Goal: Task Accomplishment & Management: Manage account settings

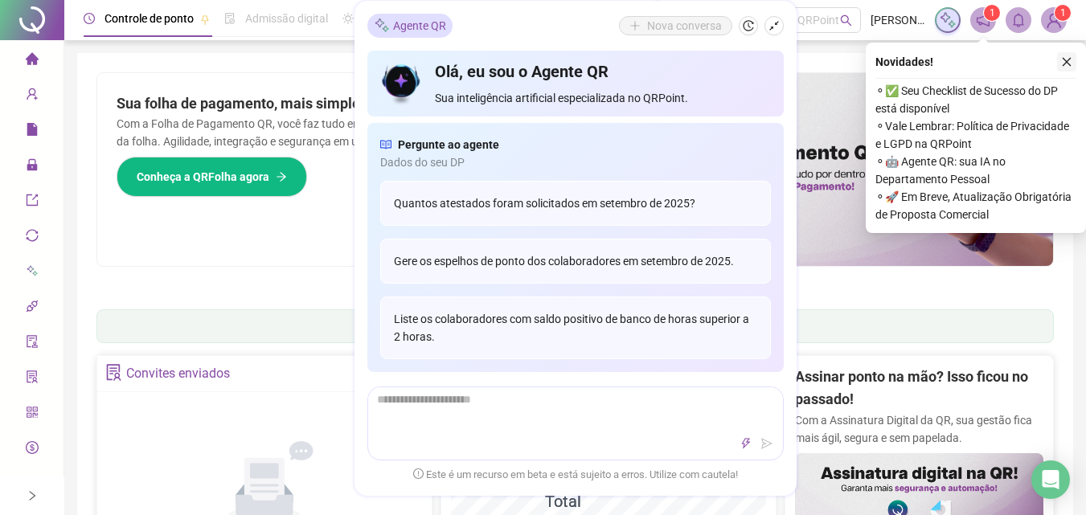
click at [1062, 63] on icon "close" at bounding box center [1066, 61] width 11 height 11
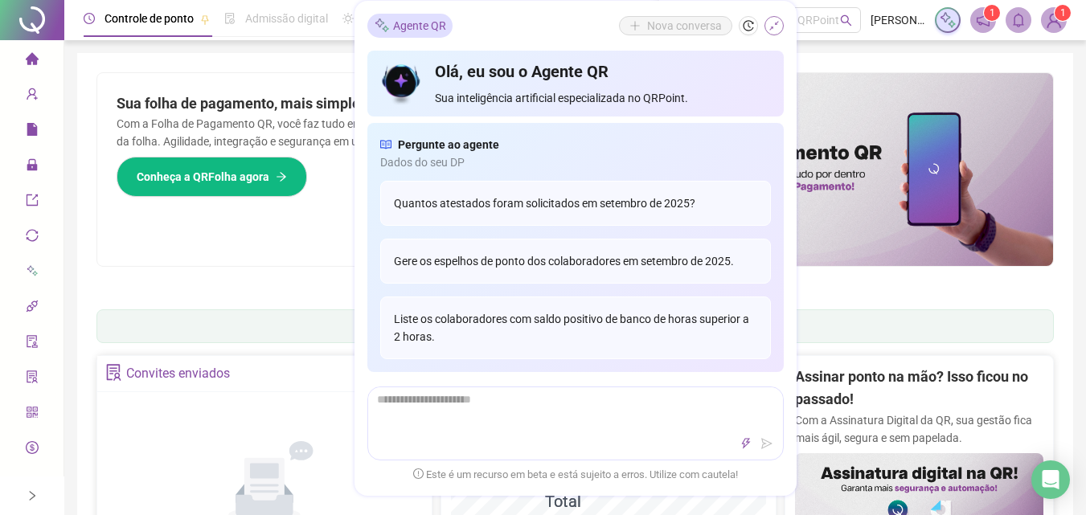
click at [777, 22] on icon "shrink" at bounding box center [774, 26] width 10 height 10
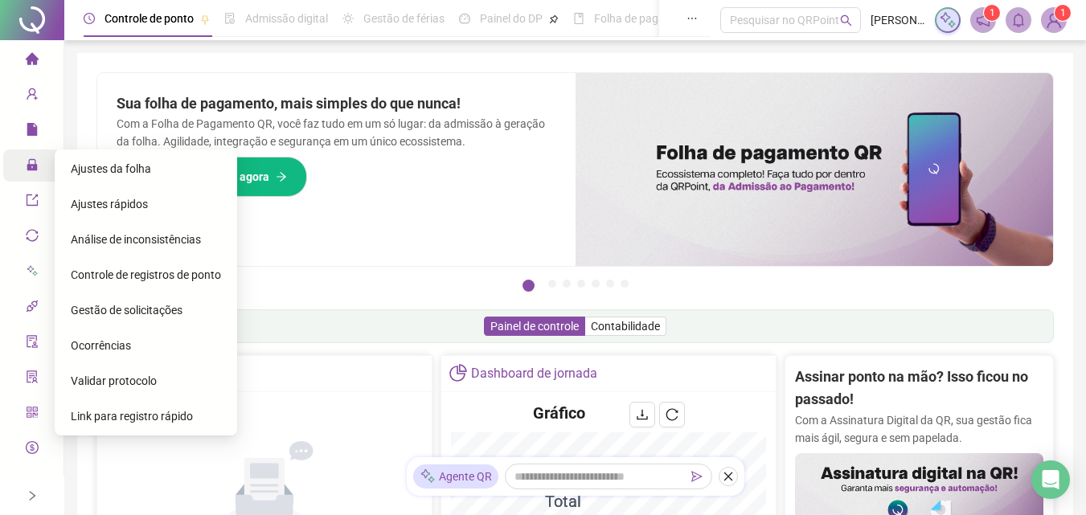
click at [27, 159] on icon "lock" at bounding box center [32, 164] width 10 height 11
click at [80, 159] on div "Ajustes da folha" at bounding box center [146, 169] width 150 height 32
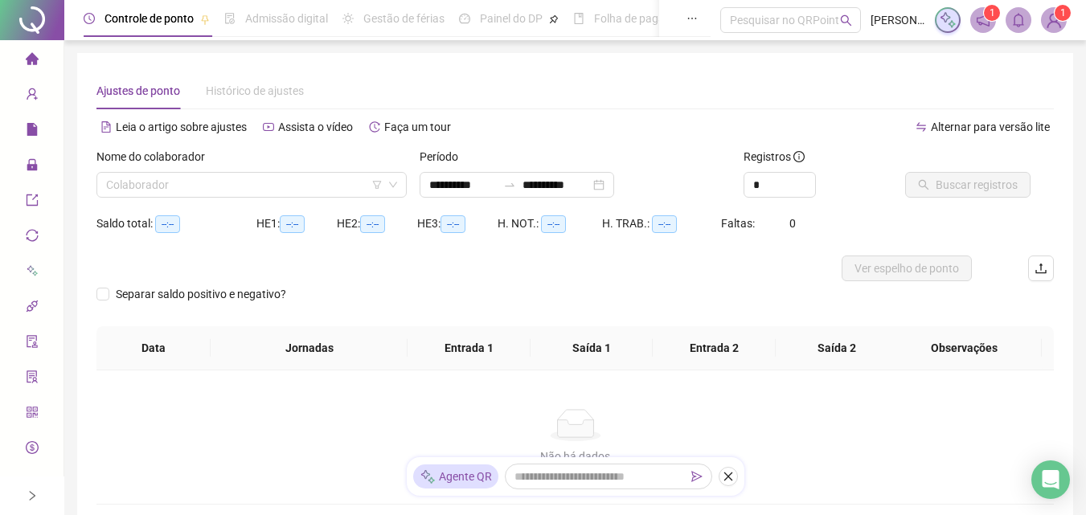
type input "**********"
click at [614, 180] on div "**********" at bounding box center [516, 185] width 194 height 26
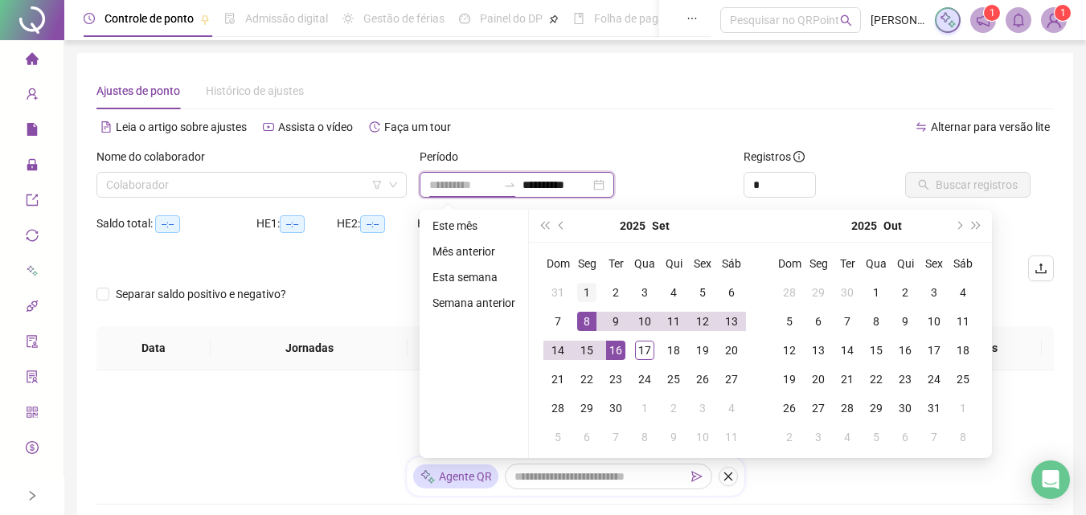
type input "**********"
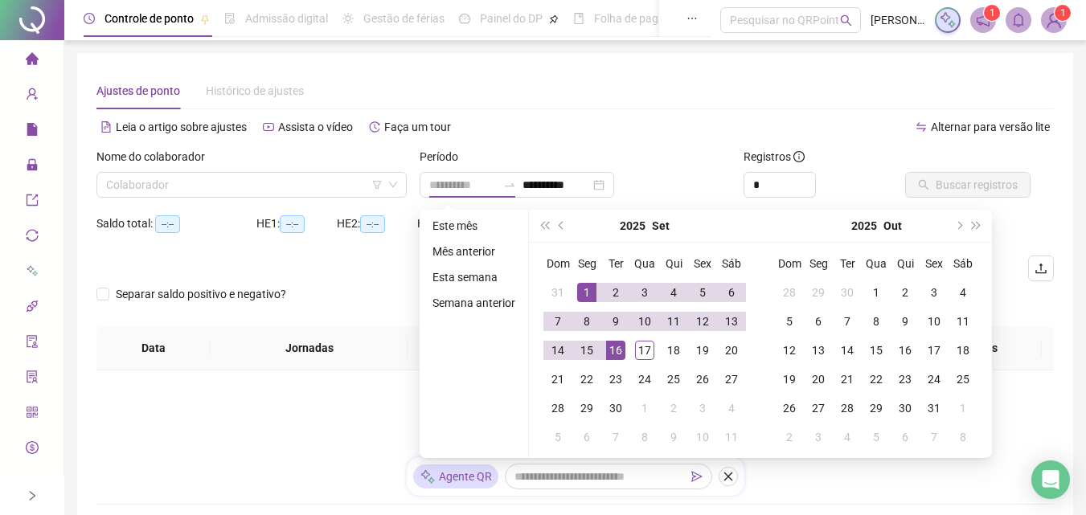
click at [589, 300] on div "1" at bounding box center [586, 292] width 19 height 19
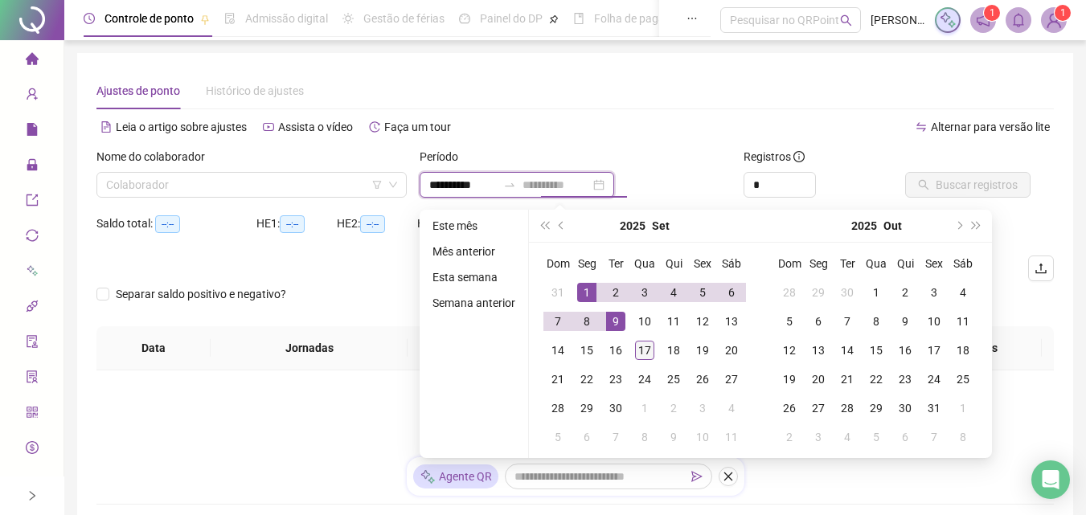
type input "**********"
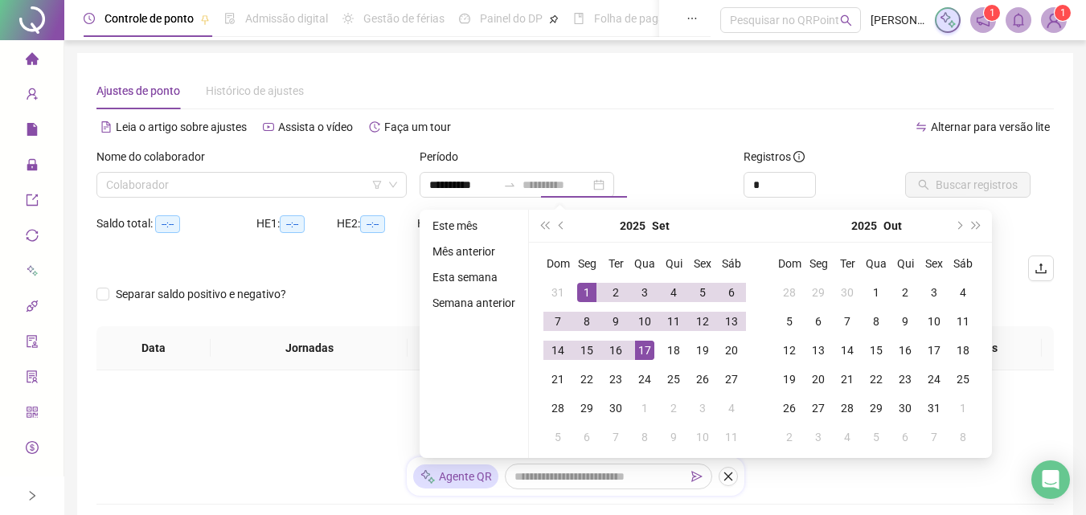
click at [644, 356] on div "17" at bounding box center [644, 350] width 19 height 19
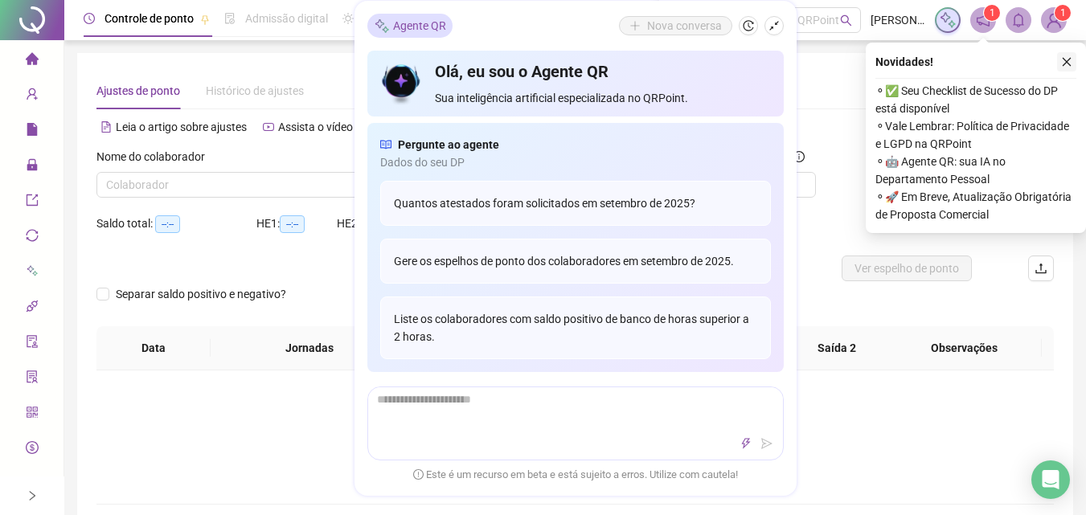
click at [1071, 65] on icon "close" at bounding box center [1066, 61] width 11 height 11
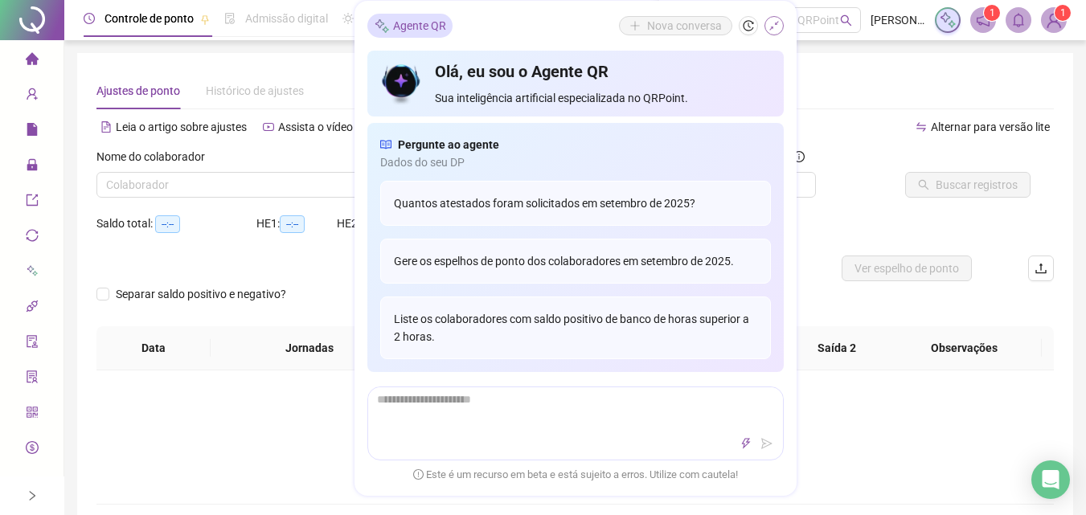
click at [775, 23] on icon "shrink" at bounding box center [773, 25] width 11 height 11
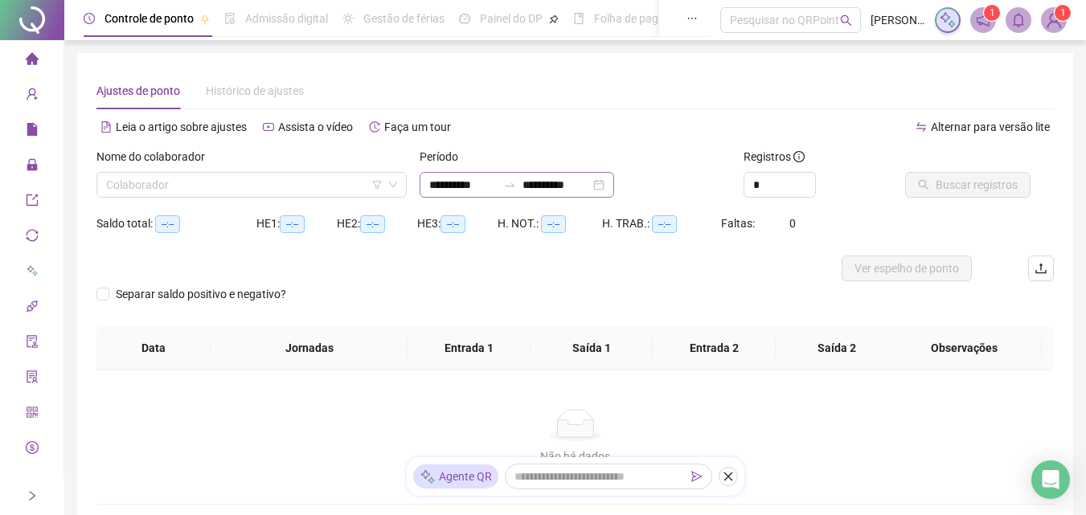
click at [614, 182] on div "**********" at bounding box center [516, 185] width 194 height 26
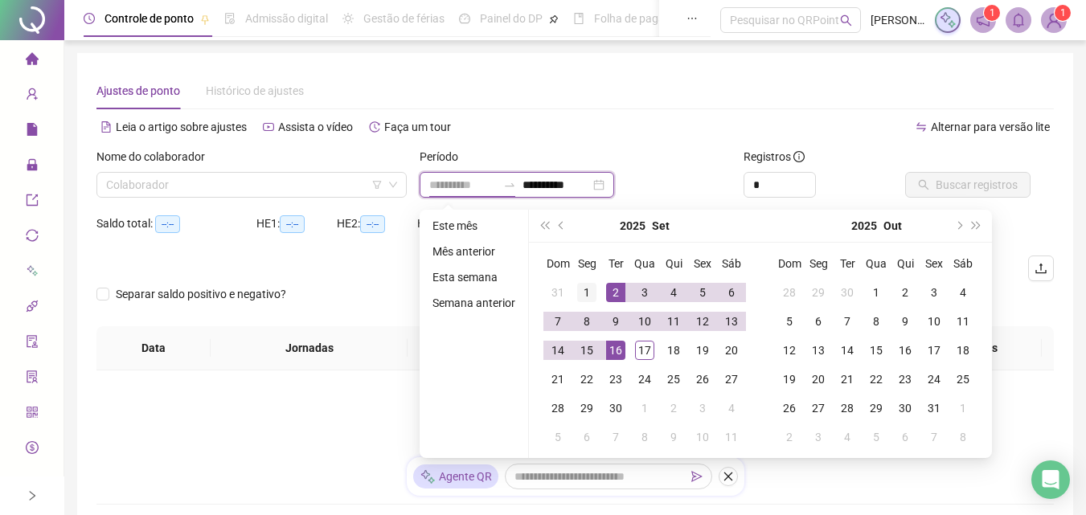
type input "**********"
click at [587, 285] on div "1" at bounding box center [586, 292] width 19 height 19
type input "**********"
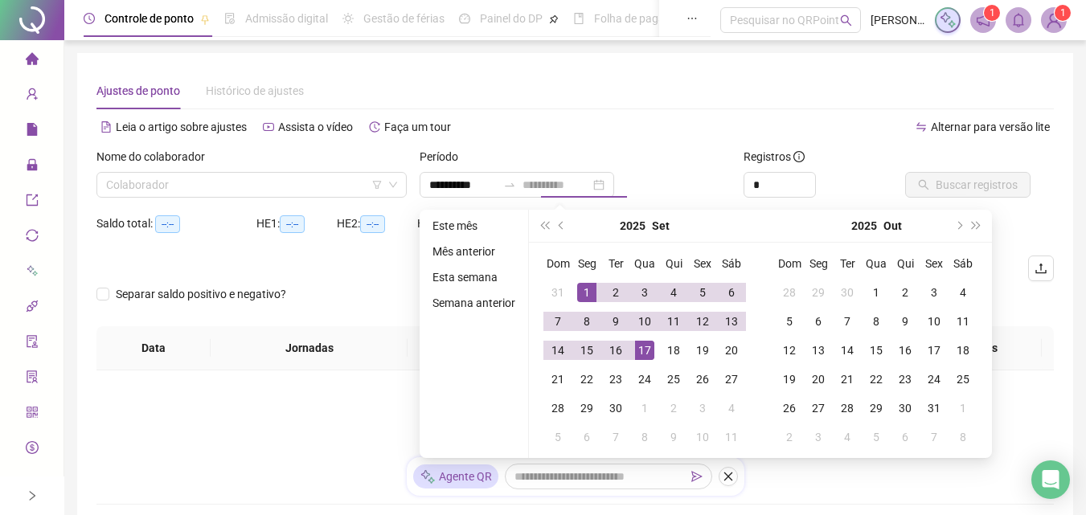
click at [650, 352] on div "17" at bounding box center [644, 350] width 19 height 19
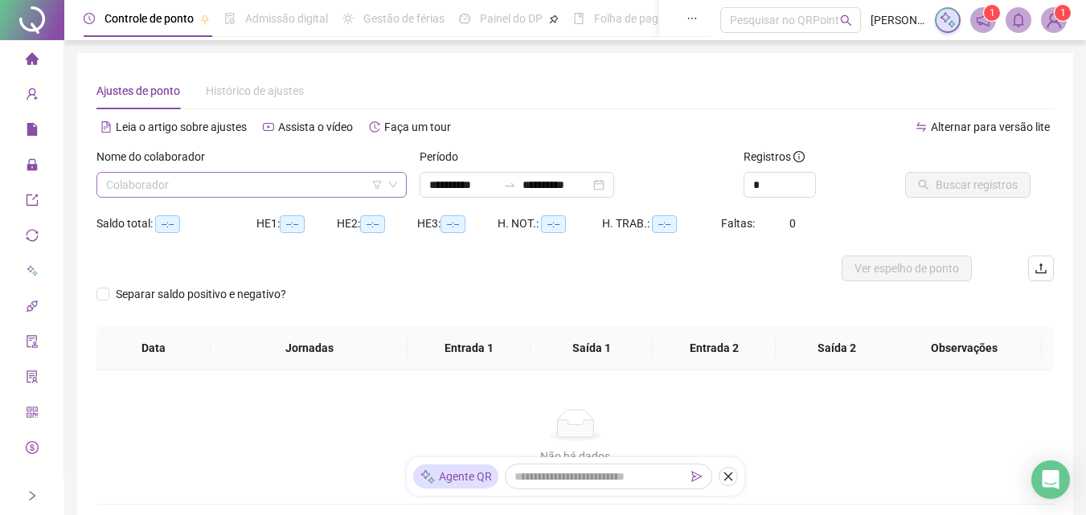
click at [336, 178] on input "search" at bounding box center [244, 185] width 276 height 24
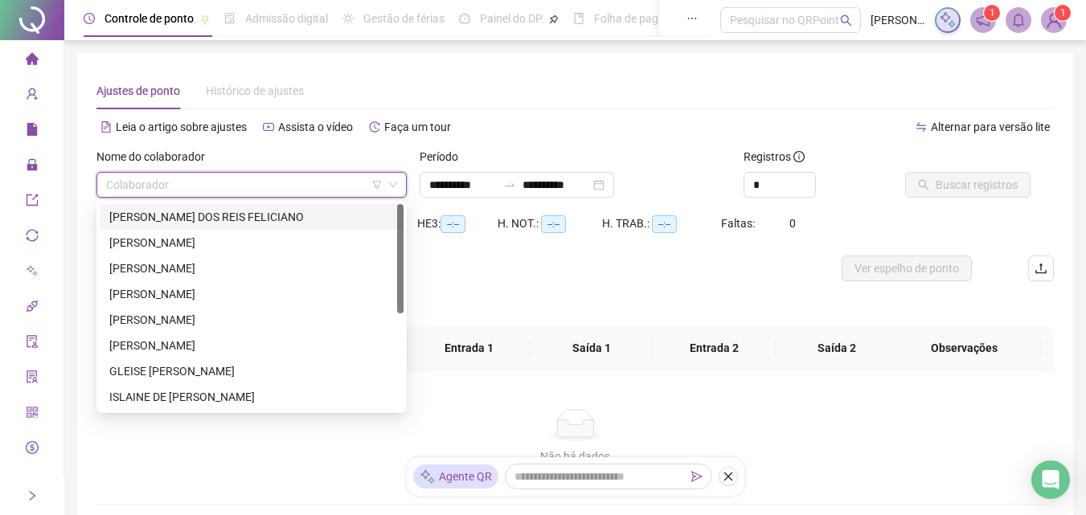
click at [284, 218] on div "[PERSON_NAME] DOS REIS FELICIANO" at bounding box center [251, 217] width 284 height 18
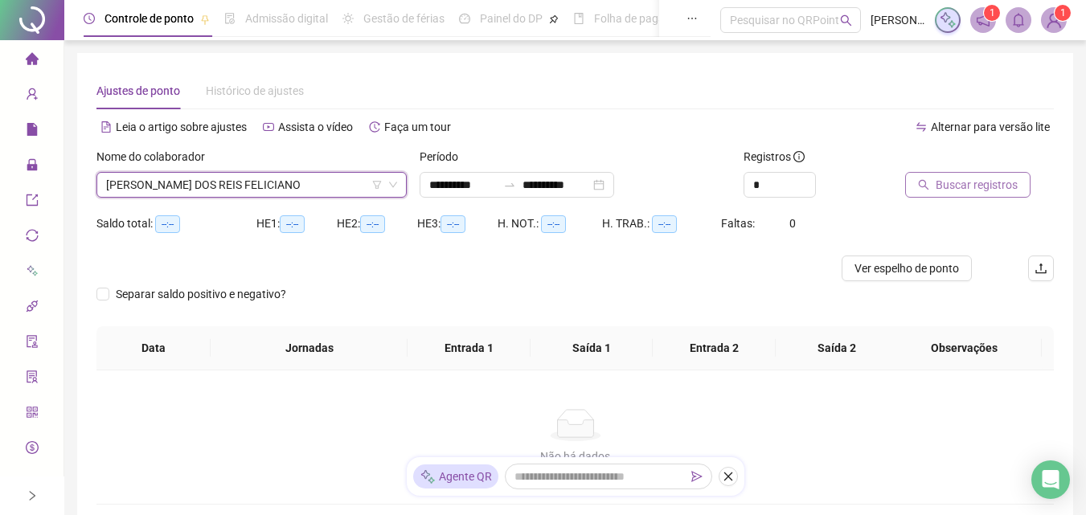
click at [948, 186] on span "Buscar registros" at bounding box center [976, 185] width 82 height 18
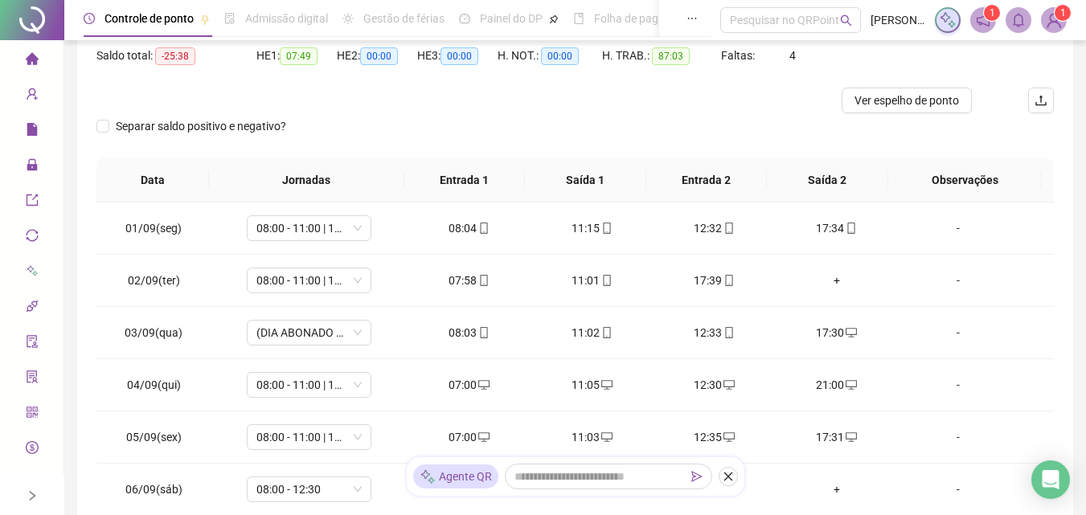
scroll to position [202, 0]
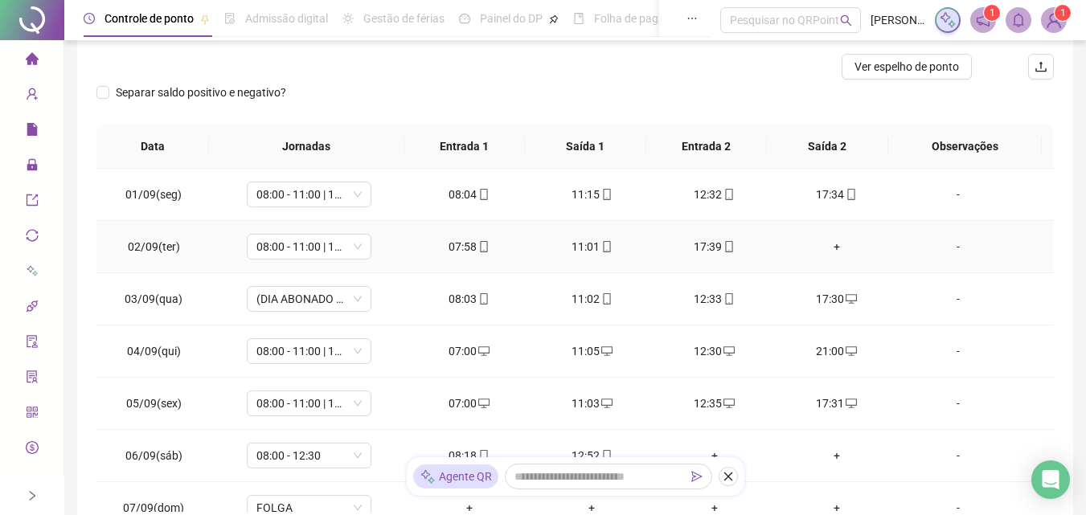
click at [828, 243] on div "+" at bounding box center [836, 247] width 96 height 18
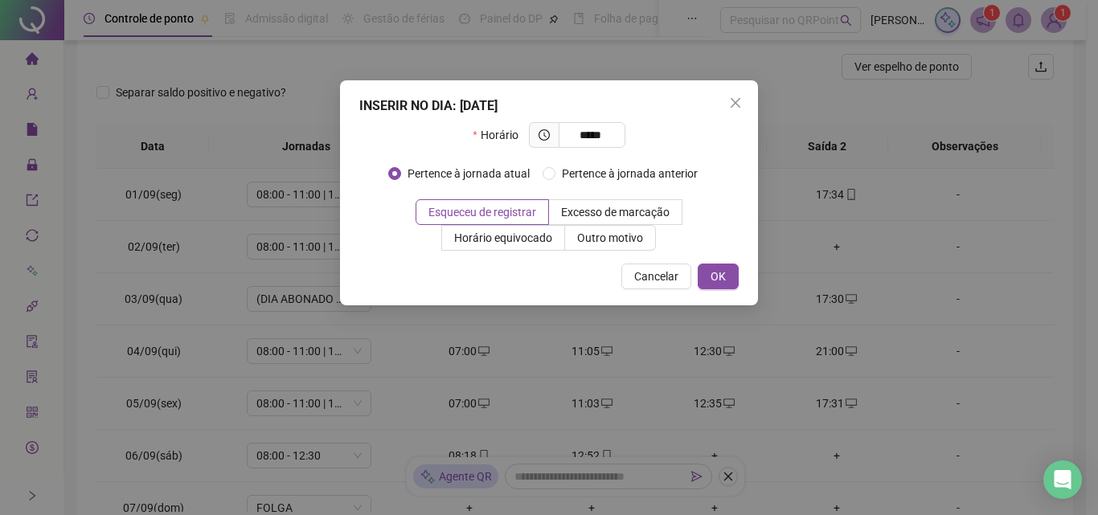
type input "*****"
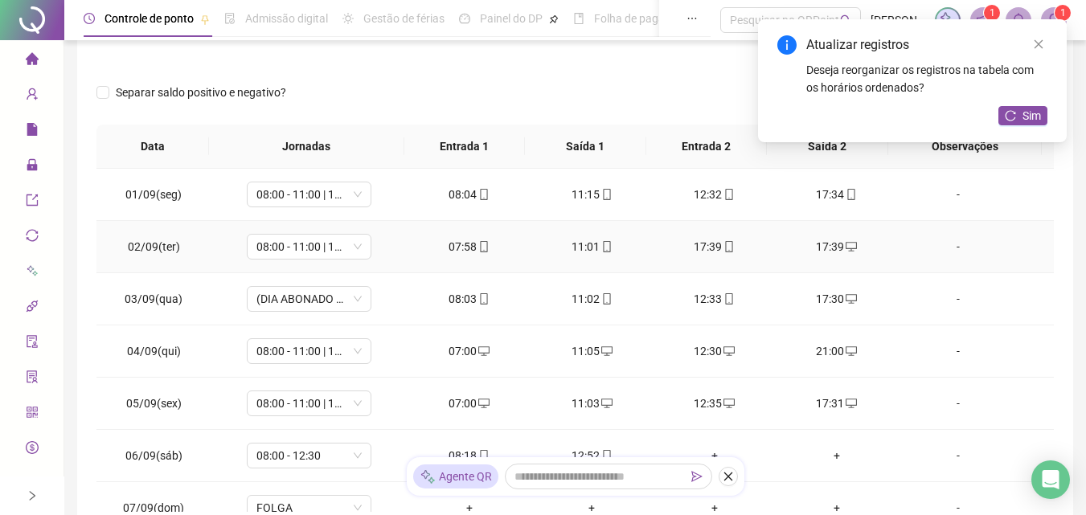
click at [716, 257] on td "17:39" at bounding box center [714, 247] width 122 height 52
click at [723, 248] on icon "mobile" at bounding box center [728, 246] width 11 height 11
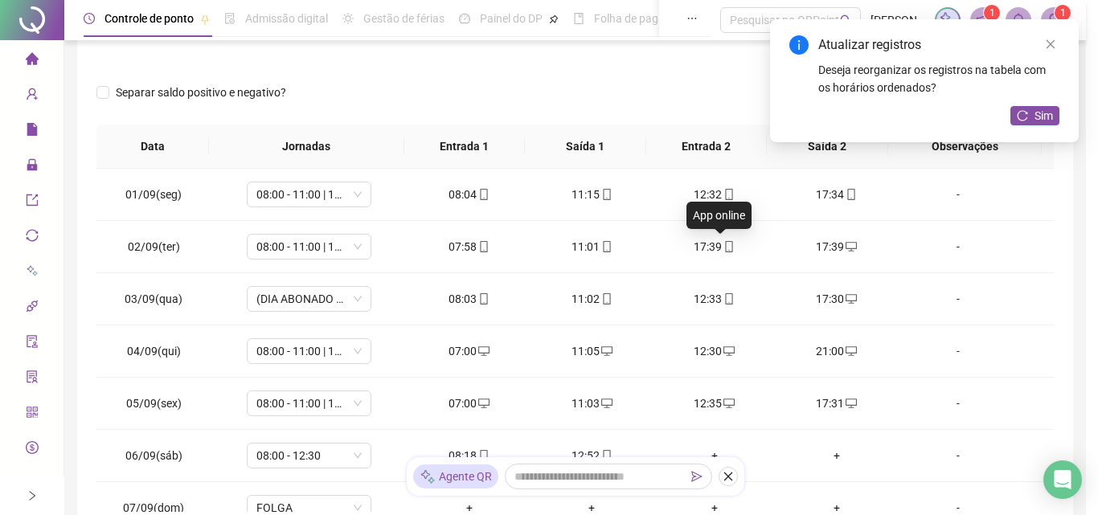
type input "**********"
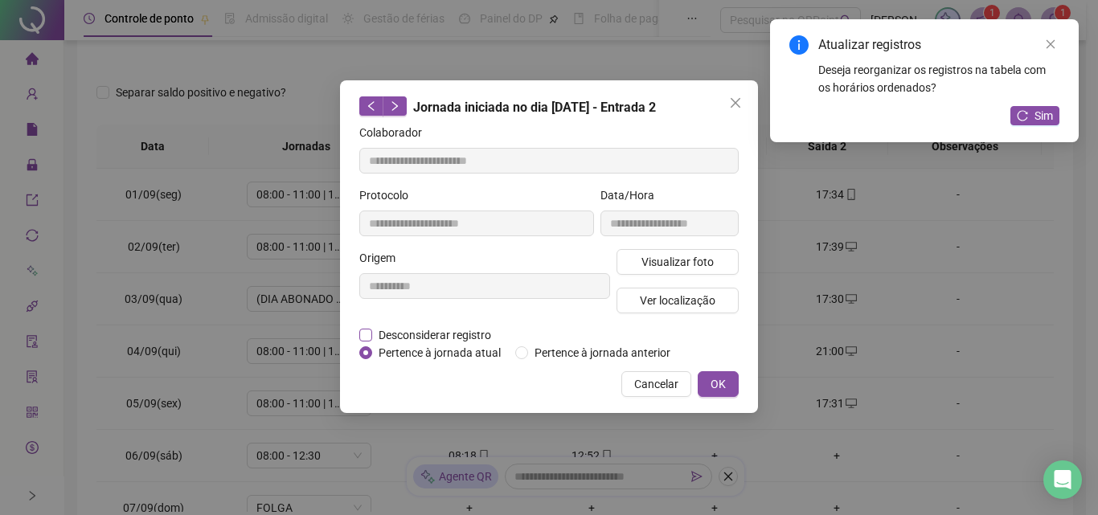
click at [415, 338] on span "Desconsiderar registro" at bounding box center [434, 335] width 125 height 18
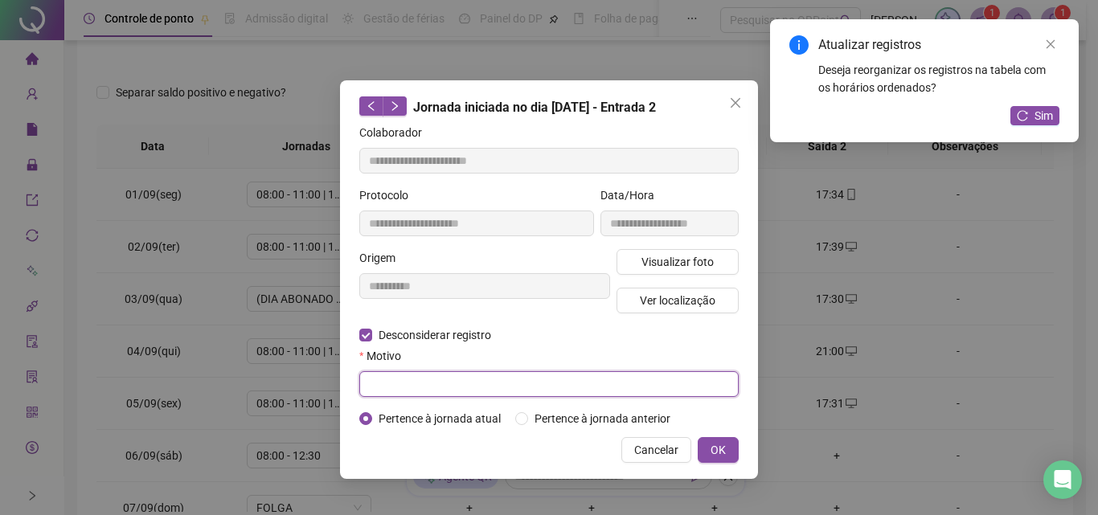
click at [423, 391] on input "text" at bounding box center [548, 384] width 379 height 26
type input "*"
type input "**********"
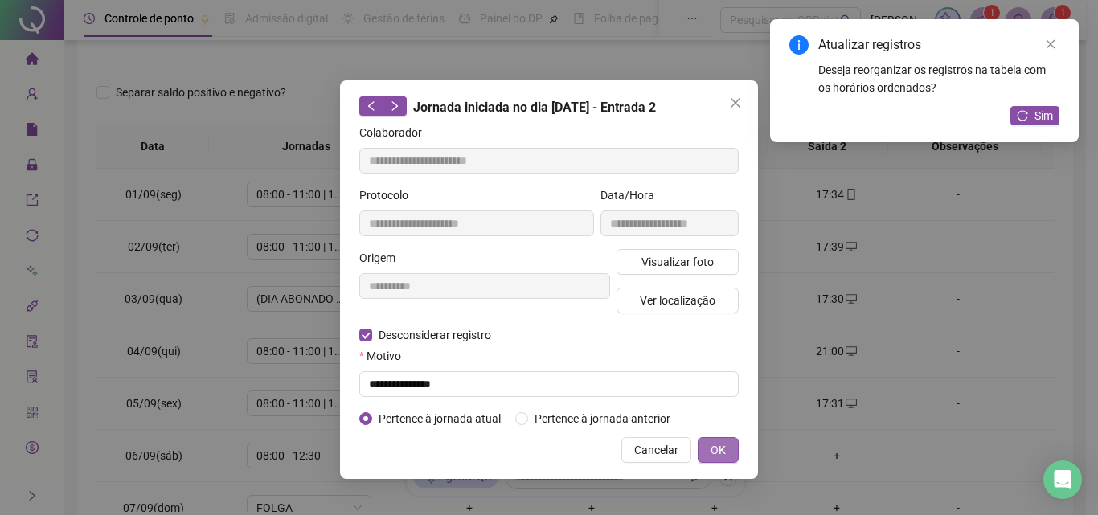
click at [726, 443] on button "OK" at bounding box center [718, 450] width 41 height 26
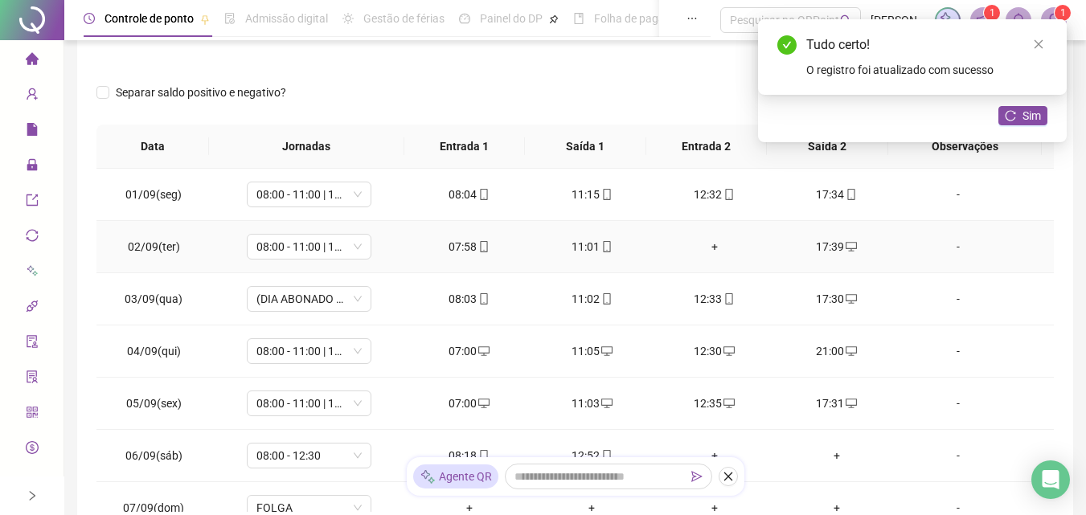
click at [708, 243] on div "+" at bounding box center [713, 247] width 96 height 18
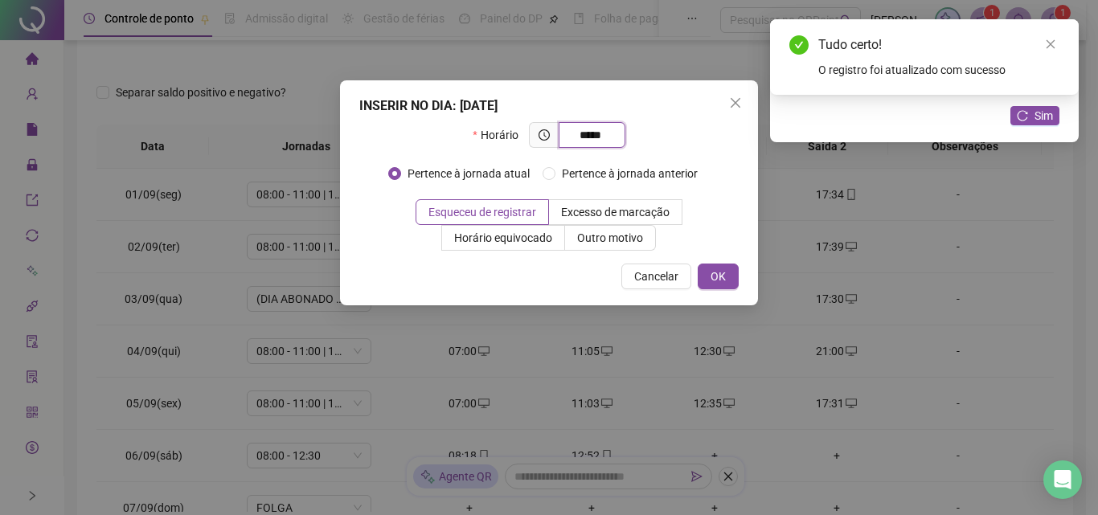
type input "*****"
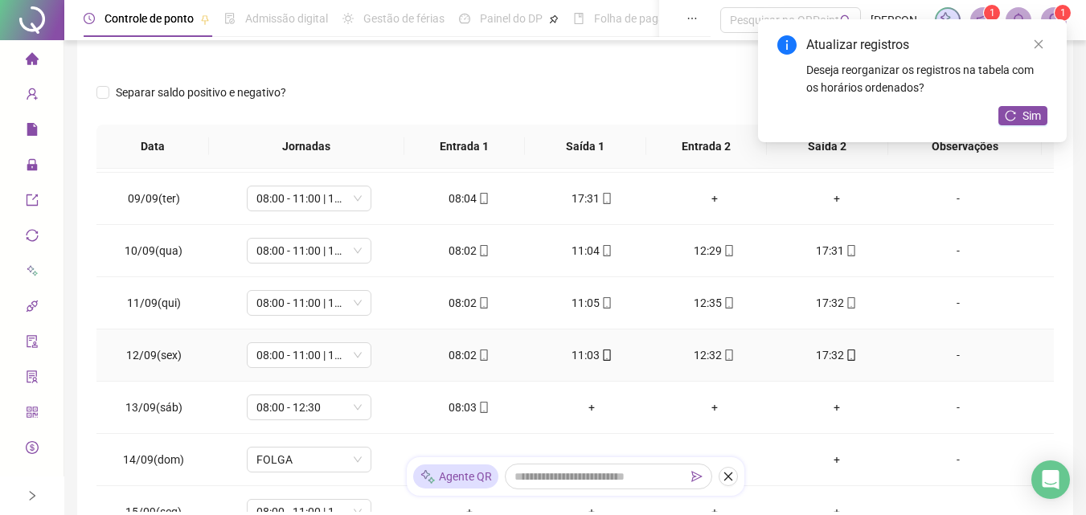
scroll to position [321, 0]
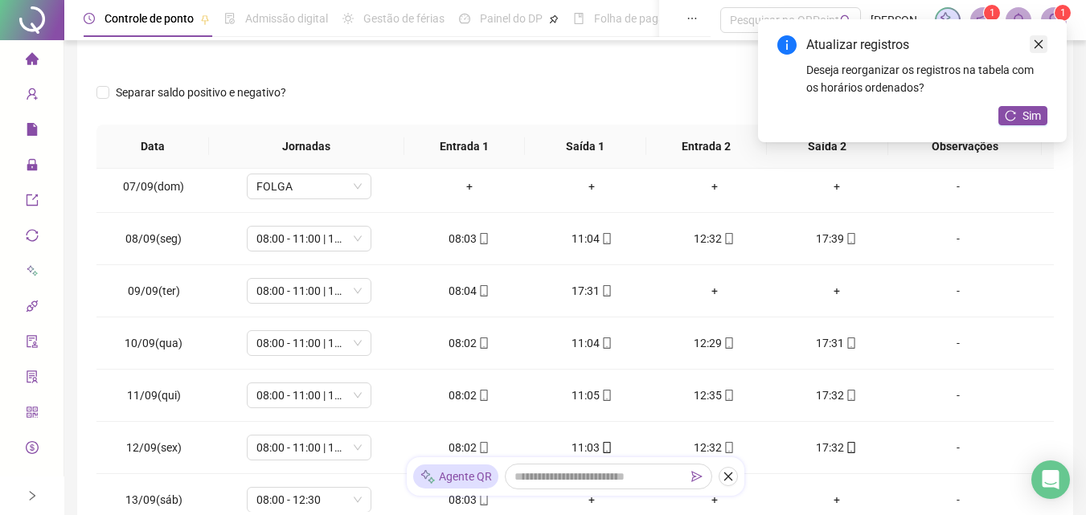
click at [1037, 41] on icon "close" at bounding box center [1038, 44] width 11 height 11
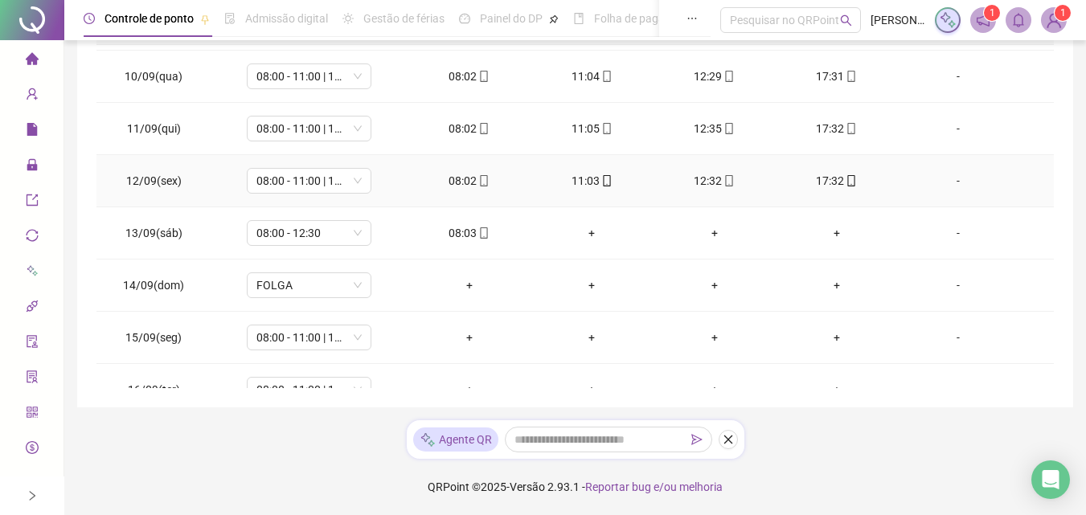
scroll to position [545, 0]
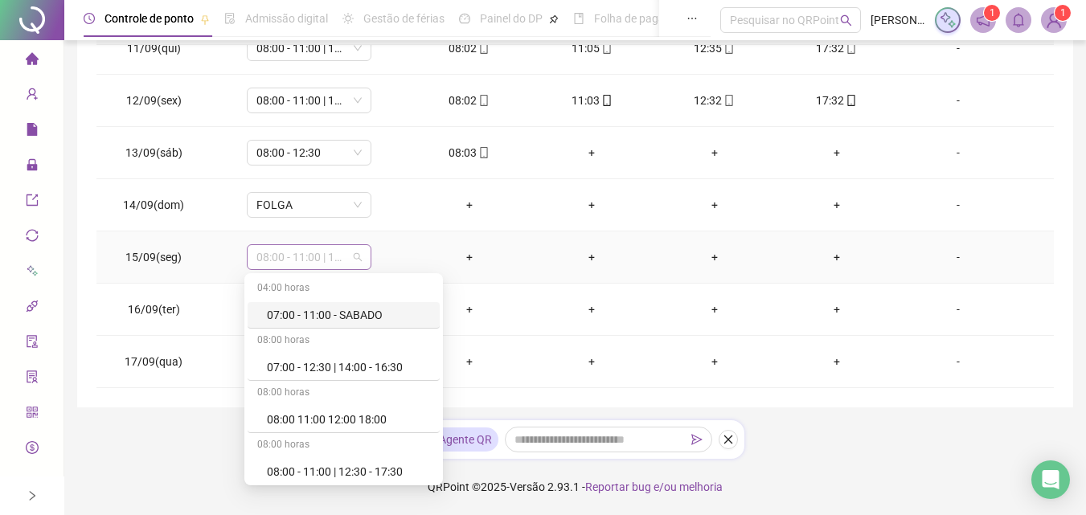
click at [352, 255] on span "08:00 - 11:00 | 12:30 - 17:30" at bounding box center [308, 257] width 105 height 24
type input "*"
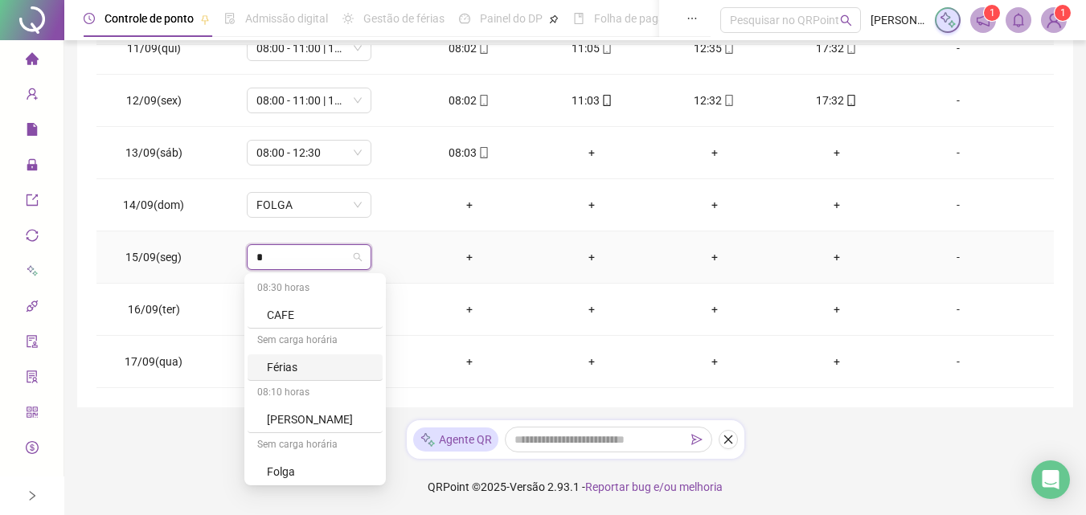
click at [350, 354] on div "Sem carga horária" at bounding box center [315, 342] width 135 height 26
click at [309, 364] on div "Férias" at bounding box center [320, 367] width 106 height 18
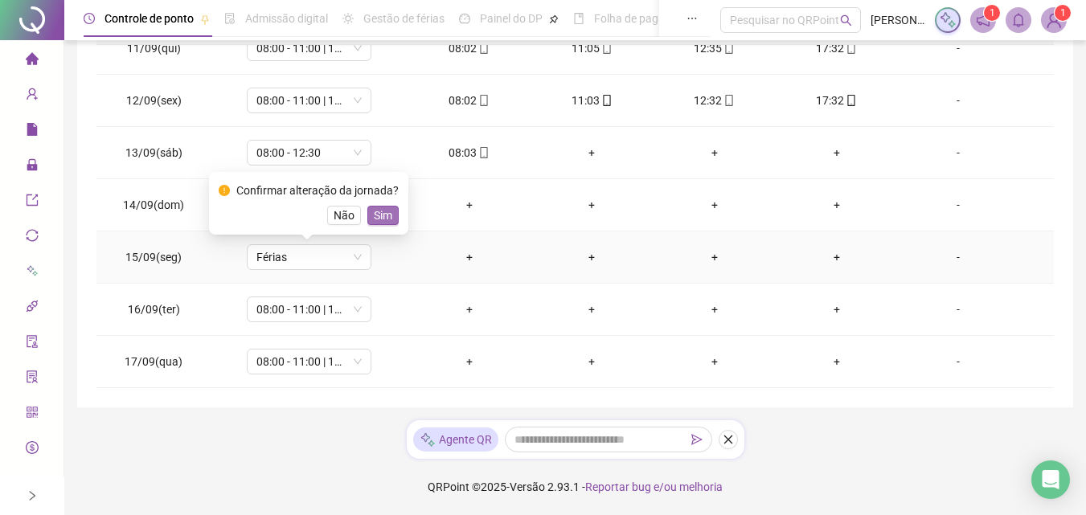
click at [385, 215] on span "Sim" at bounding box center [383, 216] width 18 height 18
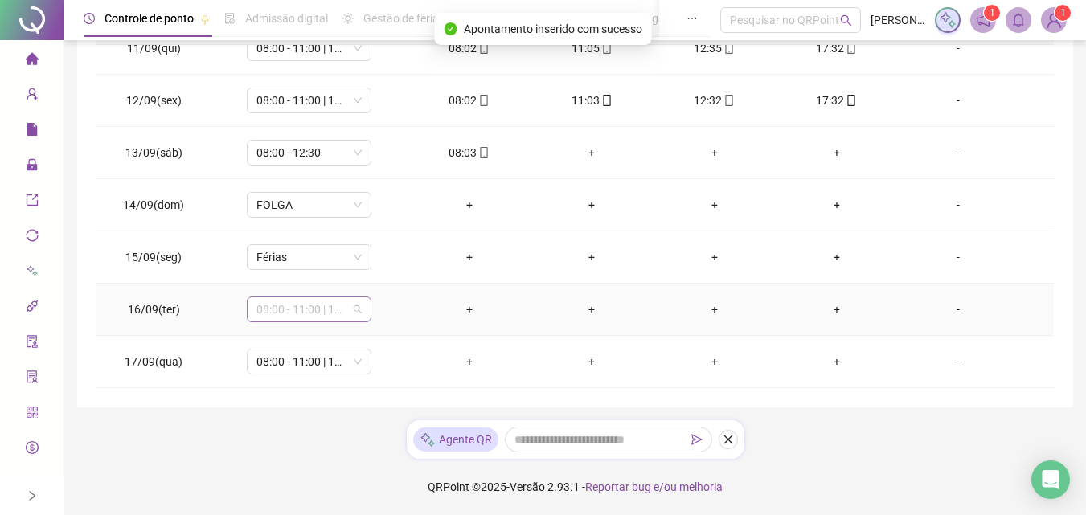
click at [356, 311] on span "08:00 - 11:00 | 12:30 - 17:30" at bounding box center [308, 309] width 105 height 24
type input "*"
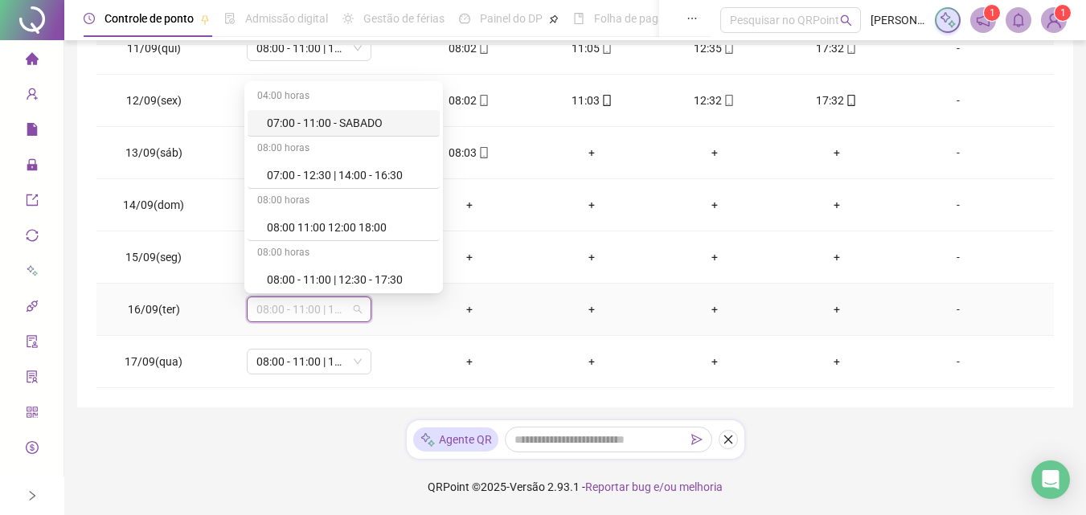
type input "*"
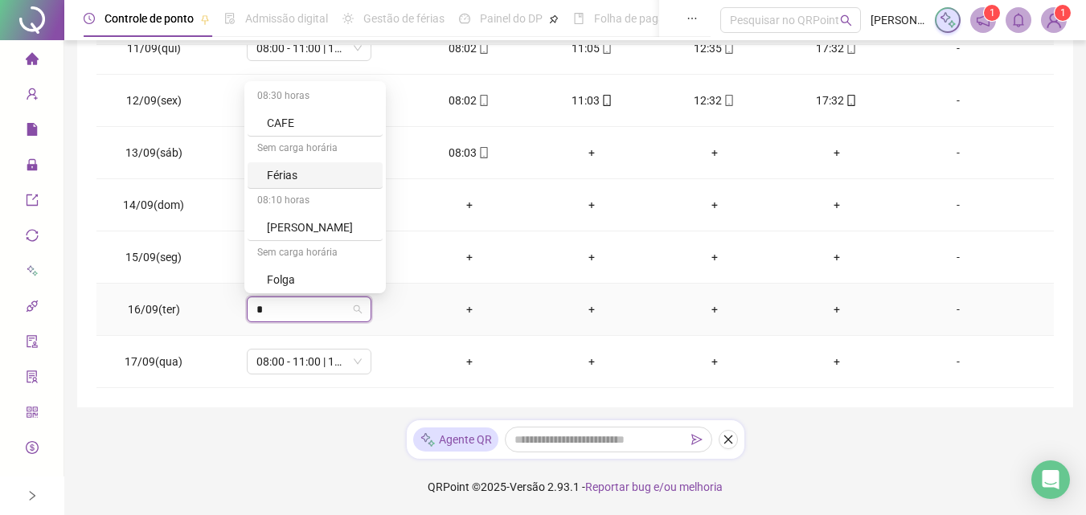
click at [313, 177] on div "Férias" at bounding box center [320, 175] width 106 height 18
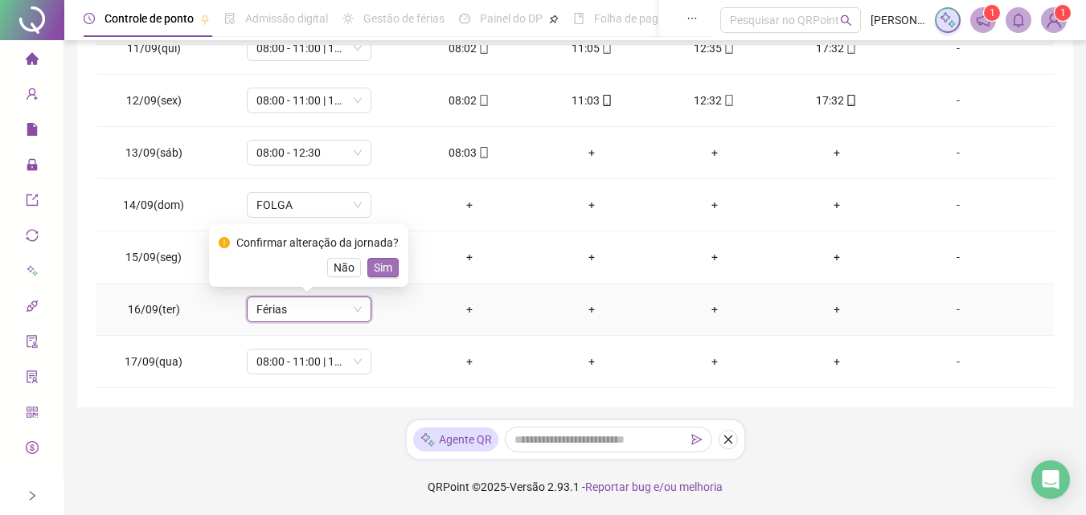
click at [374, 265] on span "Sim" at bounding box center [383, 268] width 18 height 18
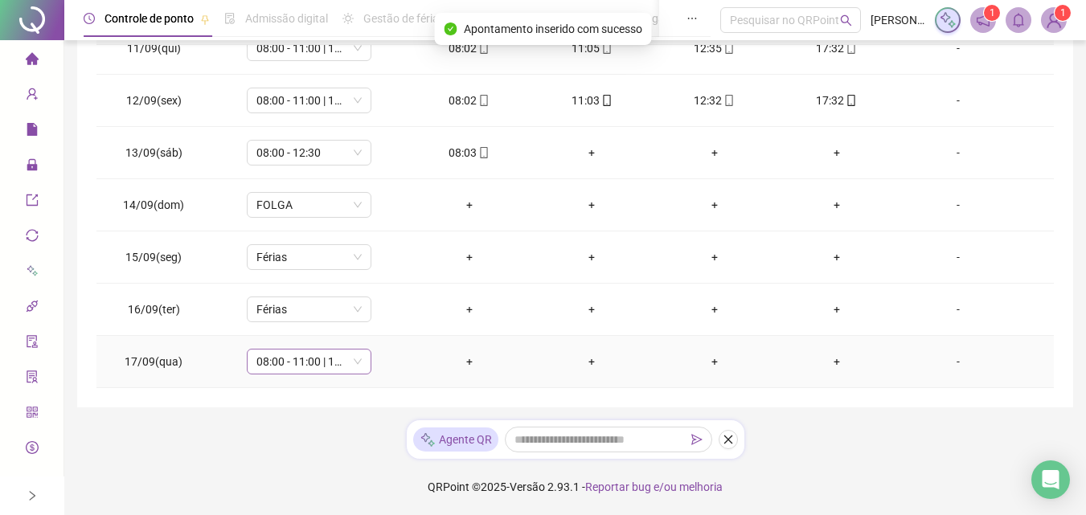
click at [354, 362] on span "08:00 - 11:00 | 12:30 - 17:30" at bounding box center [308, 362] width 105 height 24
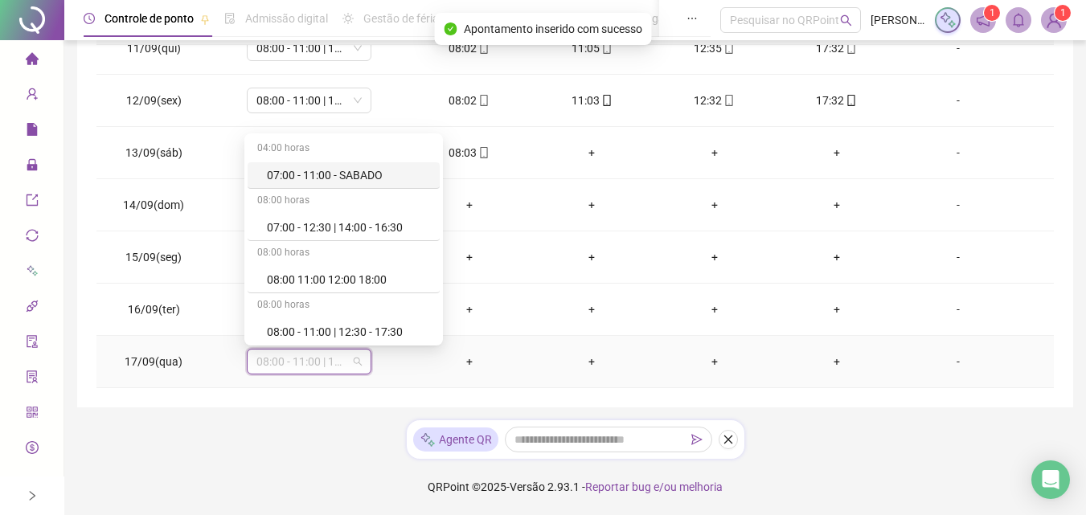
type input "*"
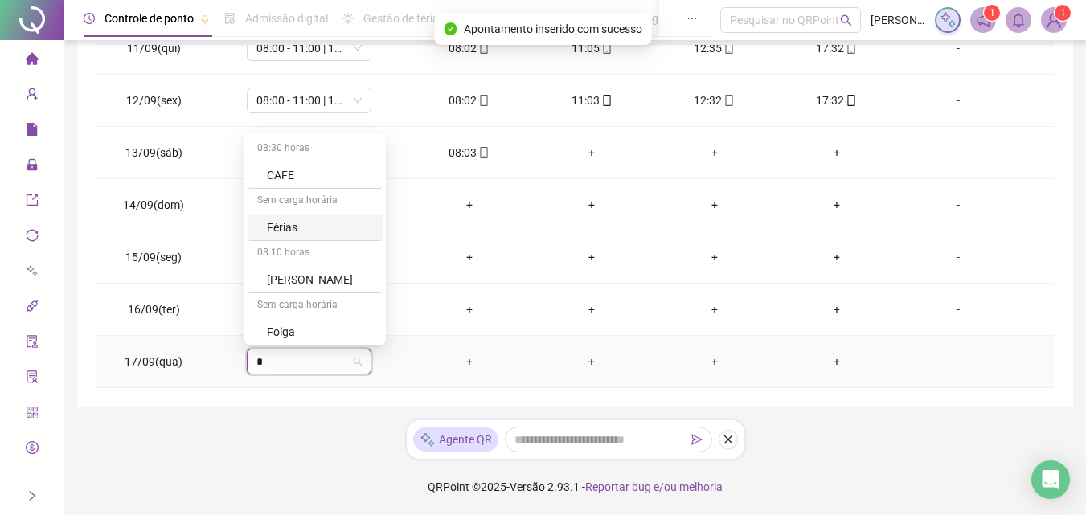
click at [283, 220] on div "Férias" at bounding box center [320, 228] width 106 height 18
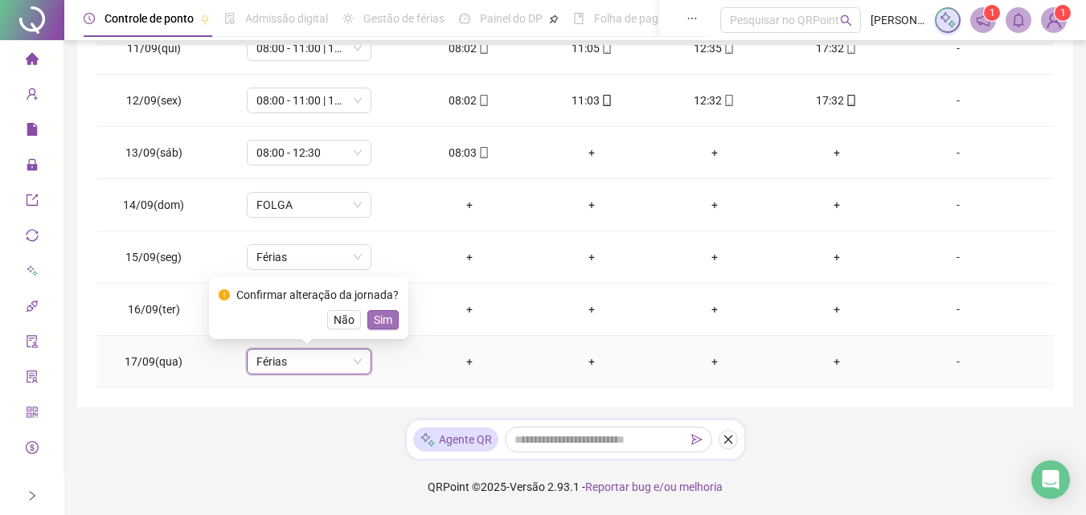
click at [382, 311] on span "Sim" at bounding box center [383, 320] width 18 height 18
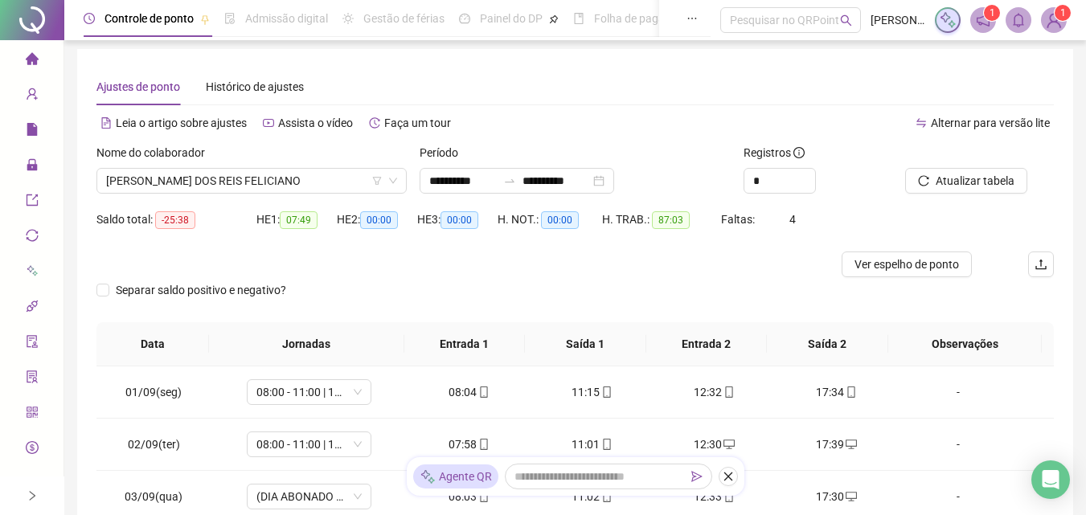
scroll to position [0, 0]
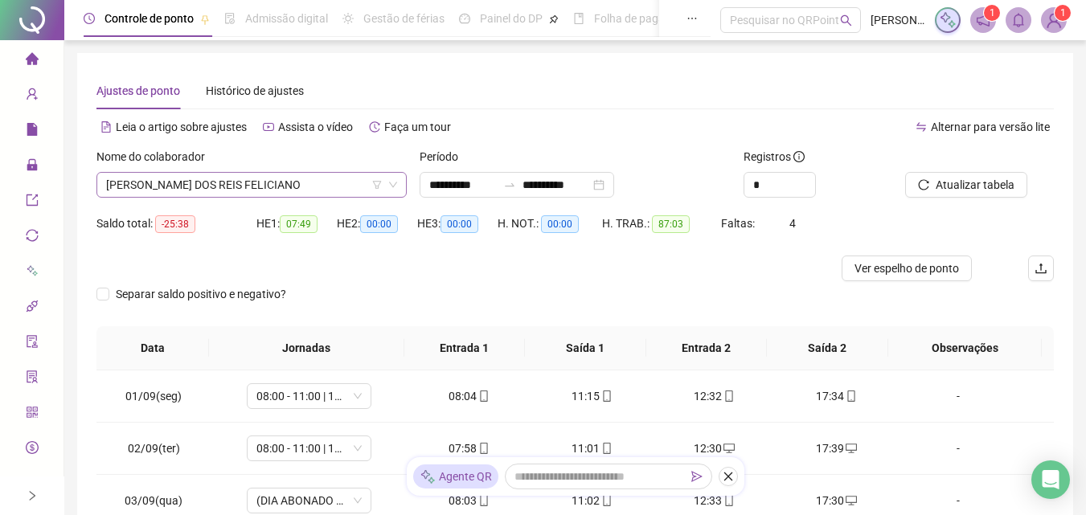
click at [328, 183] on span "[PERSON_NAME] DOS REIS FELICIANO" at bounding box center [251, 185] width 291 height 24
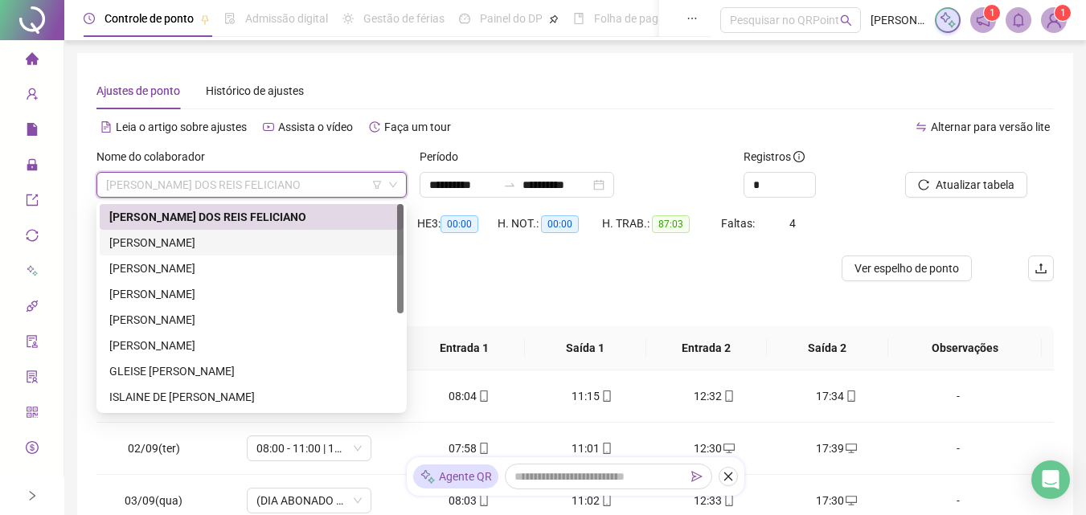
click at [264, 244] on div "[PERSON_NAME]" at bounding box center [251, 243] width 284 height 18
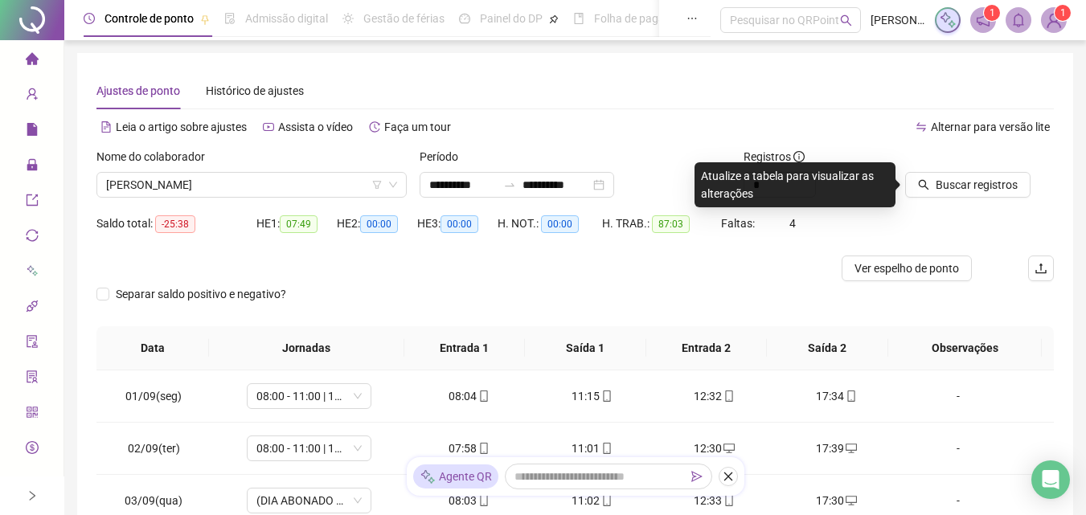
click at [984, 169] on div at bounding box center [959, 160] width 108 height 24
click at [969, 193] on span "Buscar registros" at bounding box center [976, 185] width 82 height 18
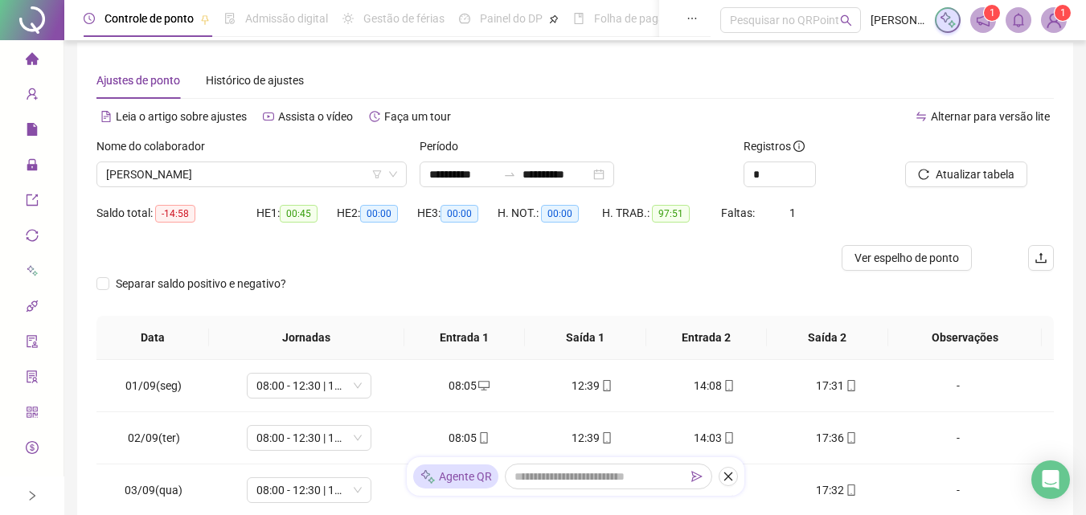
scroll to position [4, 0]
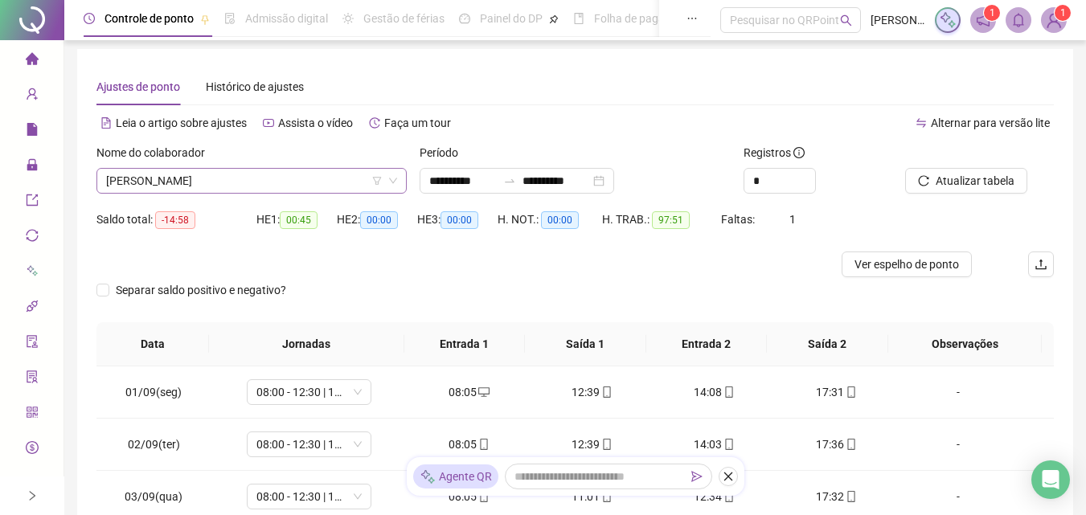
click at [354, 177] on span "[PERSON_NAME]" at bounding box center [251, 181] width 291 height 24
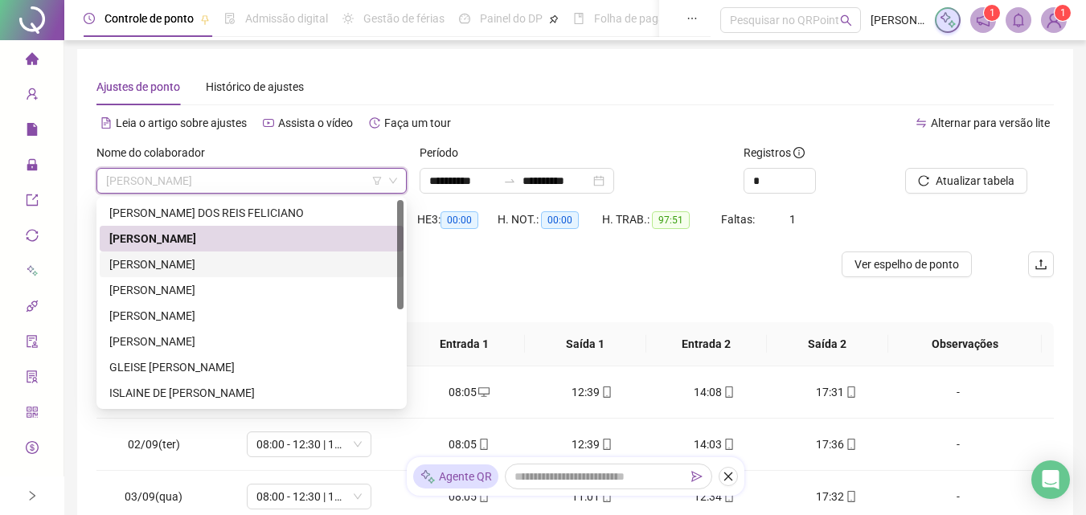
click at [242, 254] on div "[PERSON_NAME]" at bounding box center [252, 265] width 304 height 26
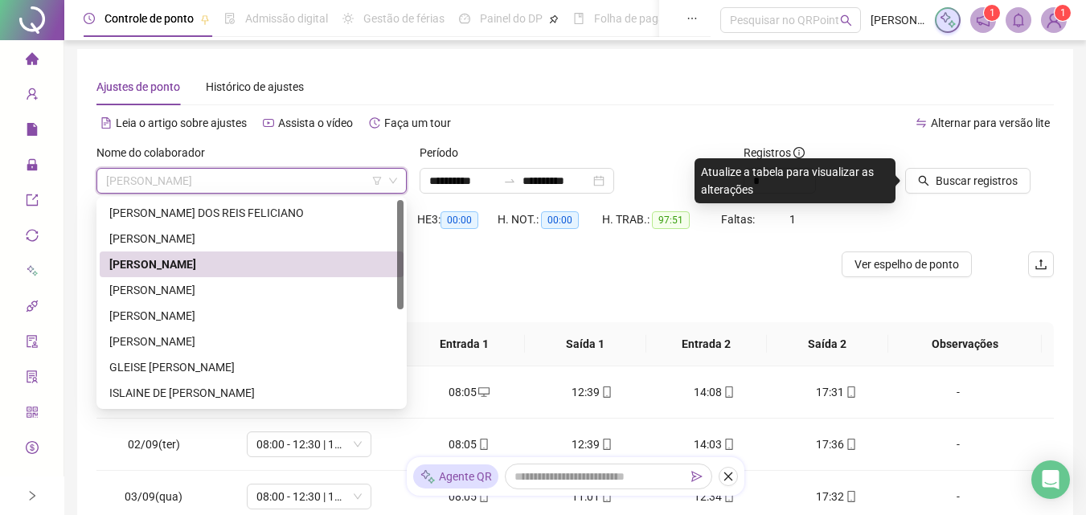
click at [299, 177] on span "[PERSON_NAME]" at bounding box center [251, 181] width 291 height 24
click at [209, 289] on div "[PERSON_NAME]" at bounding box center [251, 290] width 284 height 18
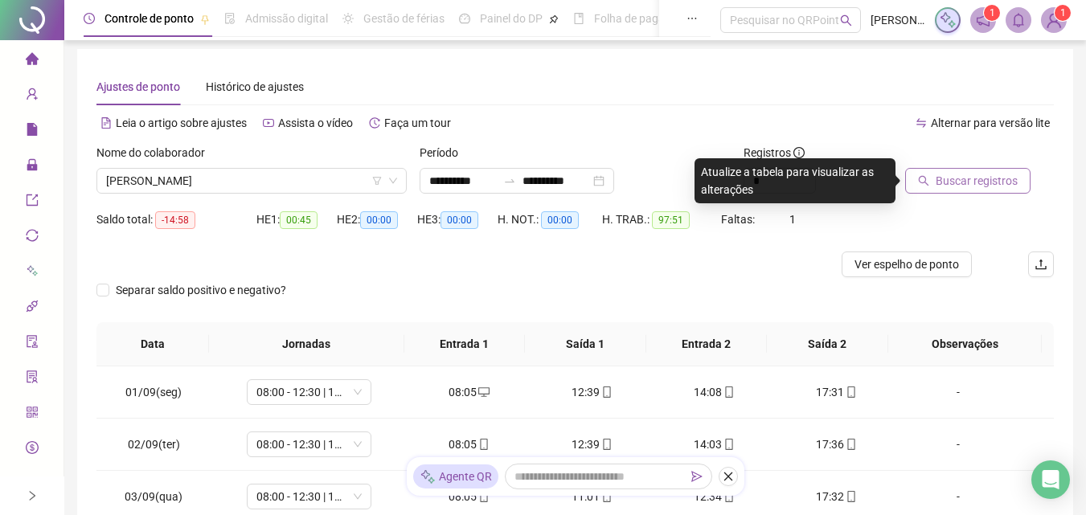
click at [951, 177] on span "Buscar registros" at bounding box center [976, 181] width 82 height 18
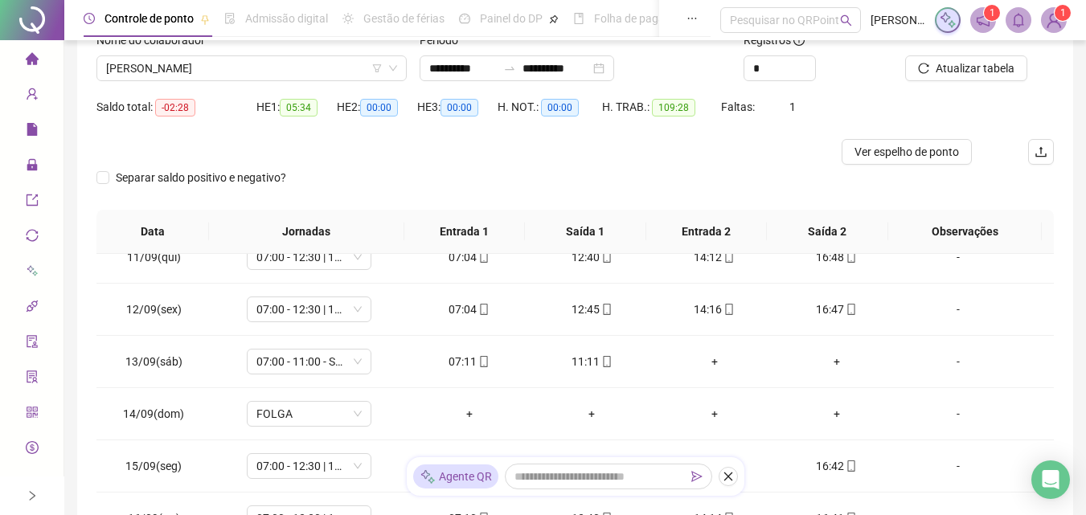
scroll to position [0, 0]
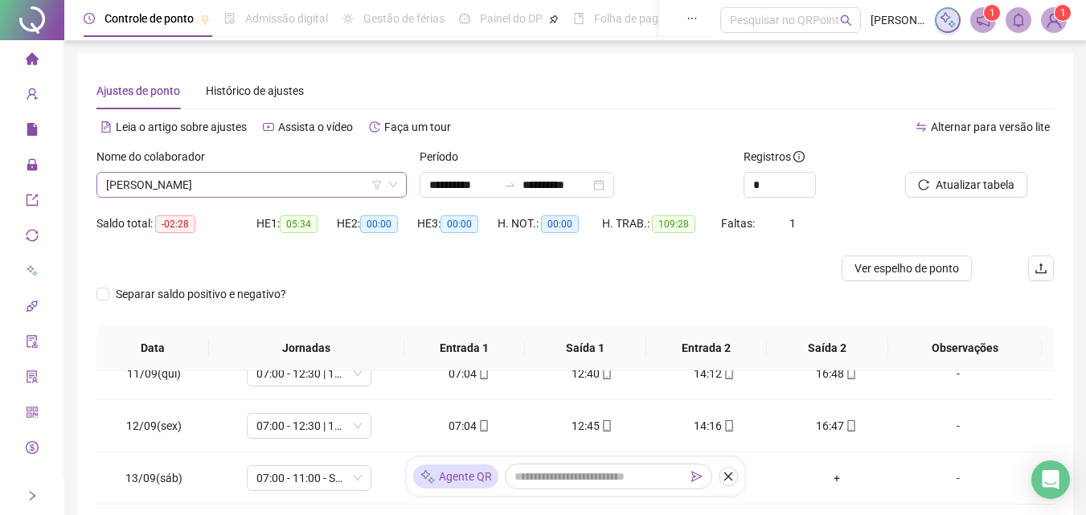
click at [284, 188] on span "[PERSON_NAME]" at bounding box center [251, 185] width 291 height 24
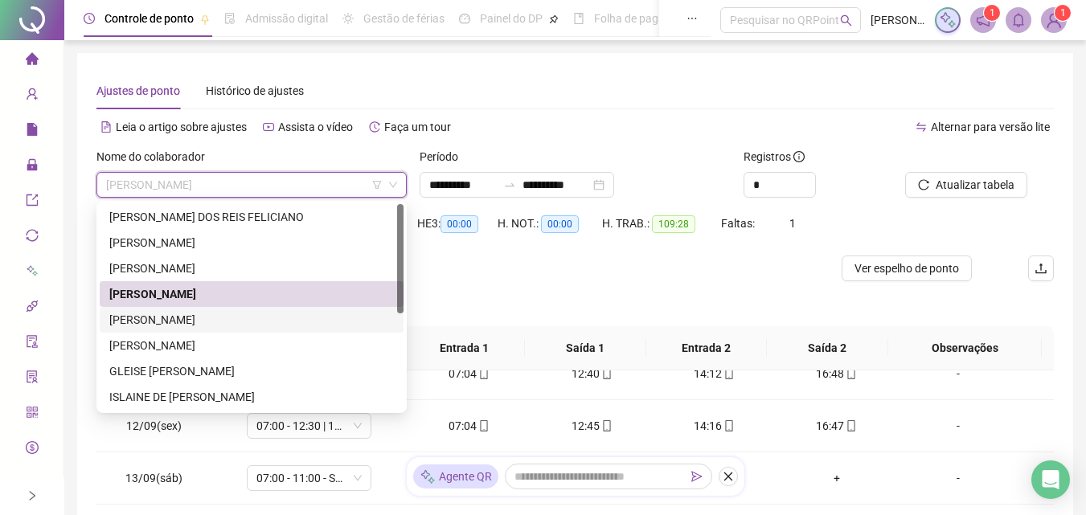
click at [254, 314] on div "[PERSON_NAME]" at bounding box center [251, 320] width 284 height 18
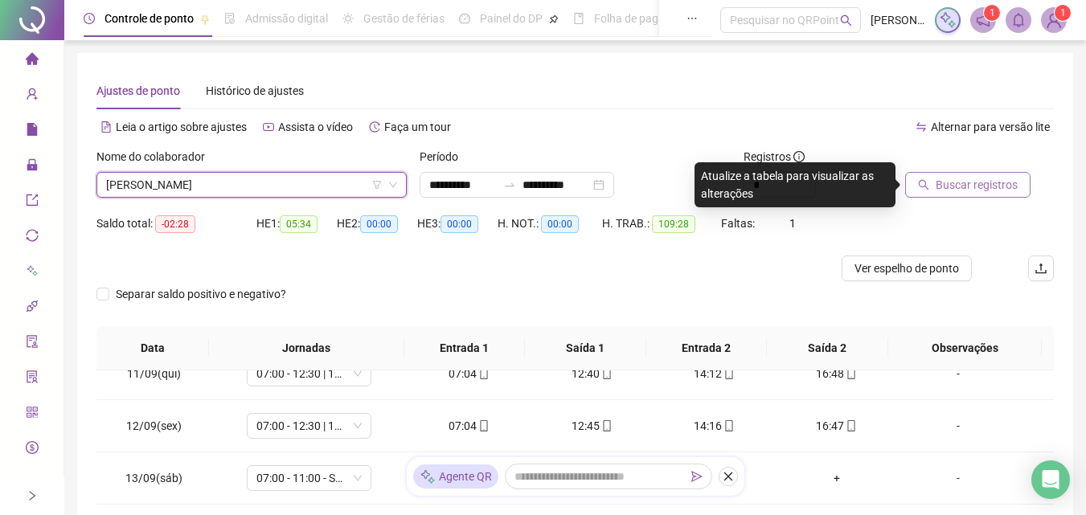
click at [955, 175] on button "Buscar registros" at bounding box center [967, 185] width 125 height 26
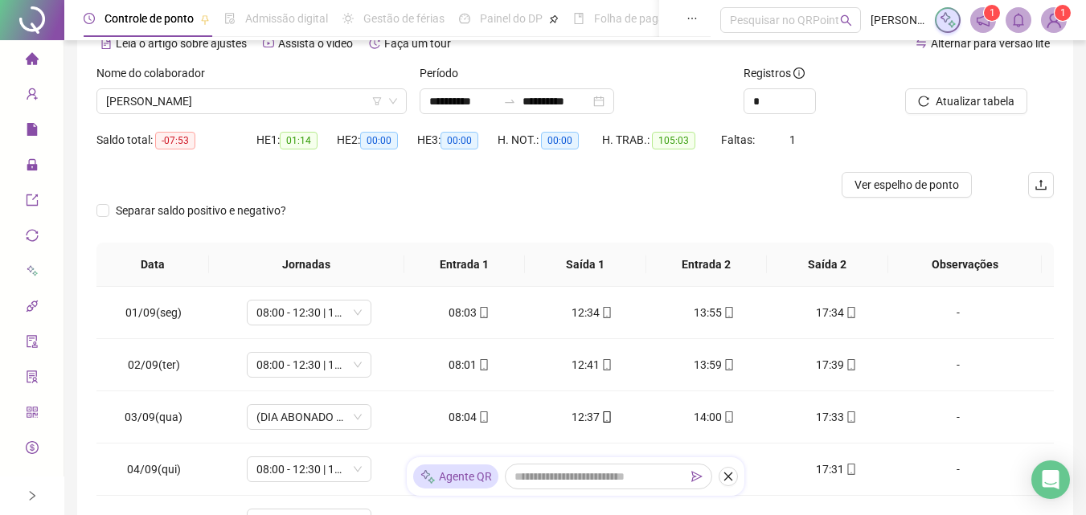
scroll to position [77, 0]
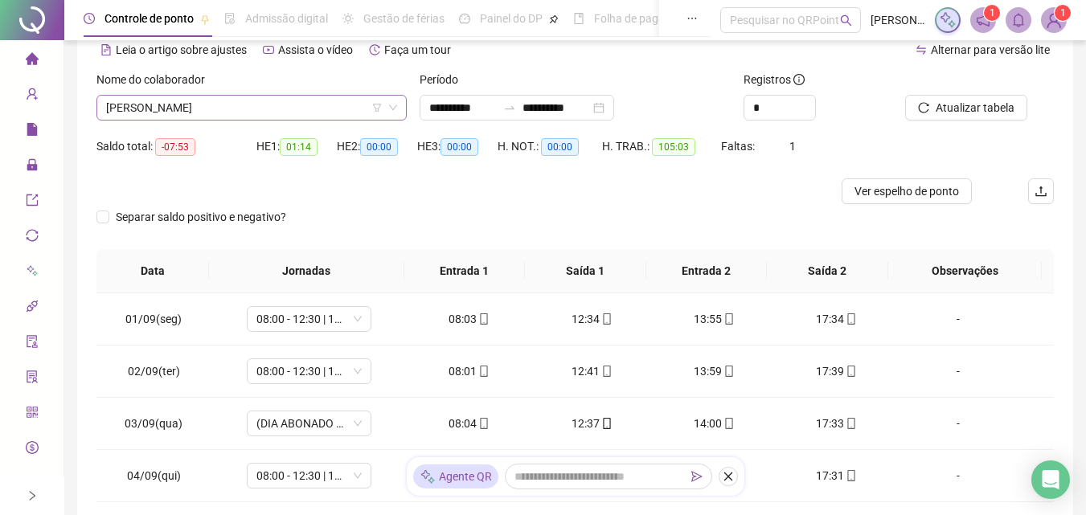
click at [325, 96] on span "[PERSON_NAME]" at bounding box center [251, 108] width 291 height 24
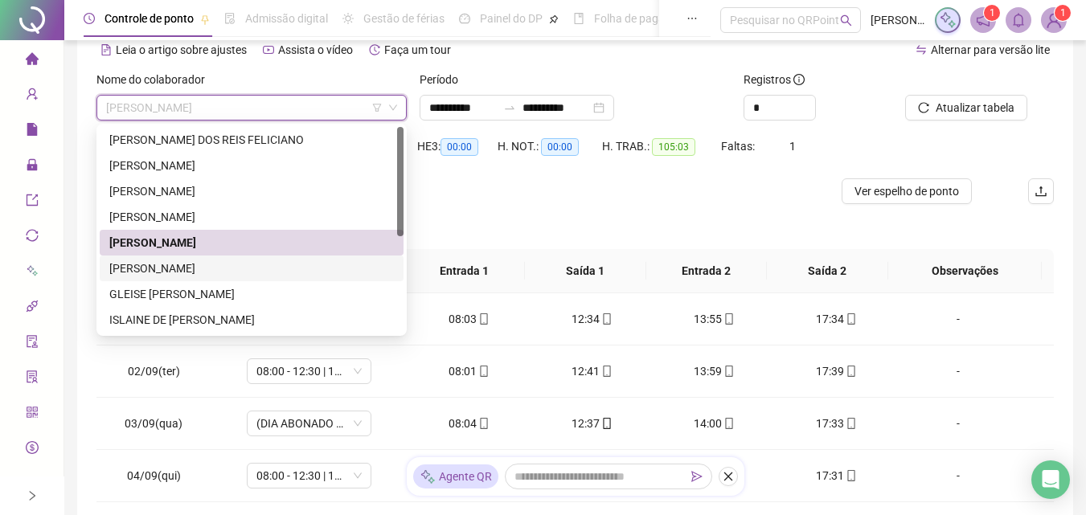
click at [272, 273] on div "[PERSON_NAME]" at bounding box center [251, 269] width 284 height 18
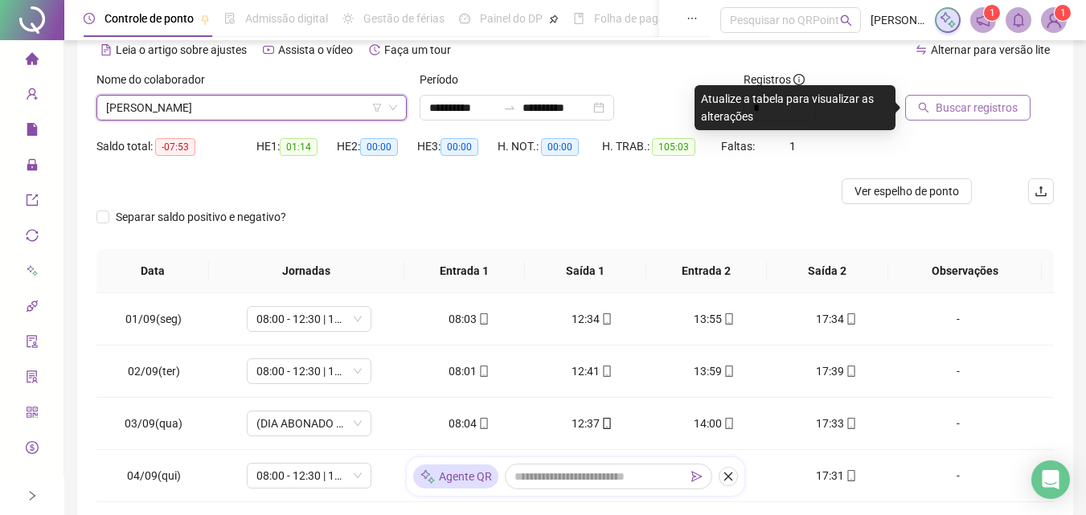
click at [1017, 106] on button "Buscar registros" at bounding box center [967, 108] width 125 height 26
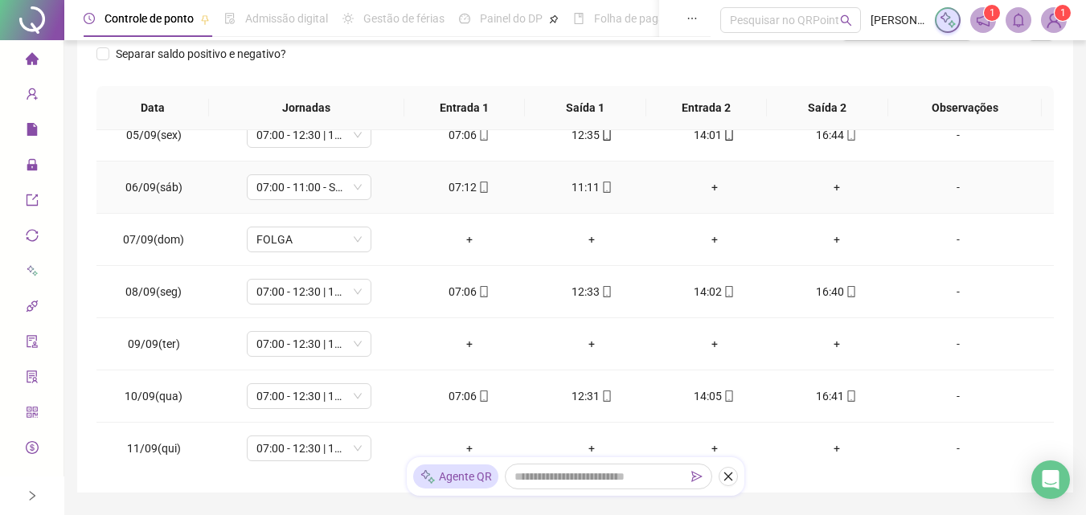
scroll to position [241, 0]
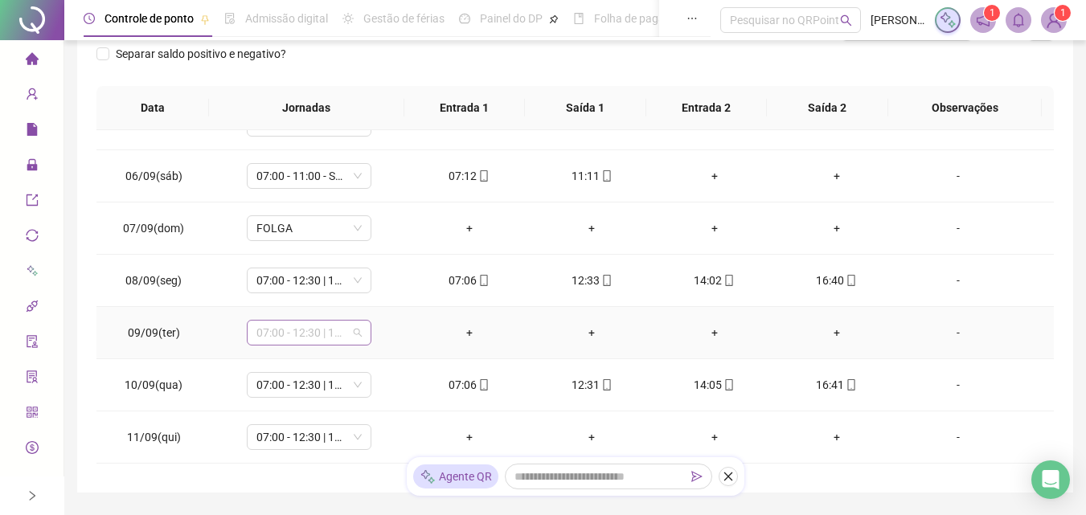
click at [354, 333] on span "07:00 - 12:30 | 14:00 - 16:30" at bounding box center [308, 333] width 105 height 24
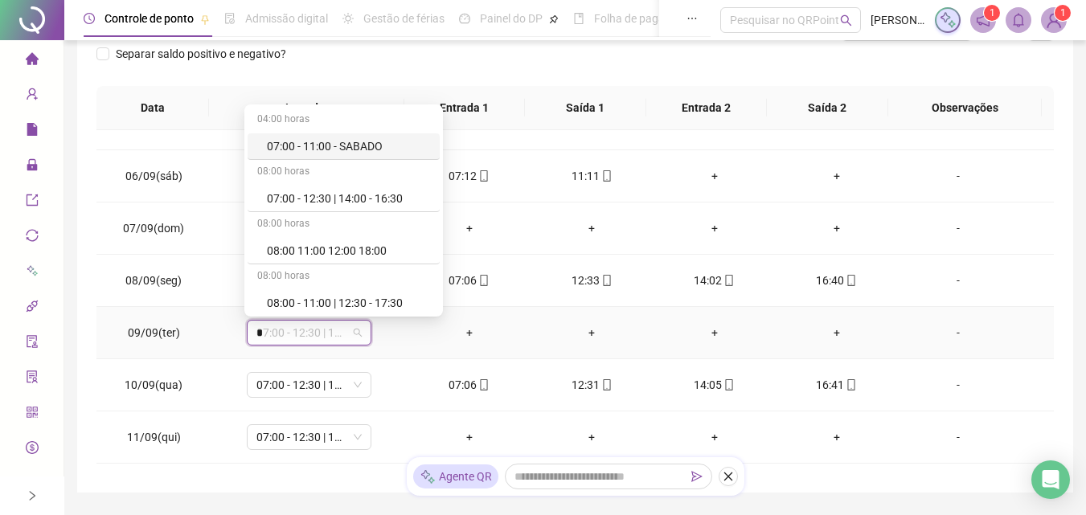
type input "**"
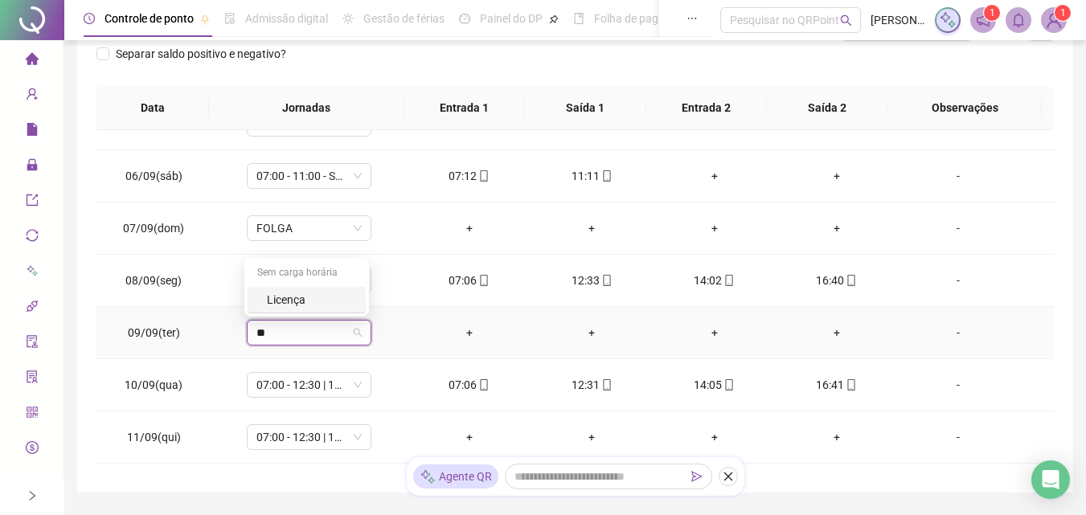
click at [309, 297] on div "Licença" at bounding box center [311, 300] width 89 height 18
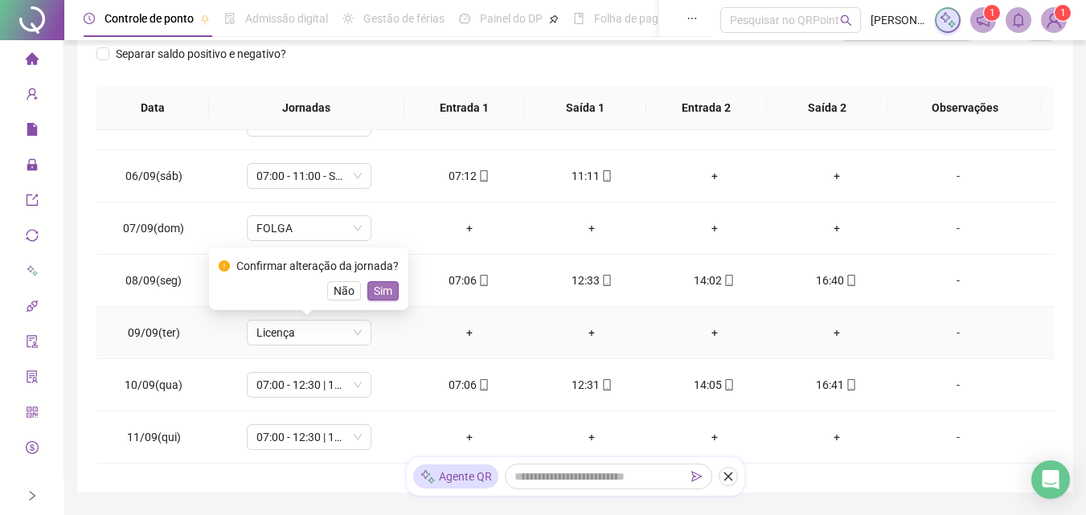
click at [383, 297] on span "Sim" at bounding box center [383, 291] width 18 height 18
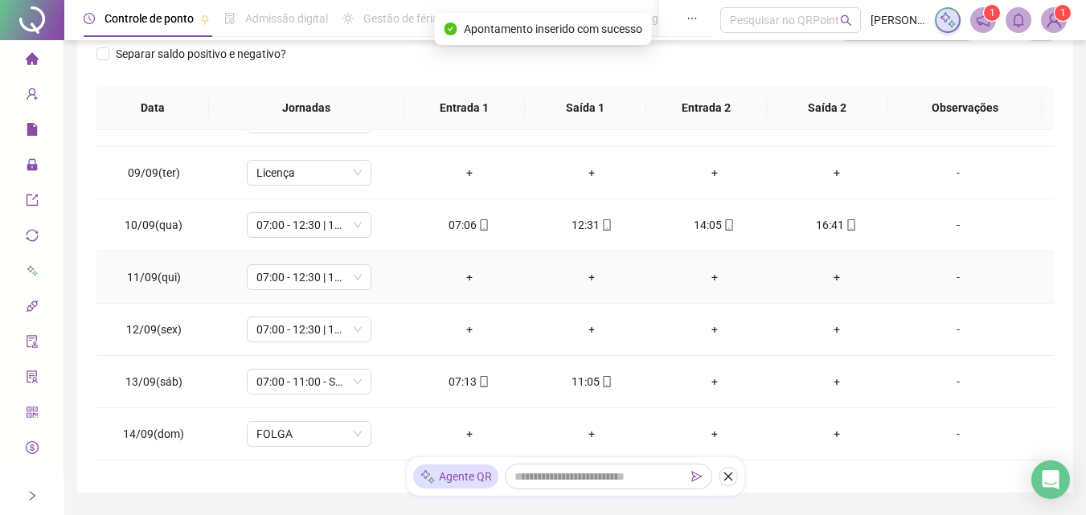
scroll to position [402, 0]
click at [349, 278] on span "07:00 - 12:30 | 14:00 - 16:30" at bounding box center [308, 276] width 105 height 24
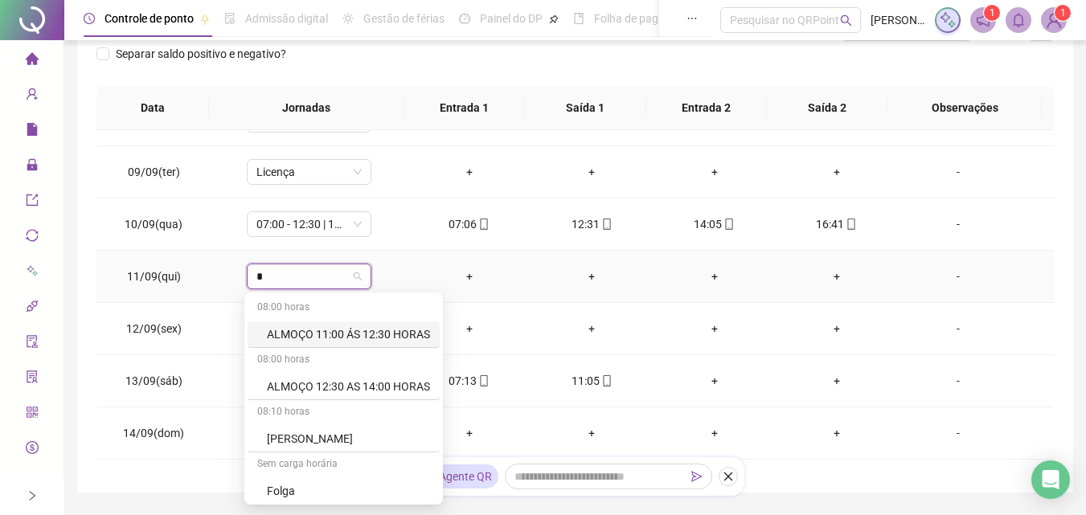
type input "**"
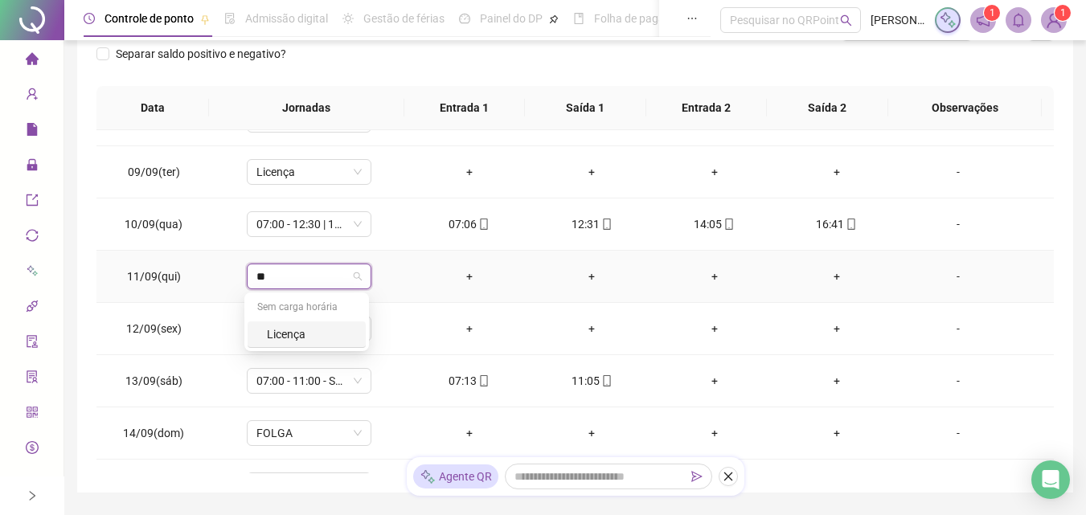
click at [311, 338] on div "Licença" at bounding box center [311, 334] width 89 height 18
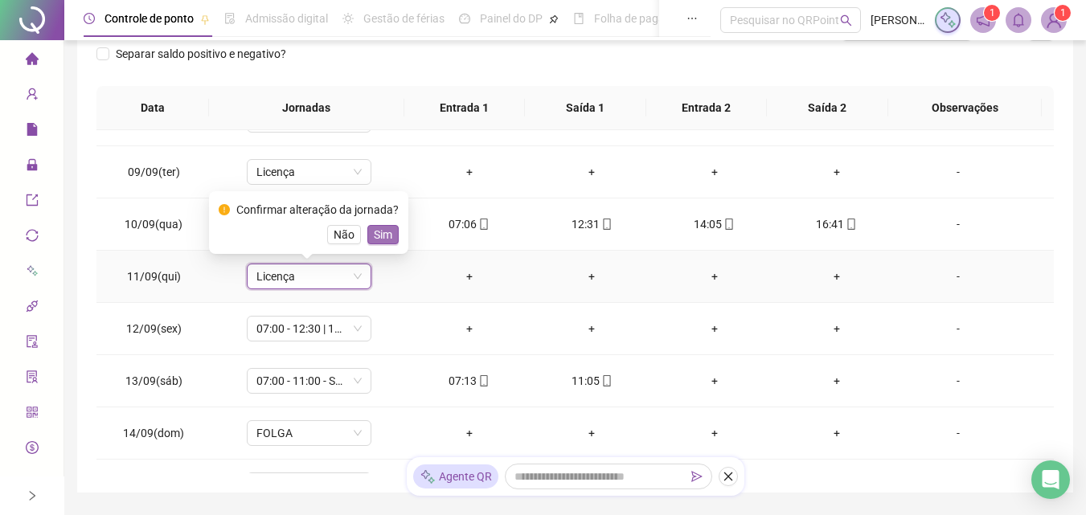
click at [385, 243] on span "Sim" at bounding box center [383, 235] width 18 height 18
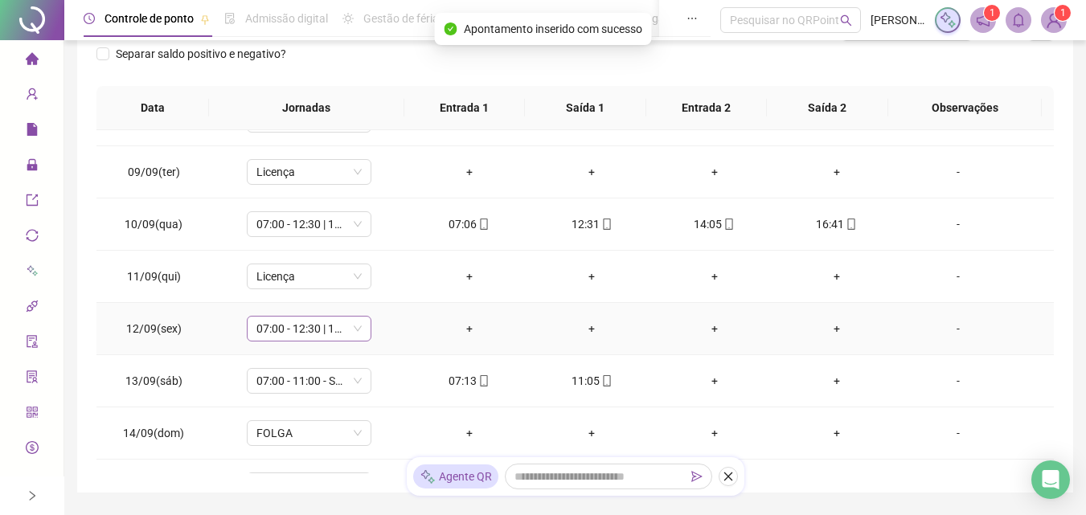
click at [354, 324] on span "07:00 - 12:30 | 14:00 - 16:30" at bounding box center [308, 329] width 105 height 24
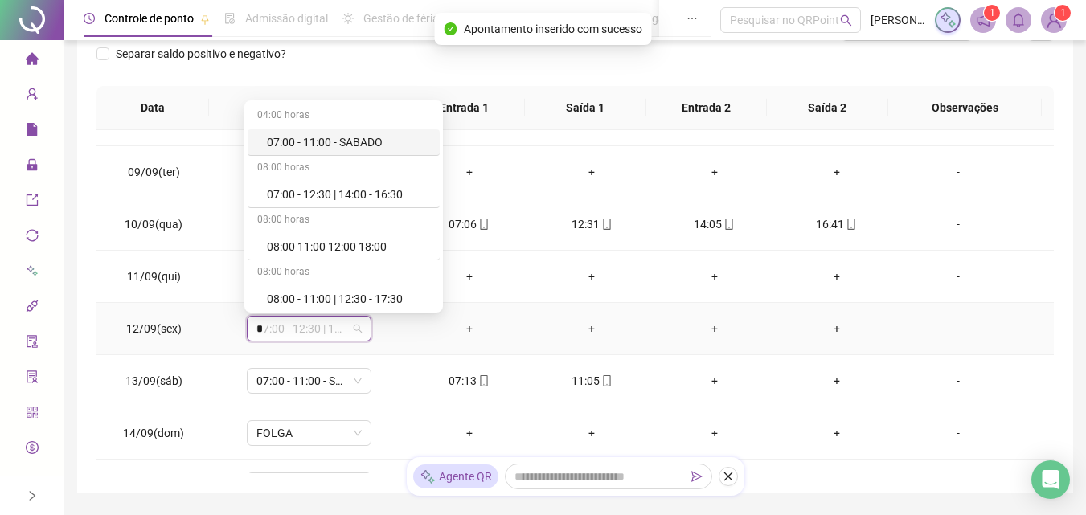
type input "**"
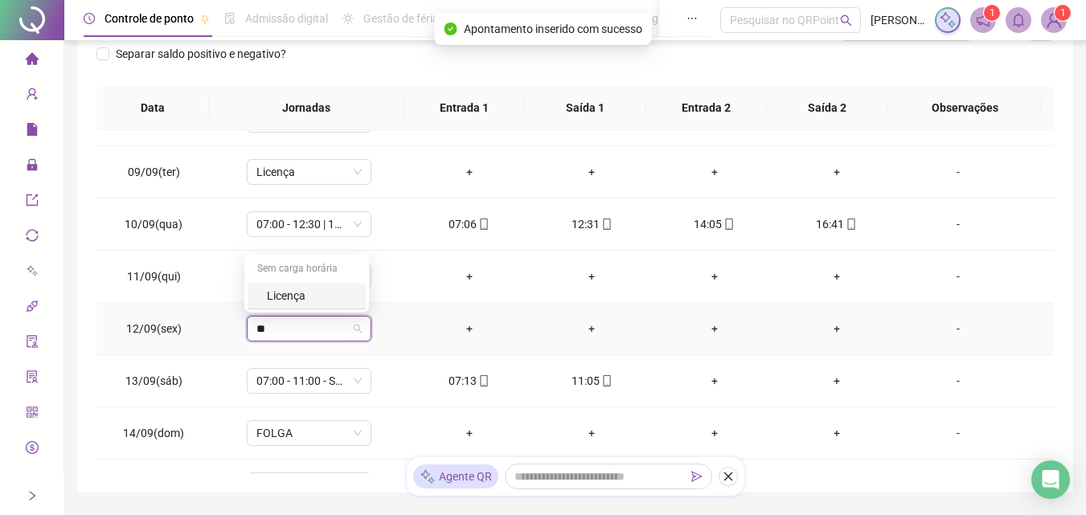
click at [288, 298] on div "Licença" at bounding box center [311, 296] width 89 height 18
click at [374, 287] on span "Sim" at bounding box center [383, 287] width 18 height 18
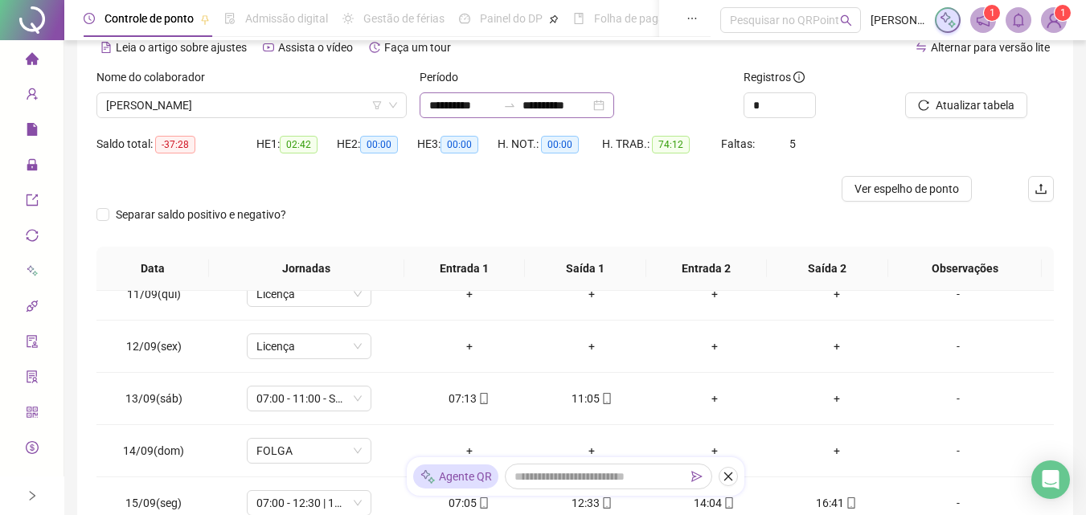
scroll to position [0, 0]
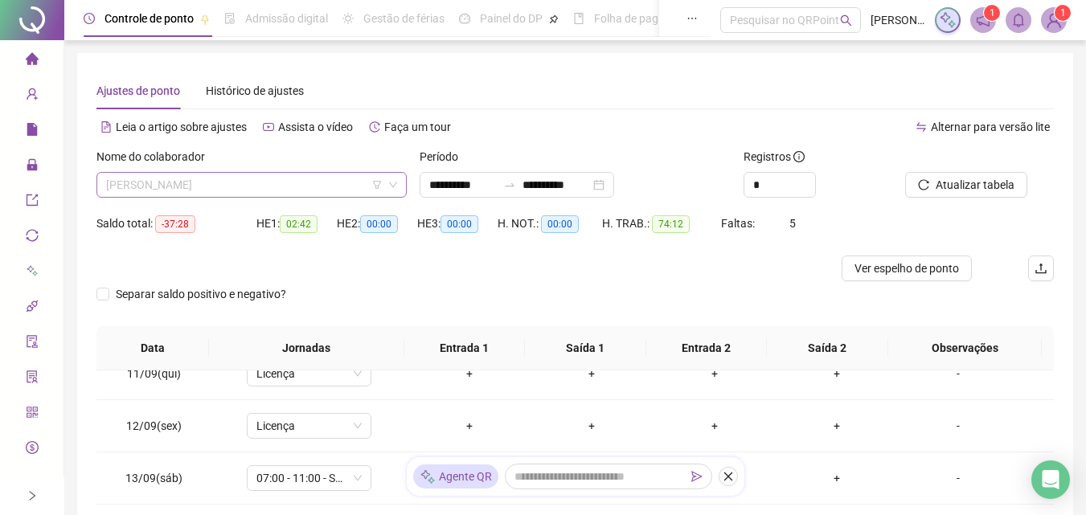
click at [257, 186] on span "[PERSON_NAME]" at bounding box center [251, 185] width 291 height 24
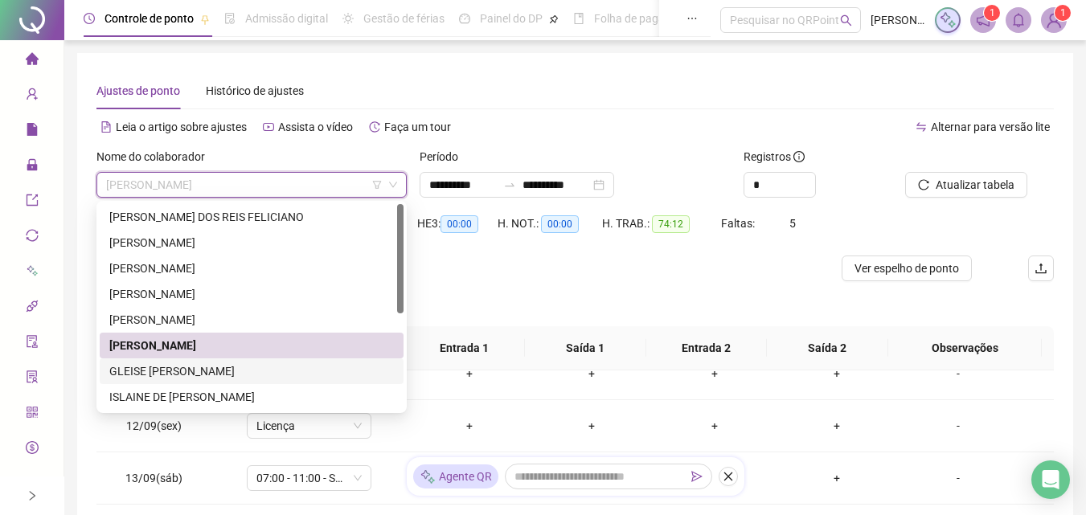
click at [252, 375] on div "GLEISE [PERSON_NAME]" at bounding box center [251, 371] width 284 height 18
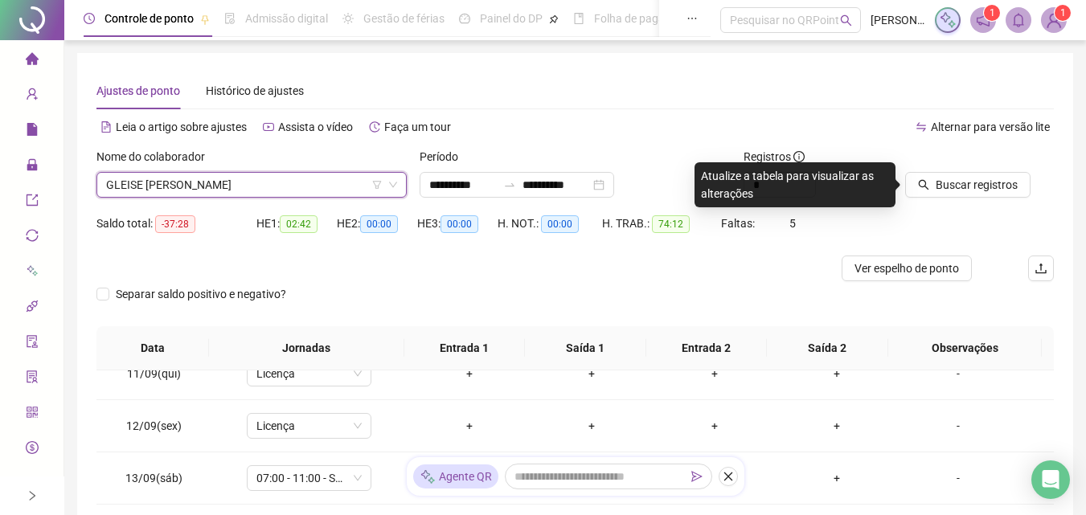
click at [958, 199] on div "Buscar registros" at bounding box center [979, 179] width 162 height 63
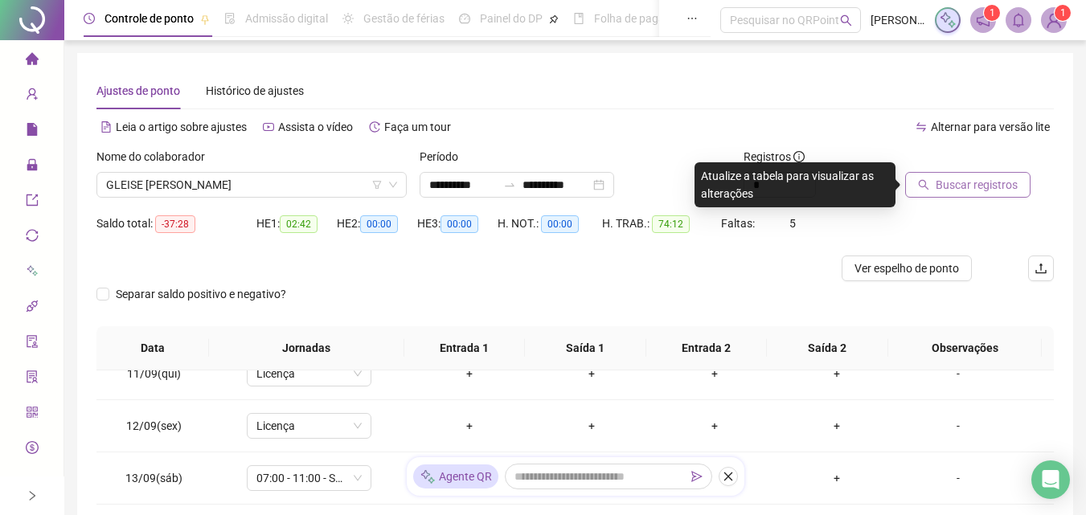
click at [978, 184] on span "Buscar registros" at bounding box center [976, 185] width 82 height 18
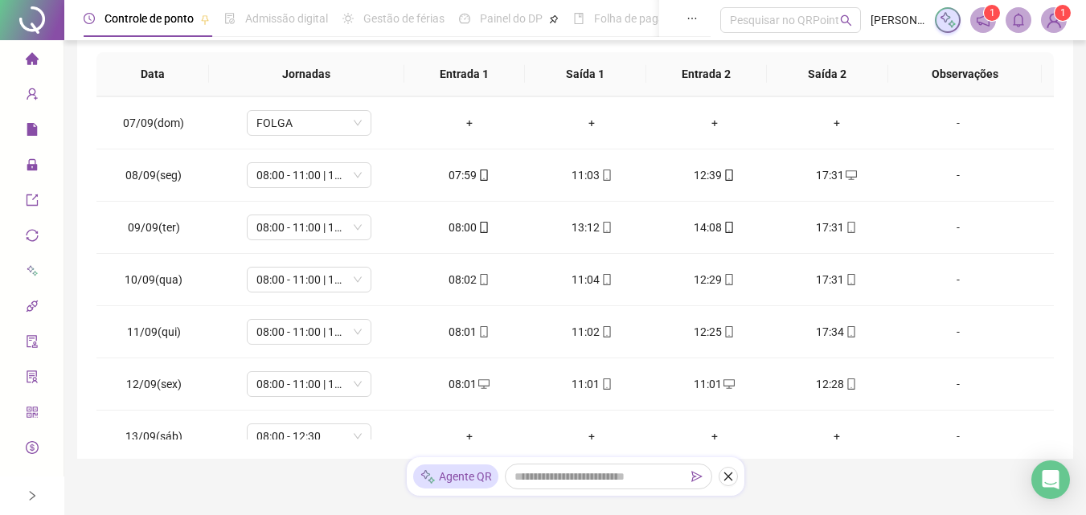
scroll to position [321, 0]
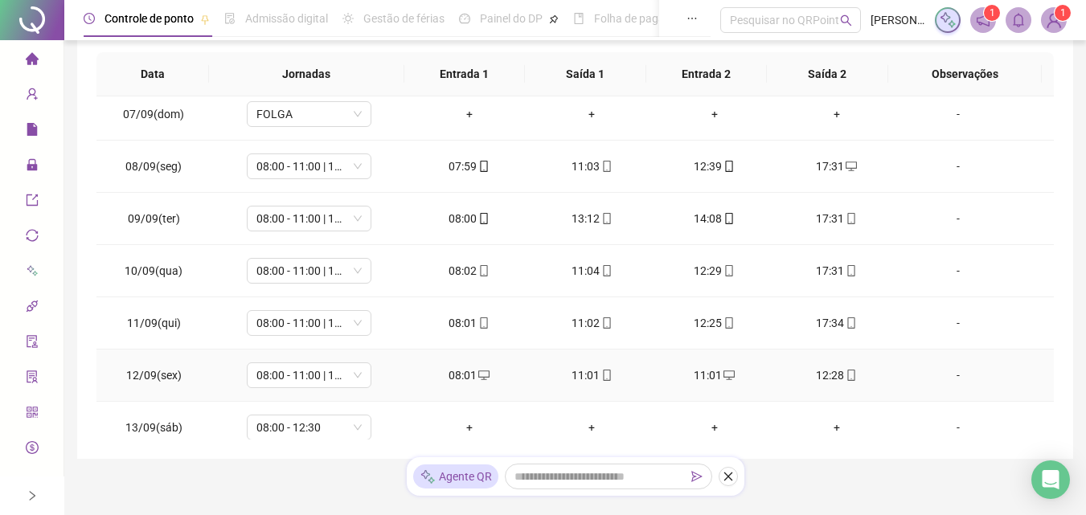
click at [698, 371] on div "11:01" at bounding box center [713, 375] width 96 height 18
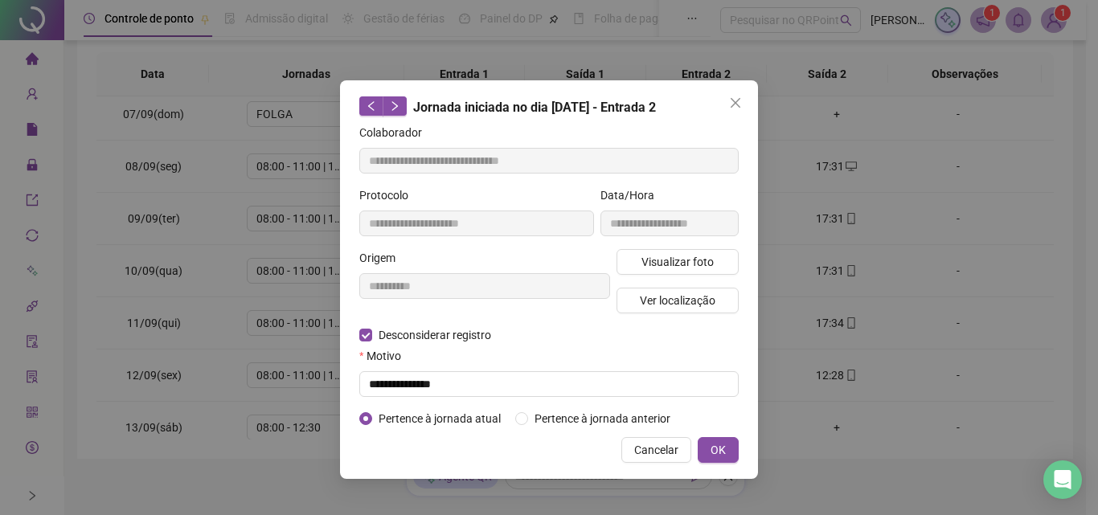
type input "**********"
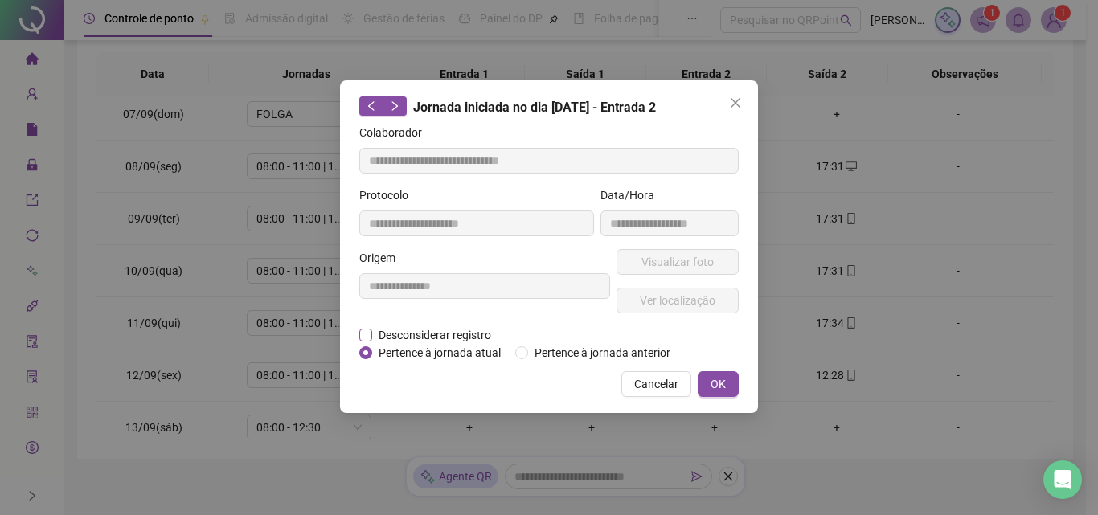
click at [469, 336] on span "Desconsiderar registro" at bounding box center [434, 335] width 125 height 18
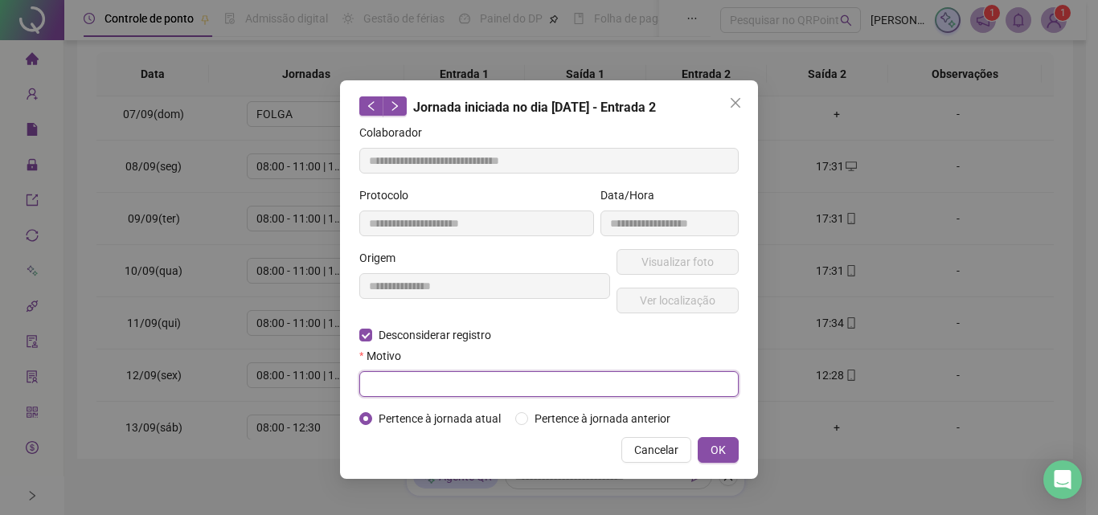
click at [428, 376] on input "text" at bounding box center [548, 384] width 379 height 26
type input "**********"
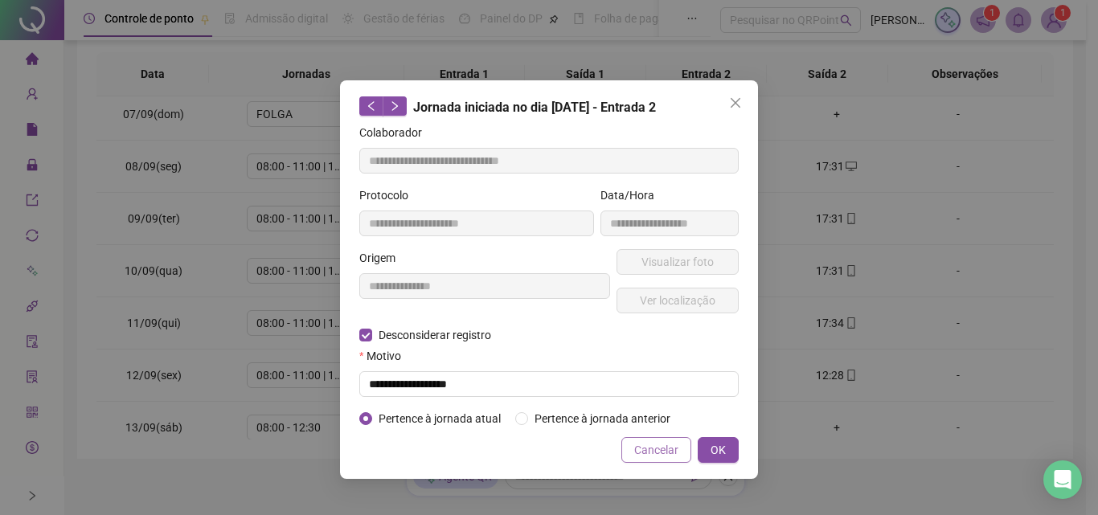
click at [674, 446] on span "Cancelar" at bounding box center [656, 450] width 44 height 18
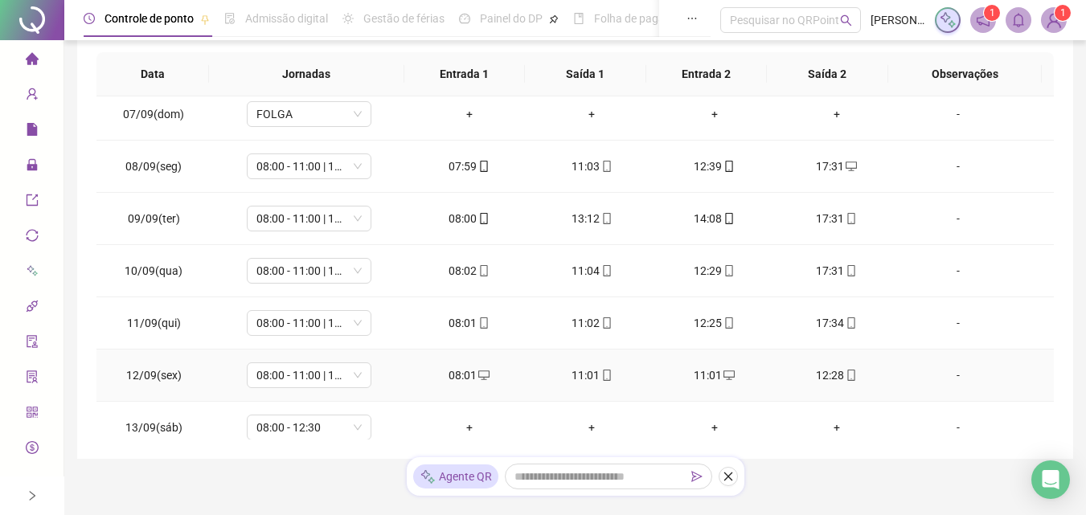
click at [703, 381] on div "11:01" at bounding box center [713, 375] width 96 height 18
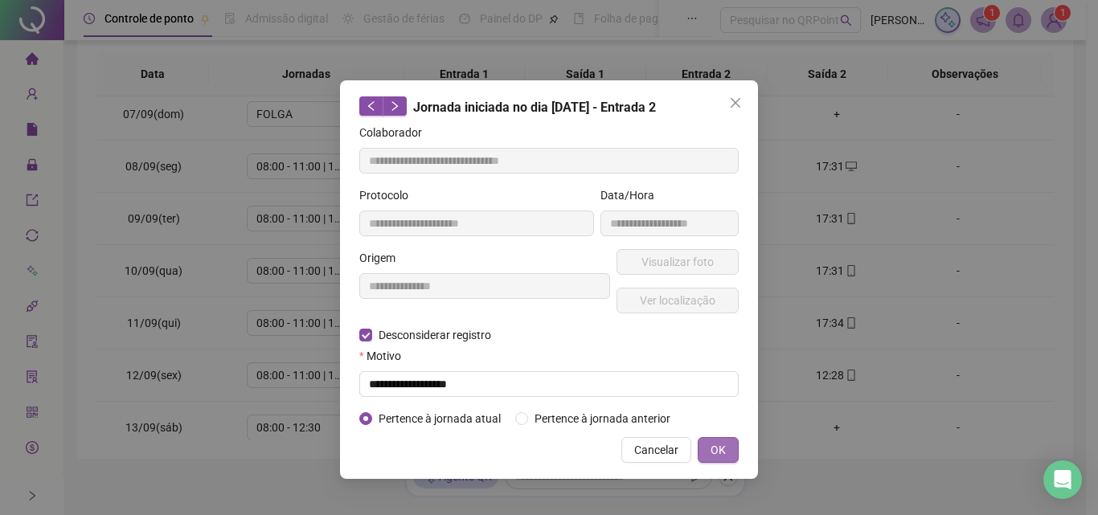
click at [717, 437] on button "OK" at bounding box center [718, 450] width 41 height 26
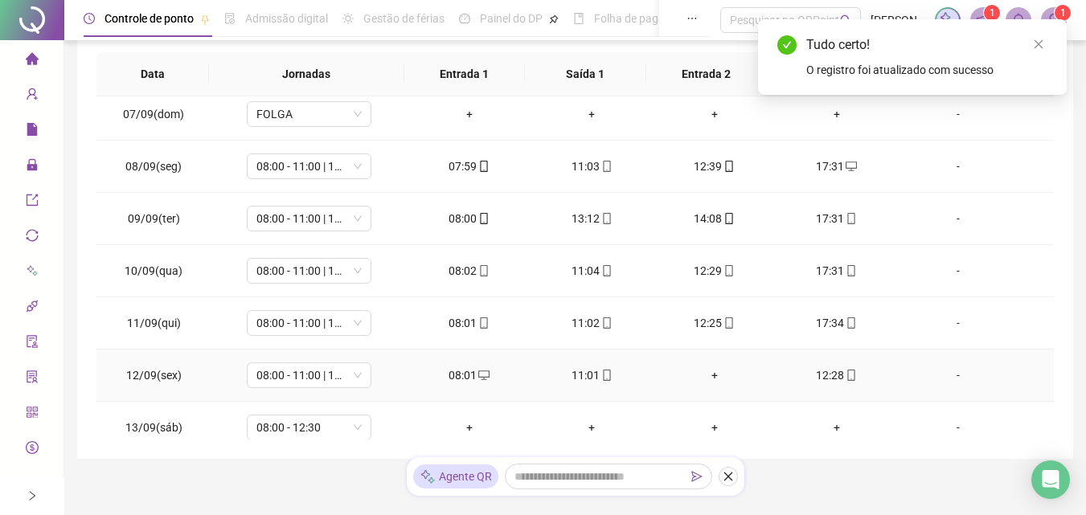
click at [691, 374] on div "+" at bounding box center [713, 375] width 96 height 18
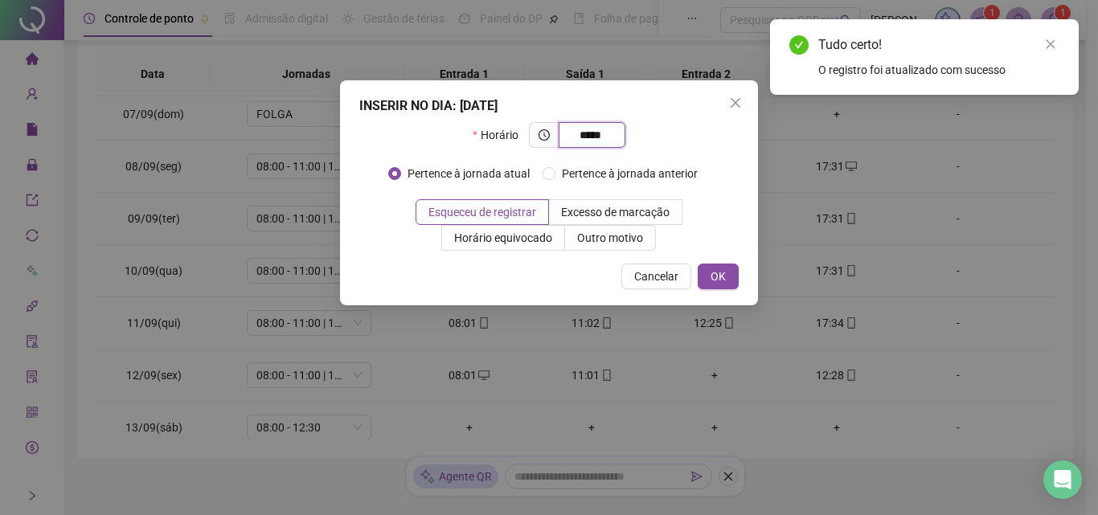
type input "*****"
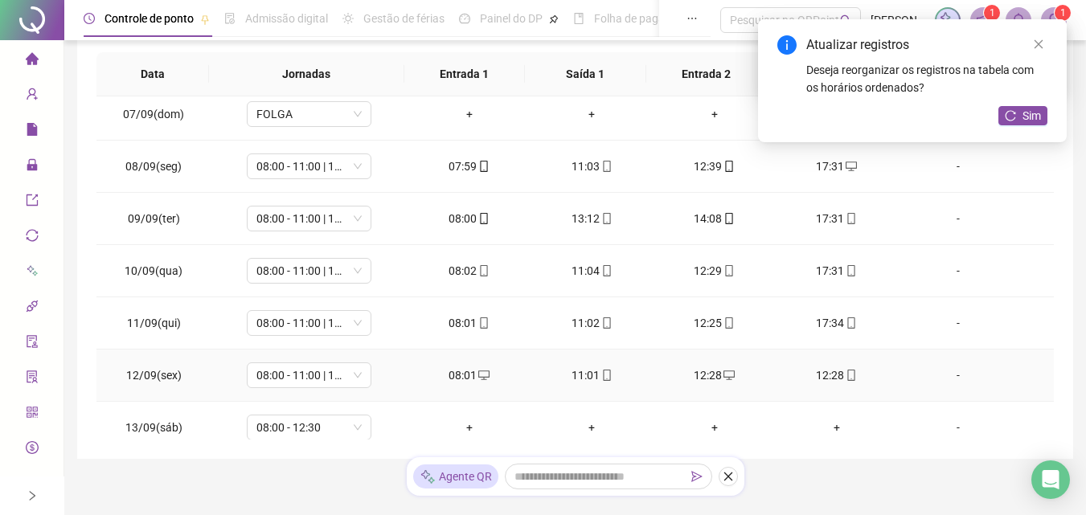
click at [833, 366] on td "12:28" at bounding box center [836, 376] width 122 height 52
click at [830, 371] on div "12:28" at bounding box center [836, 375] width 96 height 18
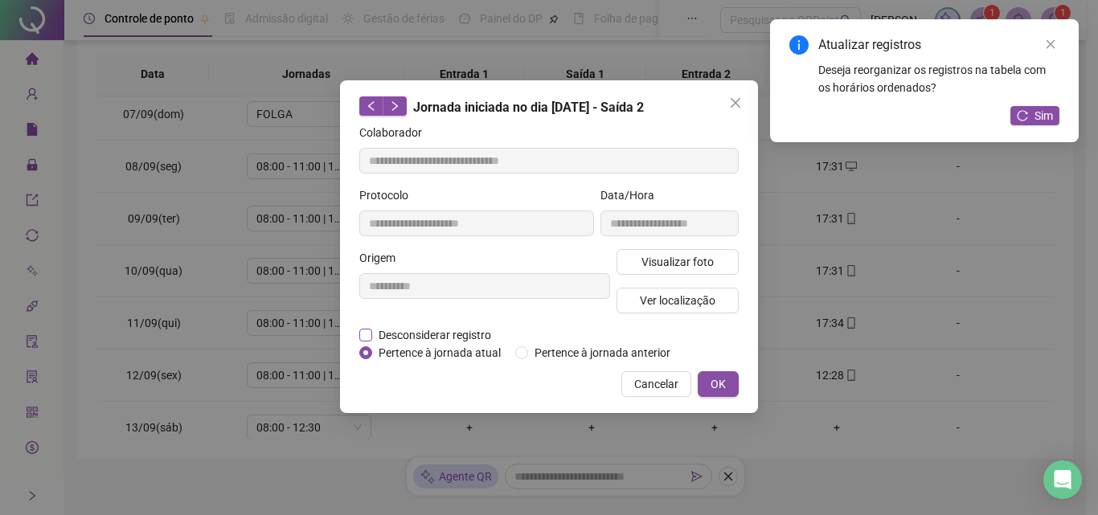
click at [450, 335] on span "Desconsiderar registro" at bounding box center [434, 335] width 125 height 18
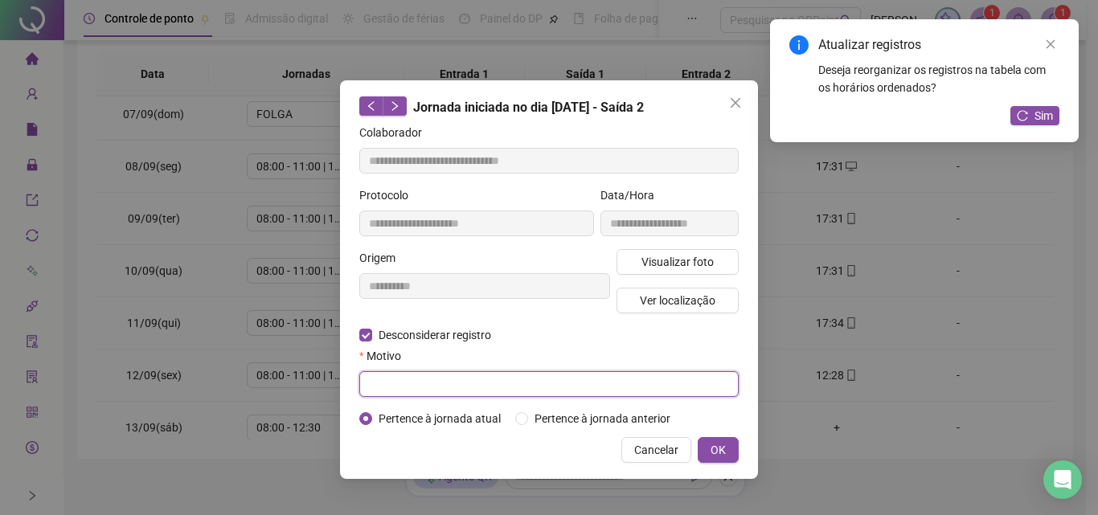
click at [429, 390] on input "text" at bounding box center [548, 384] width 379 height 26
type input "**********"
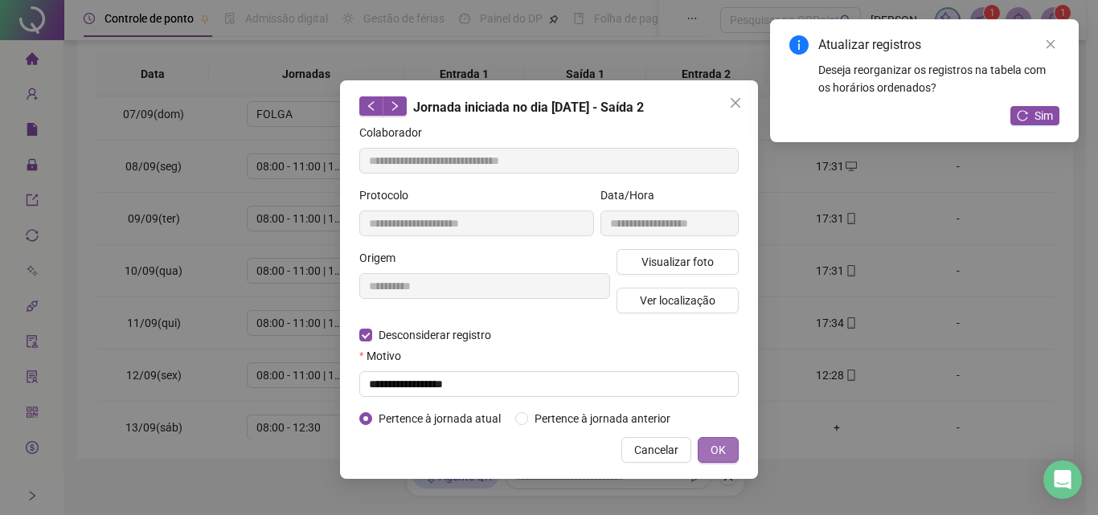
click at [721, 446] on span "OK" at bounding box center [717, 450] width 15 height 18
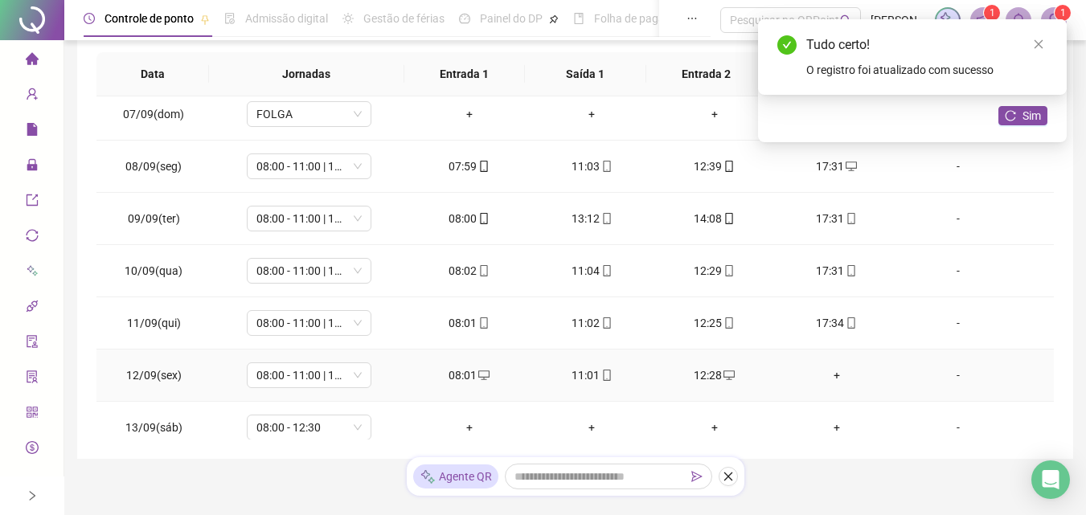
click at [824, 376] on div "+" at bounding box center [836, 375] width 96 height 18
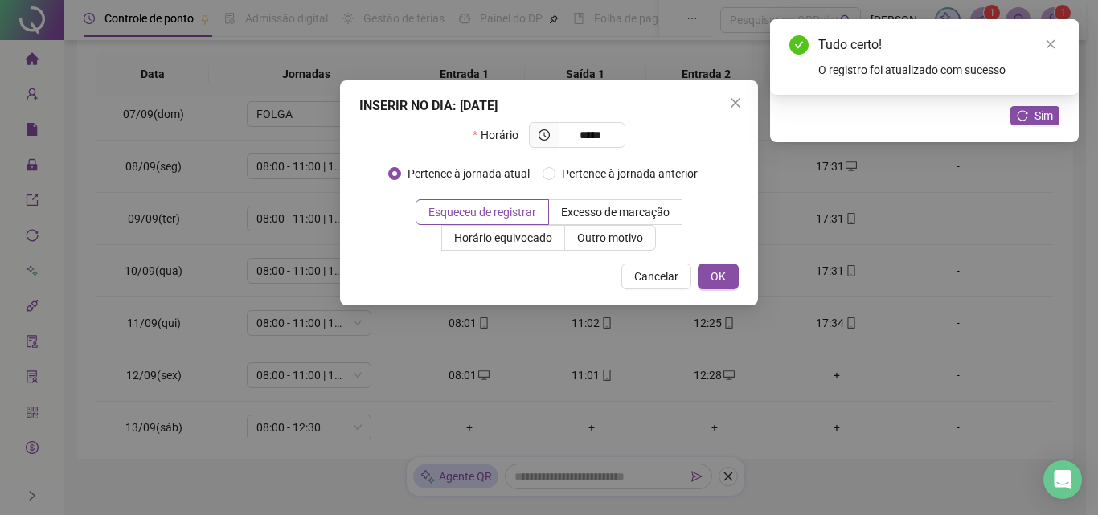
type input "*****"
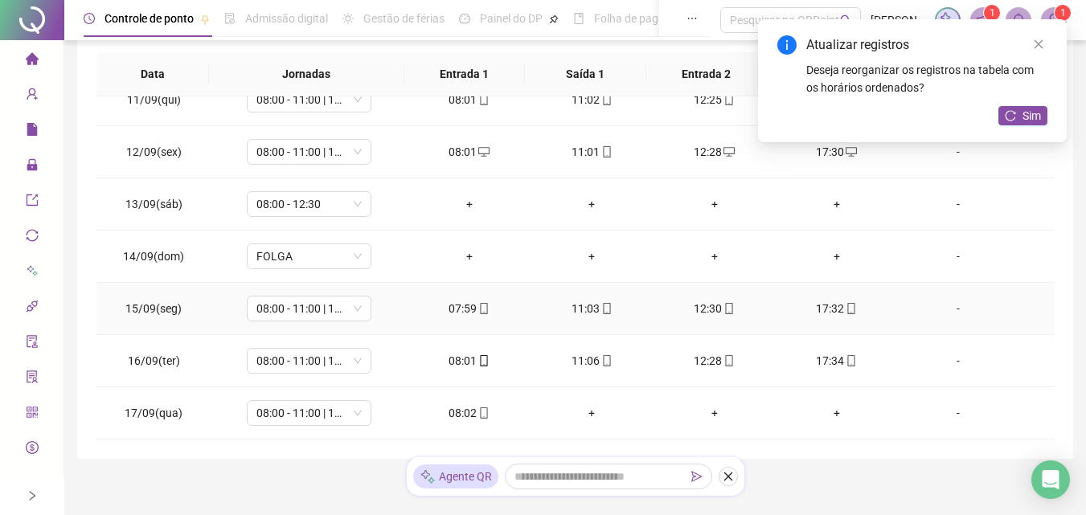
scroll to position [325, 0]
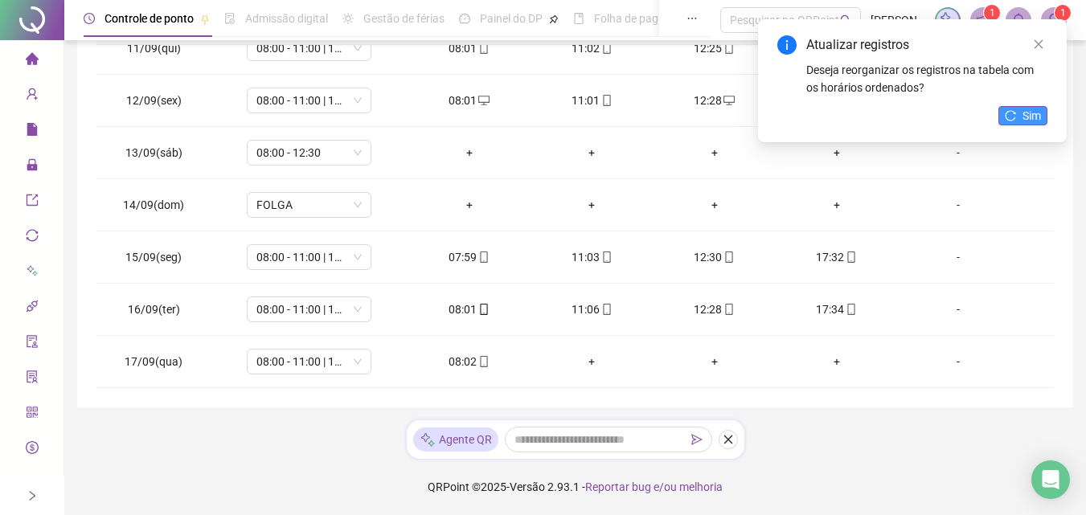
click at [1033, 123] on span "Sim" at bounding box center [1031, 116] width 18 height 18
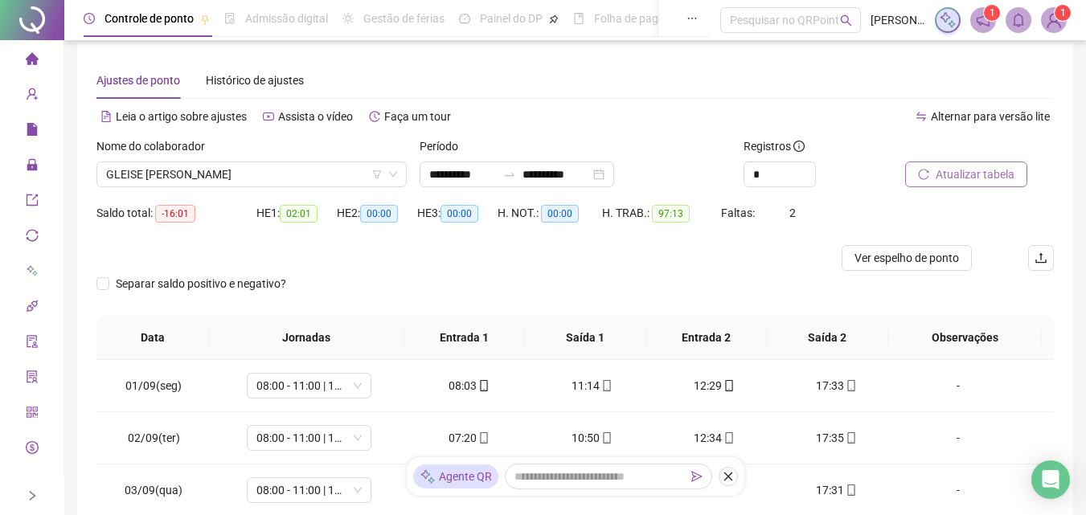
scroll to position [4, 0]
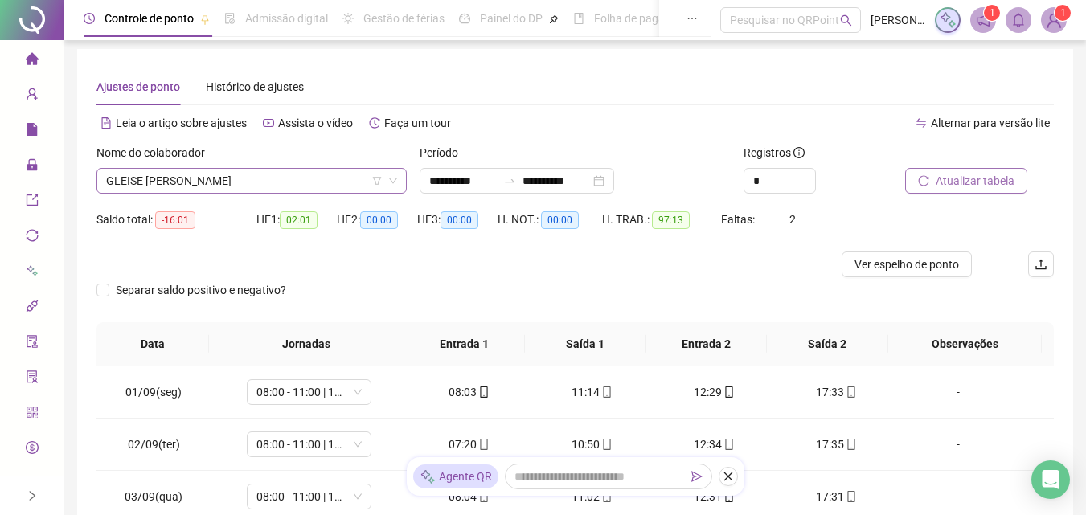
click at [309, 175] on span "GLEISE [PERSON_NAME]" at bounding box center [251, 181] width 291 height 24
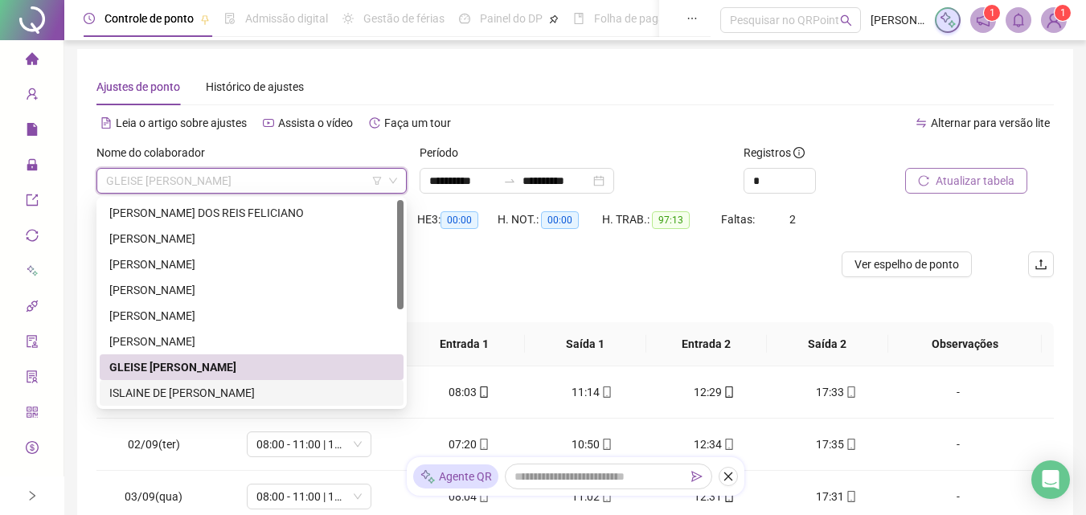
click at [209, 396] on div "ISLAINE DE [PERSON_NAME]" at bounding box center [251, 393] width 284 height 18
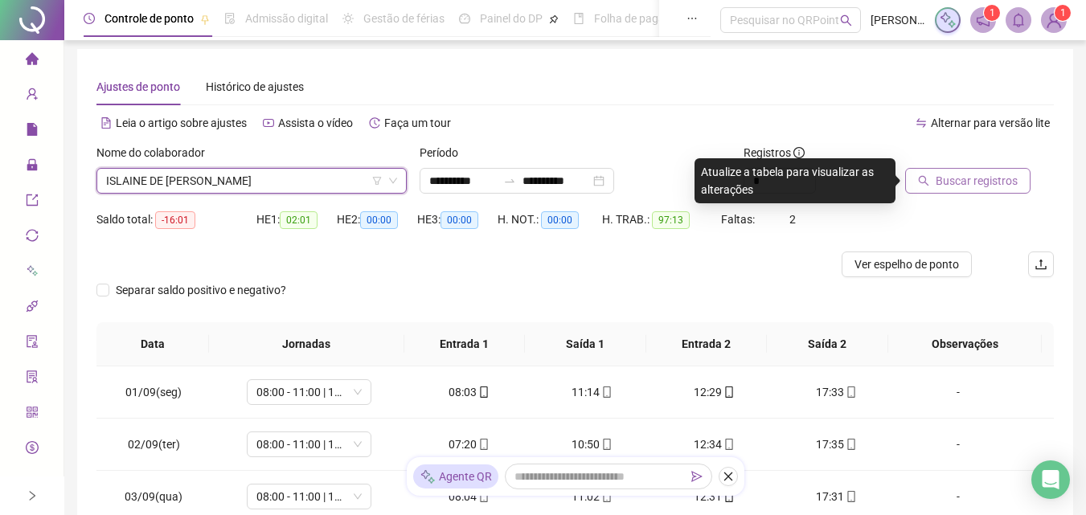
click at [973, 199] on div "Buscar registros" at bounding box center [979, 175] width 162 height 63
click at [988, 187] on span "Buscar registros" at bounding box center [976, 181] width 82 height 18
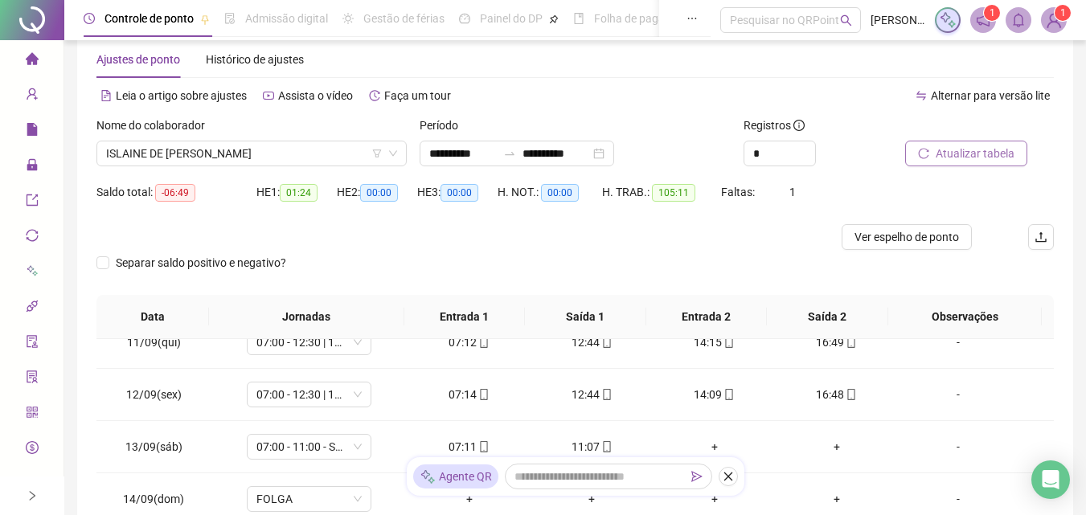
scroll to position [0, 0]
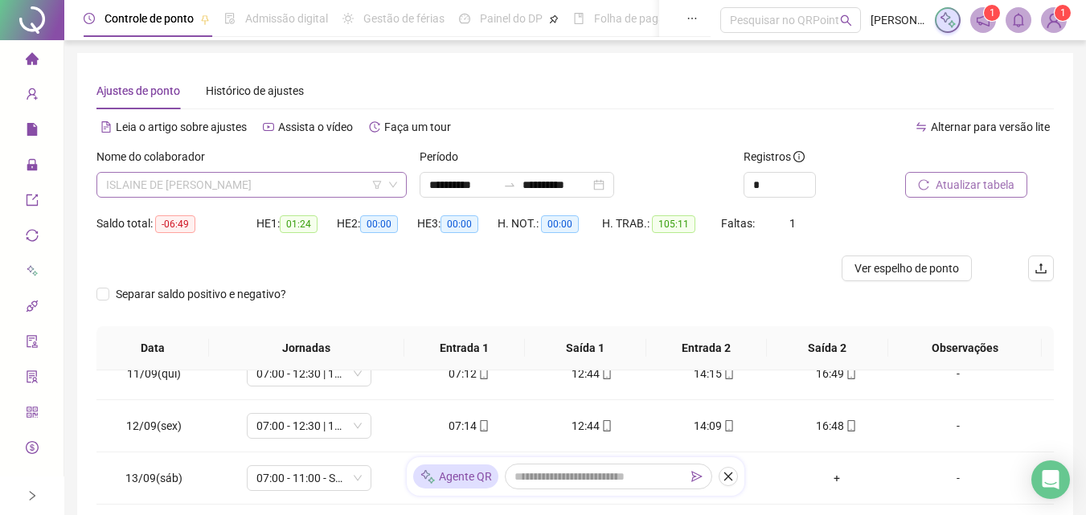
click at [266, 190] on span "ISLAINE DE [PERSON_NAME]" at bounding box center [251, 185] width 291 height 24
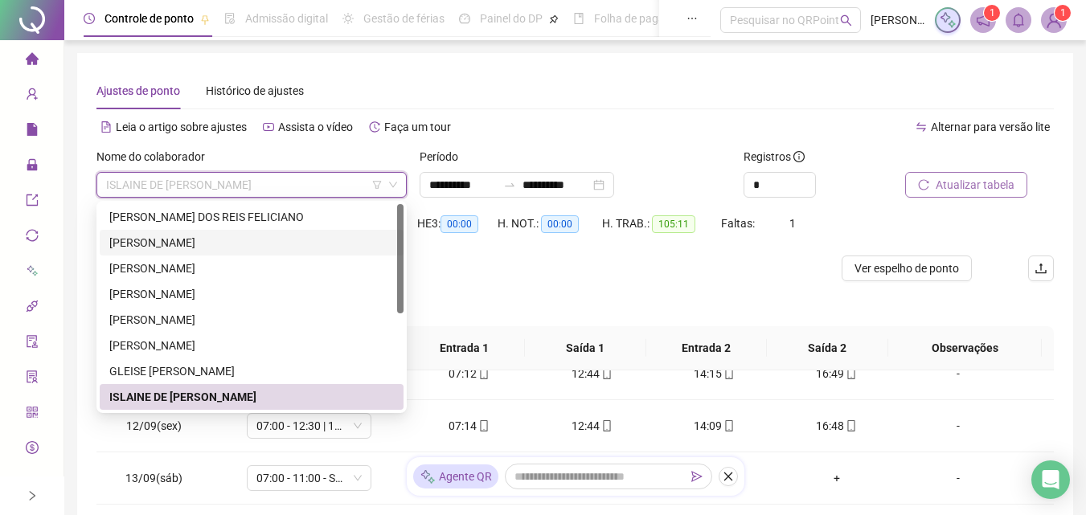
scroll to position [161, 0]
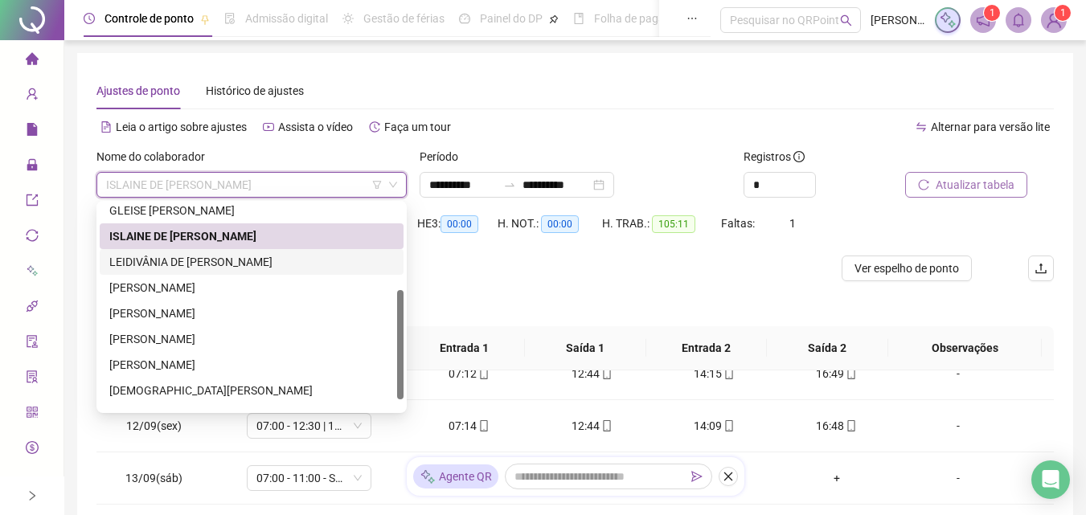
click at [203, 258] on div "LEIDIVÂNIA DE [PERSON_NAME]" at bounding box center [251, 262] width 284 height 18
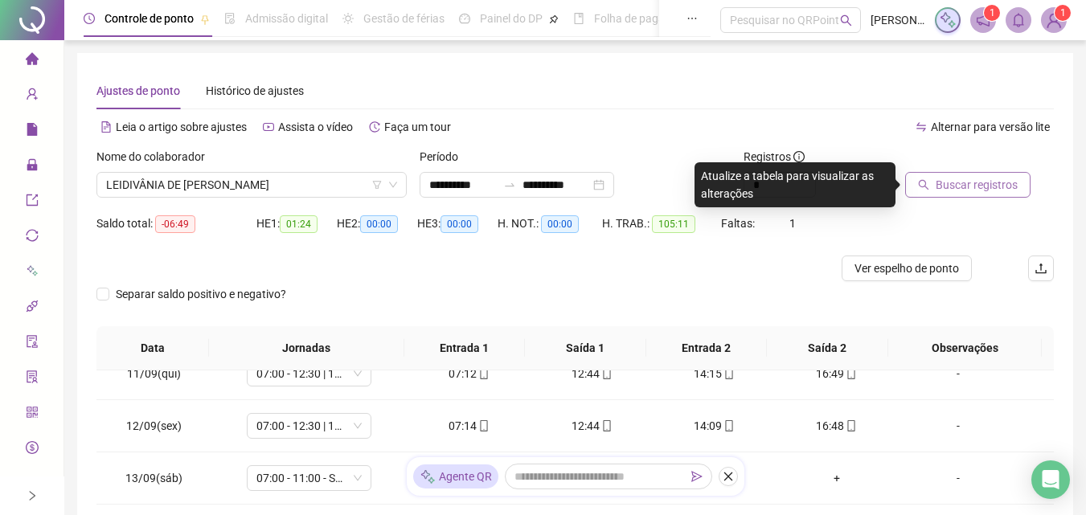
click at [955, 183] on span "Buscar registros" at bounding box center [976, 185] width 82 height 18
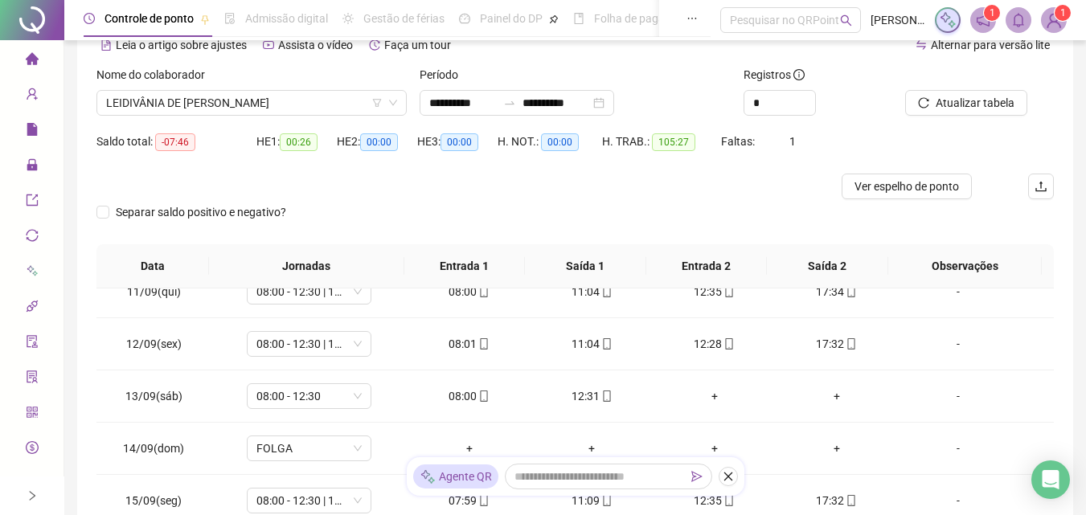
scroll to position [0, 0]
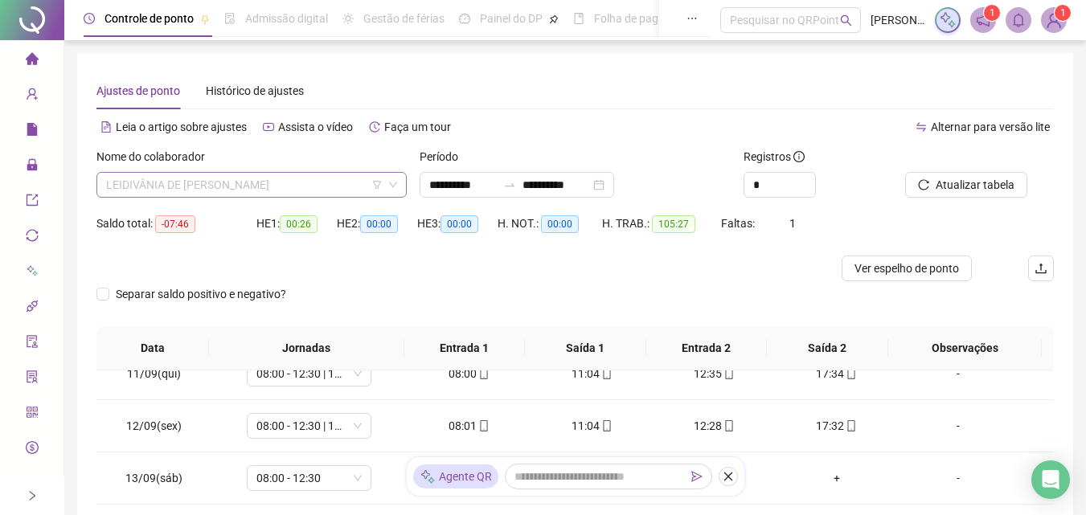
click at [263, 179] on span "LEIDIVÂNIA DE [PERSON_NAME]" at bounding box center [251, 185] width 291 height 24
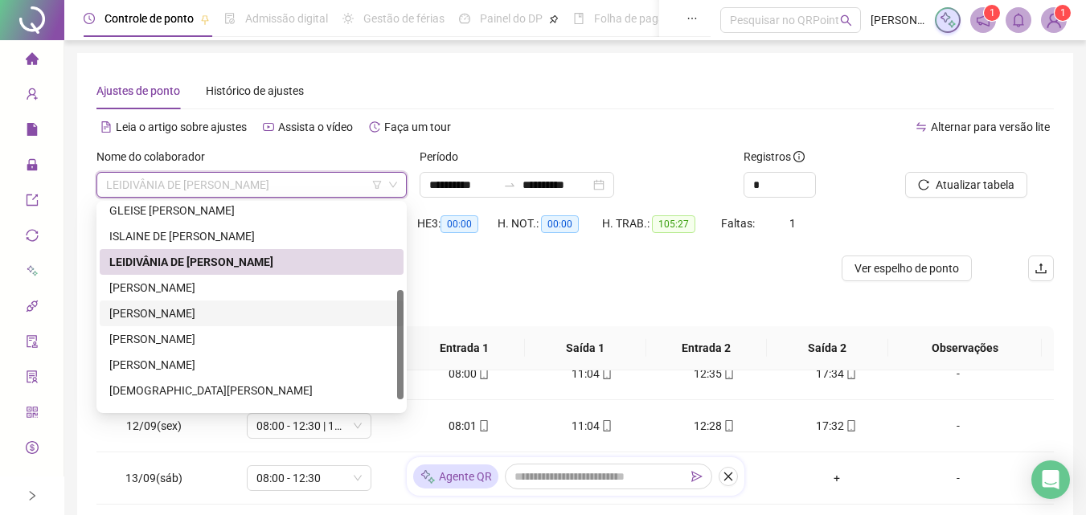
click at [160, 314] on div "[PERSON_NAME]" at bounding box center [251, 314] width 284 height 18
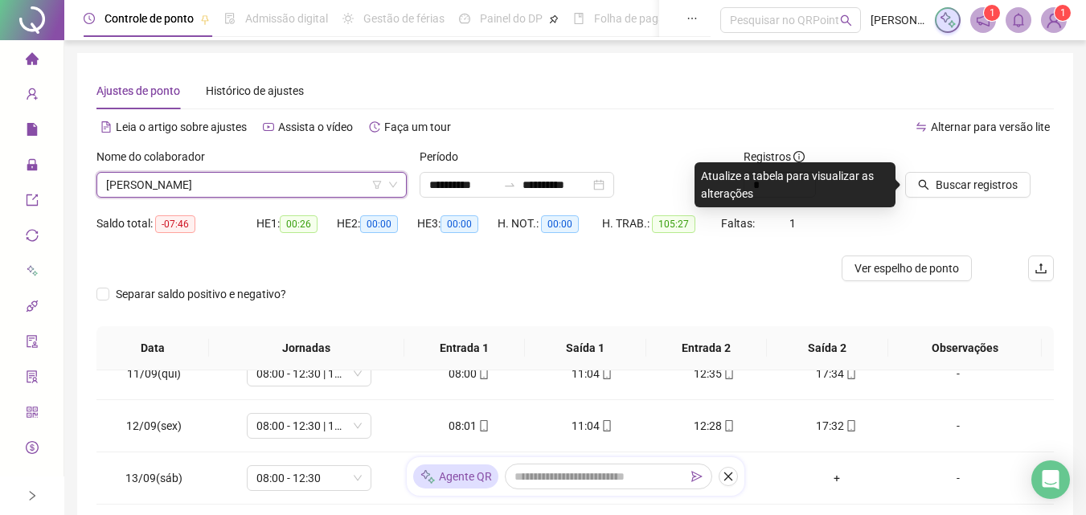
click at [955, 202] on div "Buscar registros" at bounding box center [979, 179] width 162 height 63
click at [984, 170] on div at bounding box center [959, 160] width 108 height 24
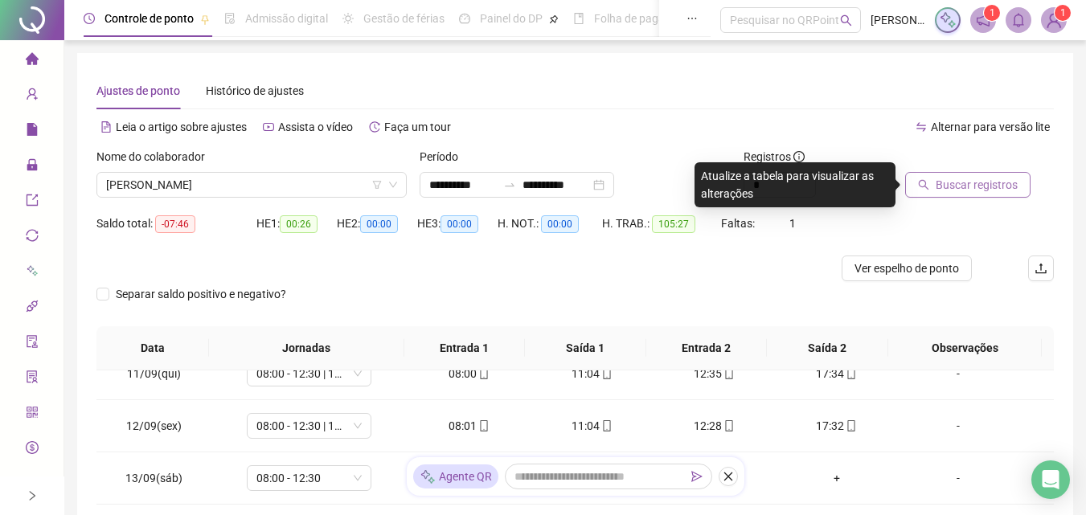
click at [984, 178] on span "Buscar registros" at bounding box center [976, 185] width 82 height 18
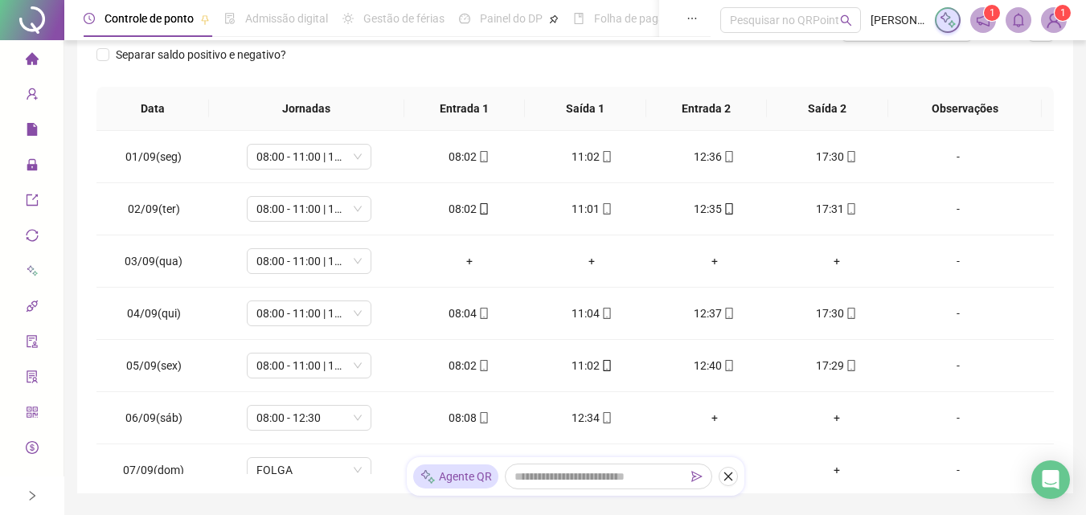
scroll to position [4, 0]
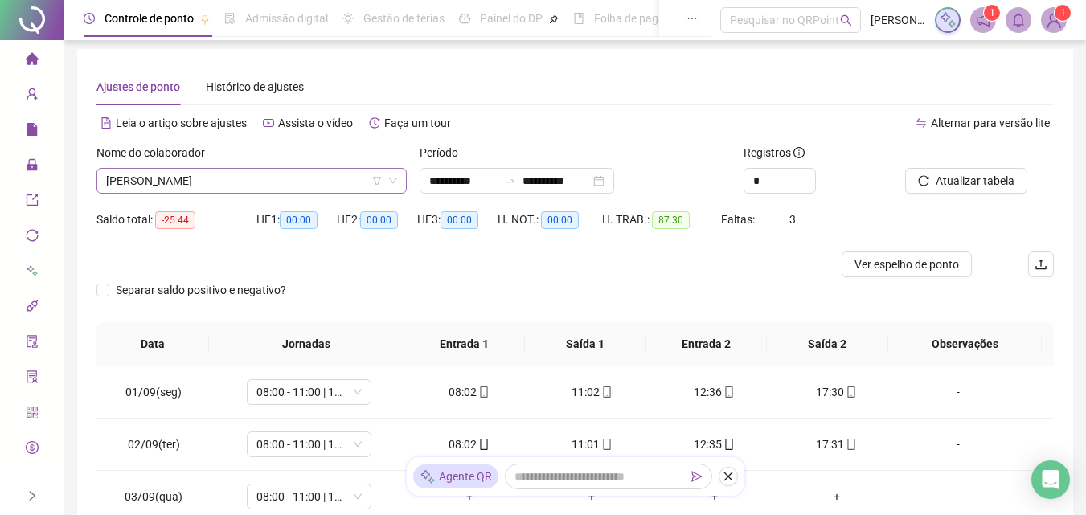
click at [288, 178] on span "[PERSON_NAME]" at bounding box center [251, 181] width 291 height 24
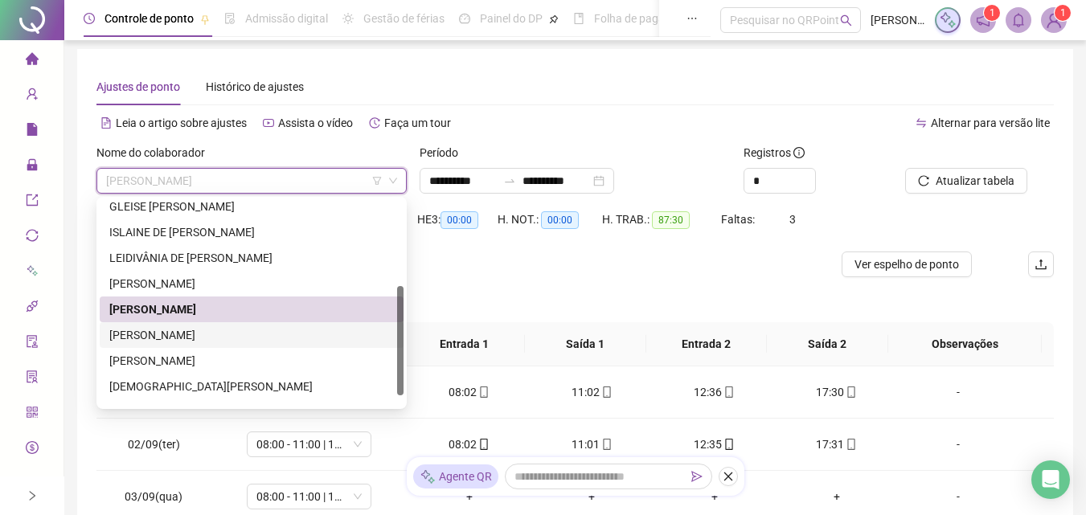
click at [210, 333] on div "[PERSON_NAME]" at bounding box center [251, 335] width 284 height 18
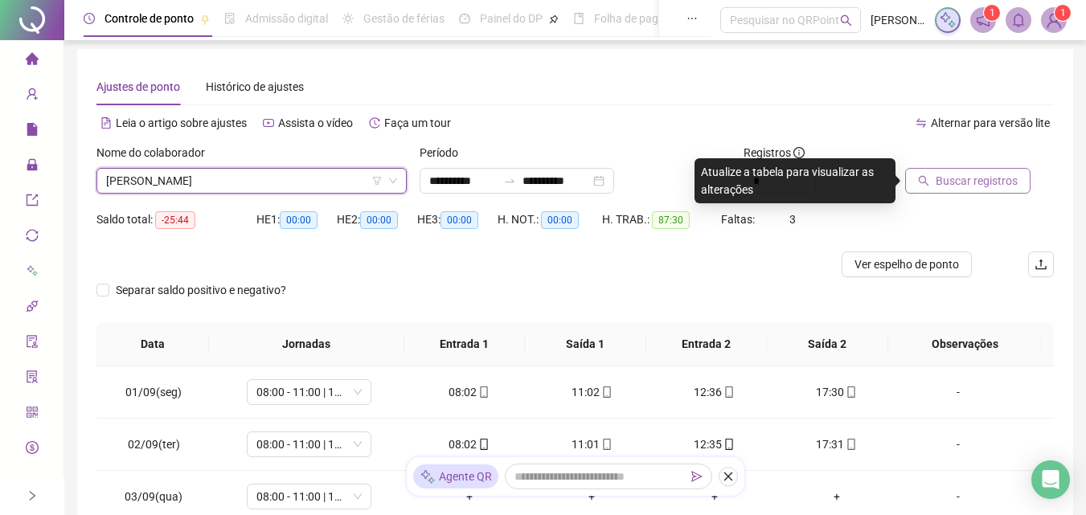
click at [959, 184] on span "Buscar registros" at bounding box center [976, 181] width 82 height 18
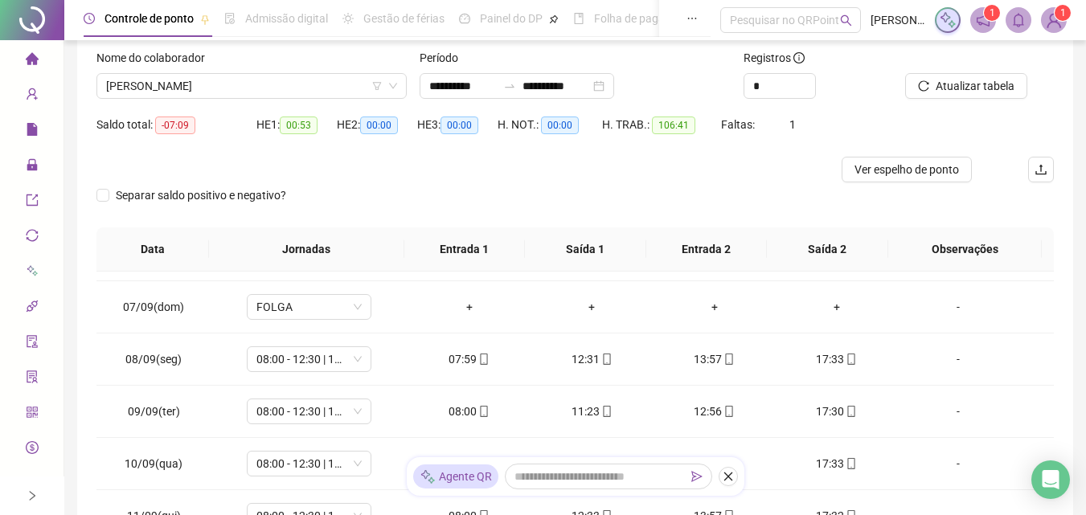
scroll to position [89, 0]
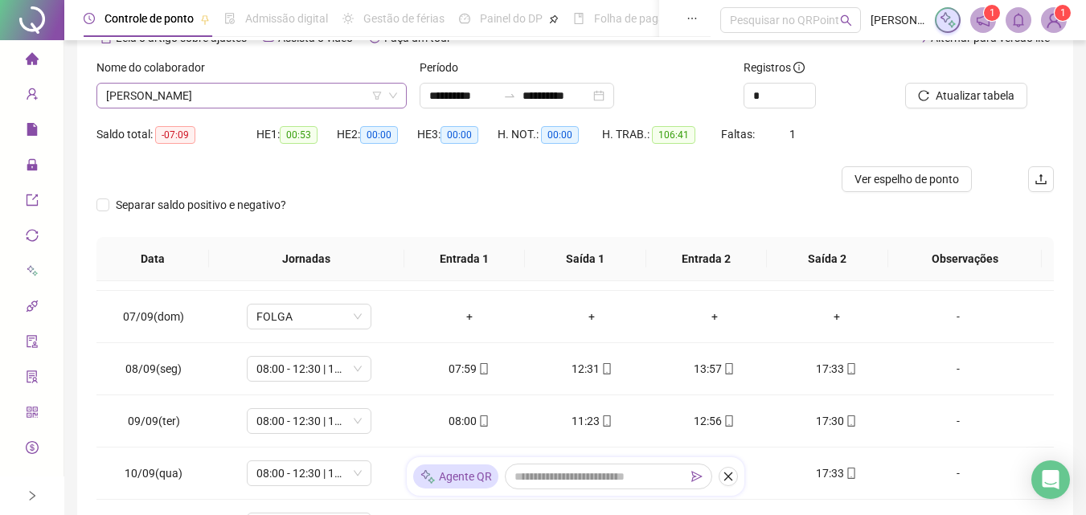
click at [275, 100] on span "[PERSON_NAME]" at bounding box center [251, 96] width 291 height 24
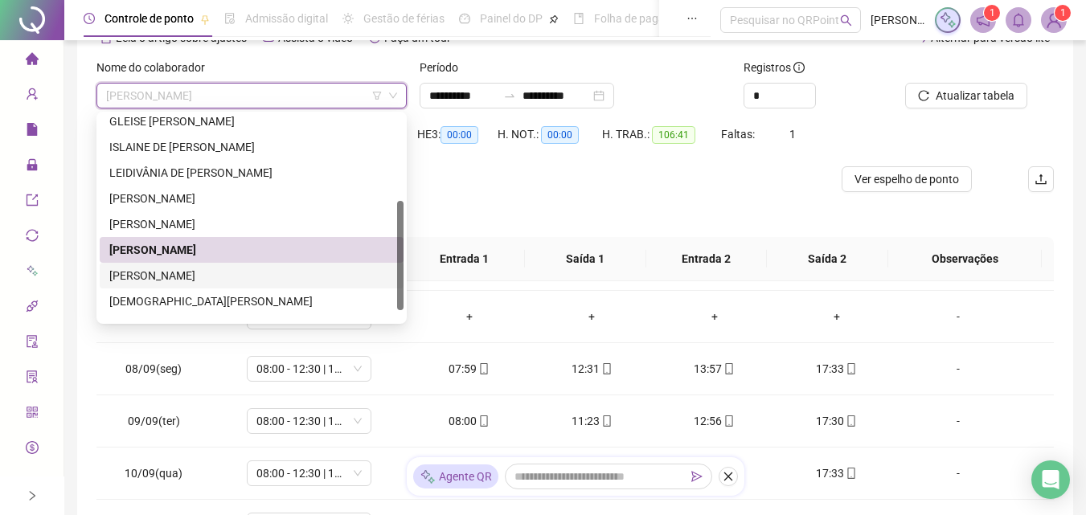
click at [213, 267] on div "[PERSON_NAME]" at bounding box center [251, 276] width 284 height 18
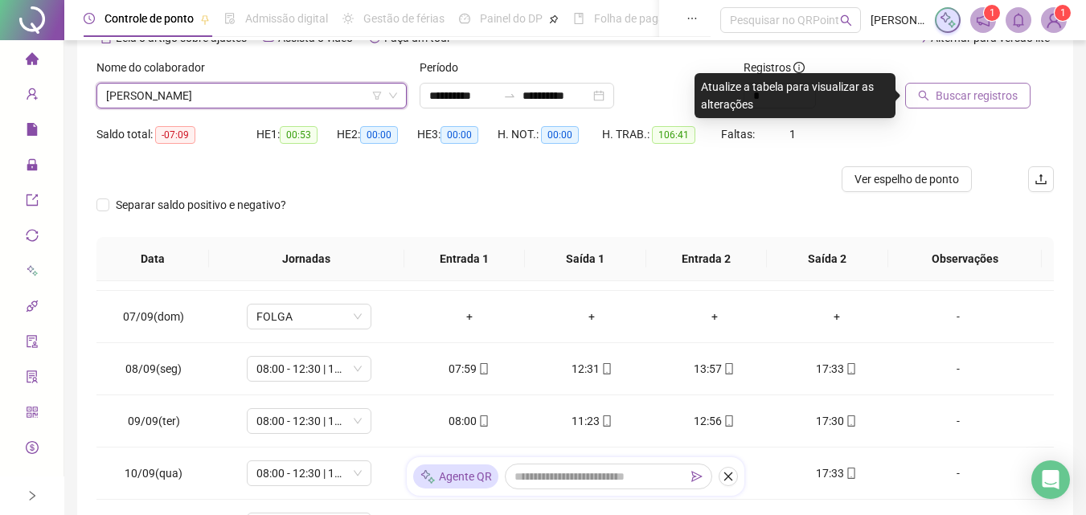
click at [965, 96] on span "Buscar registros" at bounding box center [976, 96] width 82 height 18
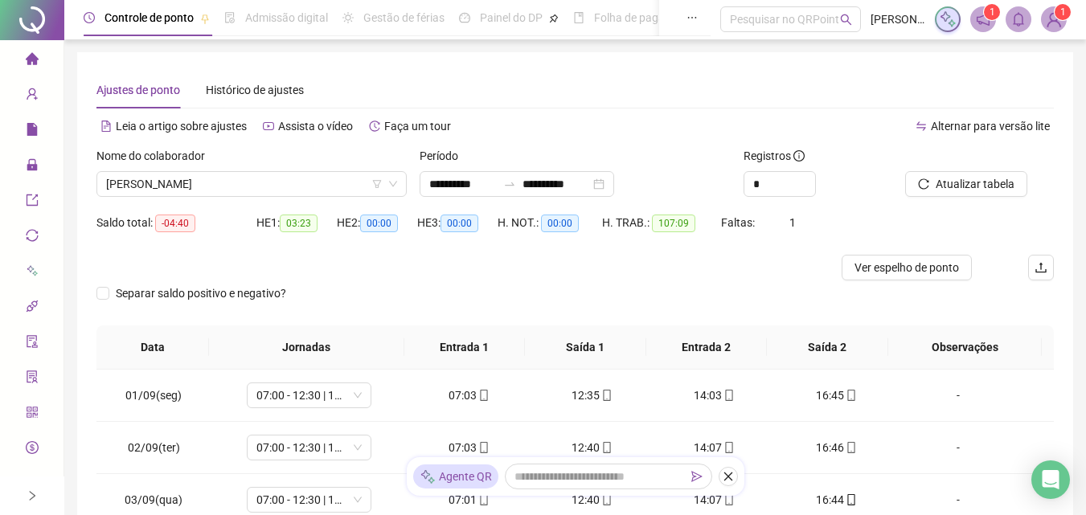
scroll to position [0, 0]
click at [294, 181] on span "[PERSON_NAME]" at bounding box center [251, 185] width 291 height 24
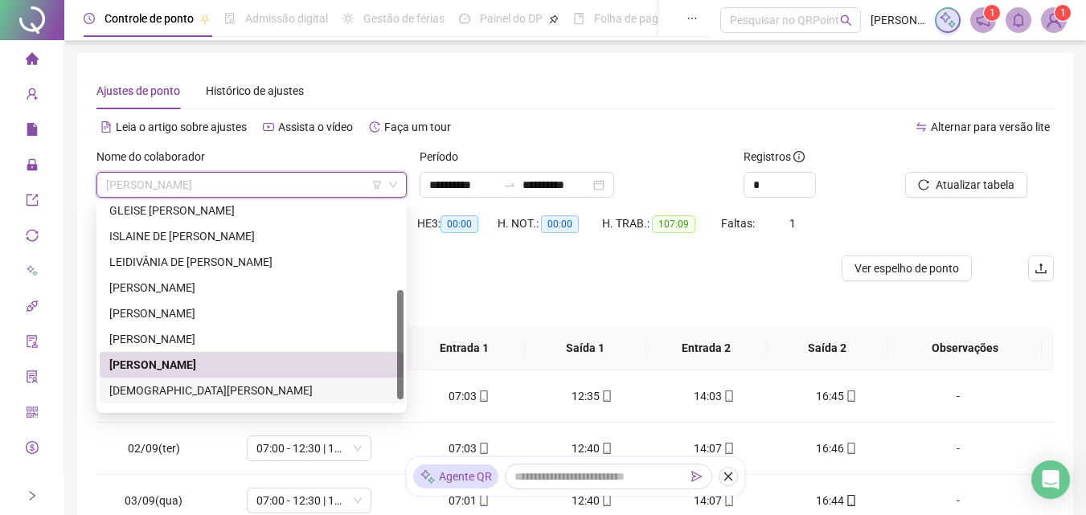
click at [133, 383] on div "[DEMOGRAPHIC_DATA][PERSON_NAME]" at bounding box center [251, 391] width 284 height 18
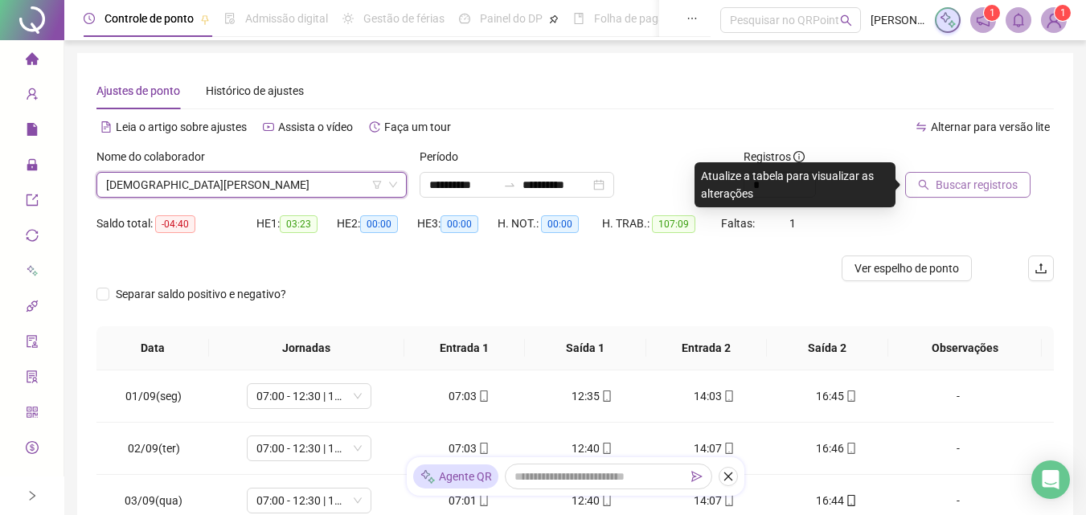
click at [978, 181] on span "Buscar registros" at bounding box center [976, 185] width 82 height 18
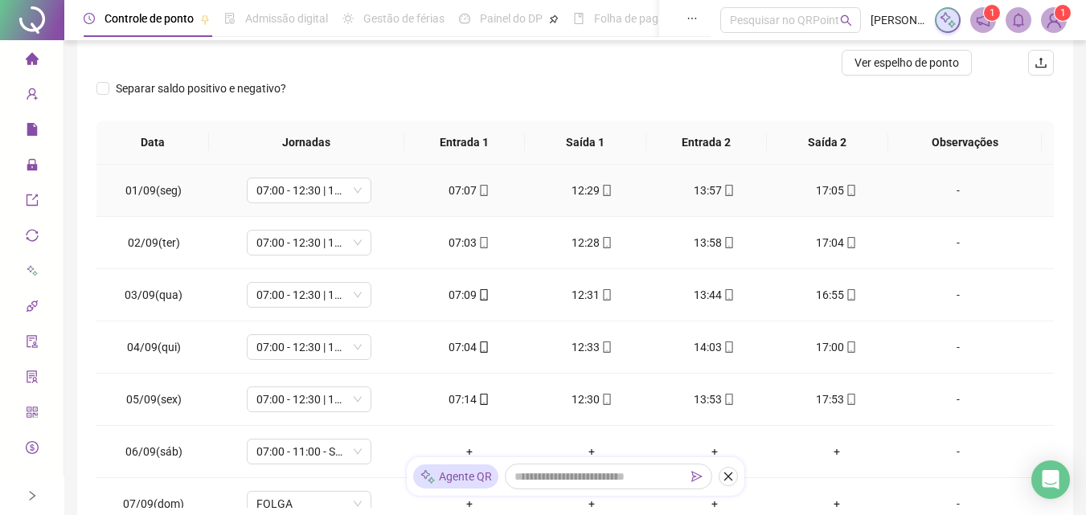
scroll to position [84, 0]
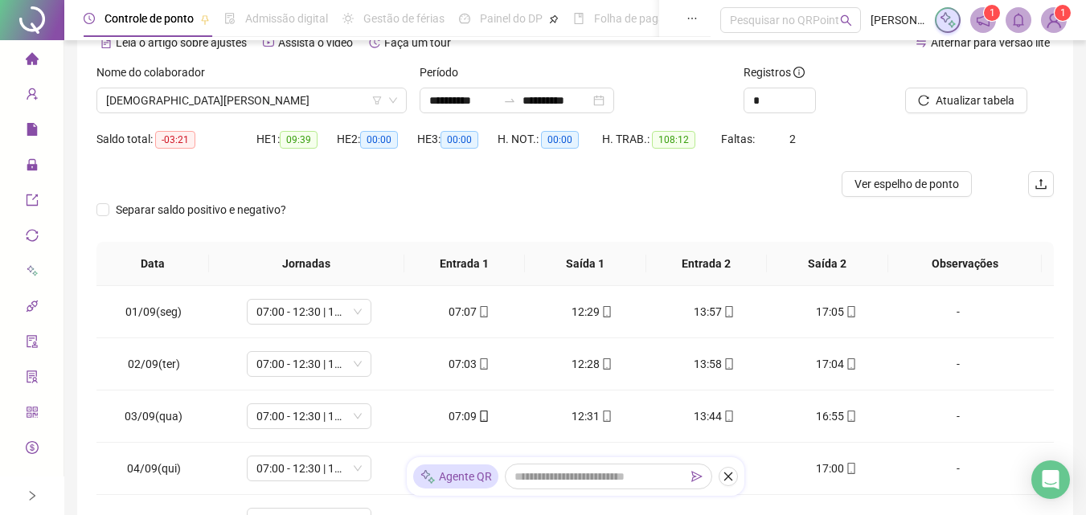
click at [344, 86] on div "Nome do colaborador" at bounding box center [251, 75] width 310 height 24
click at [344, 92] on span "[DEMOGRAPHIC_DATA][PERSON_NAME]" at bounding box center [251, 100] width 291 height 24
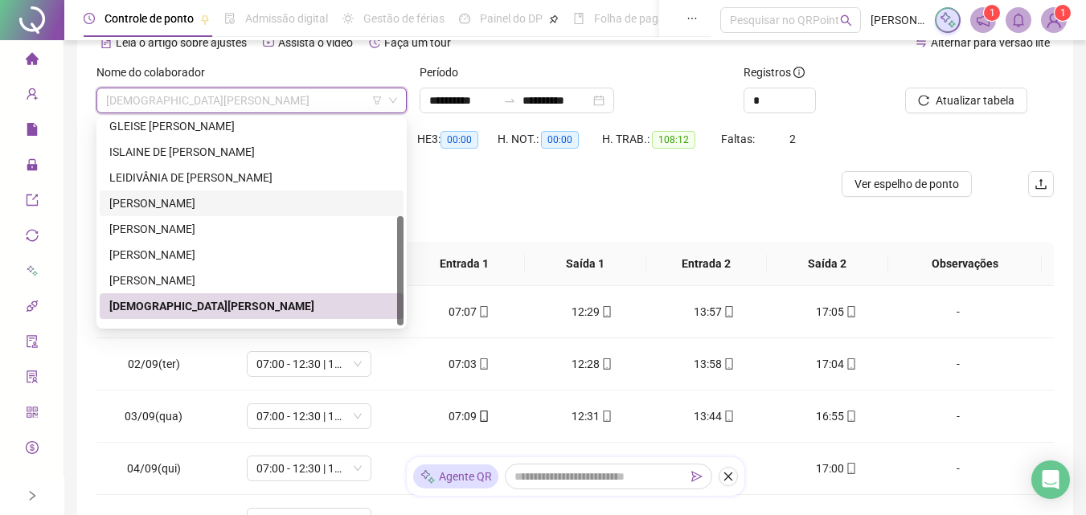
scroll to position [180, 0]
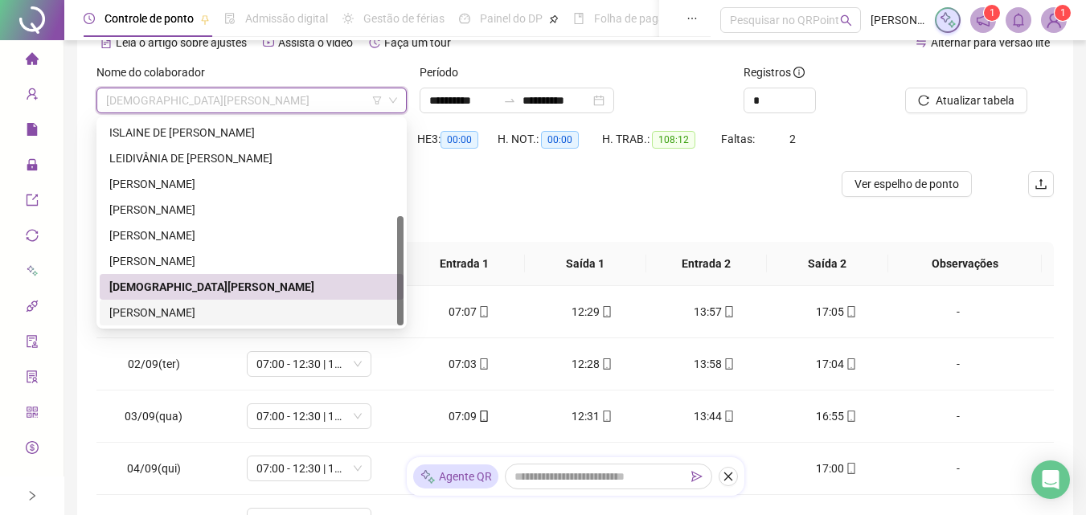
click at [218, 324] on div "[PERSON_NAME]" at bounding box center [252, 313] width 304 height 26
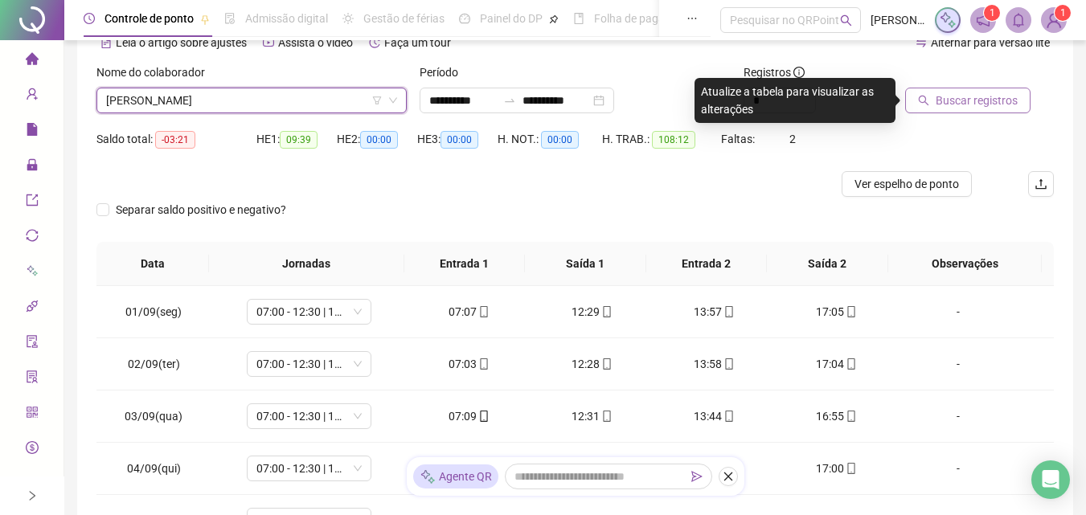
click at [969, 97] on span "Buscar registros" at bounding box center [976, 101] width 82 height 18
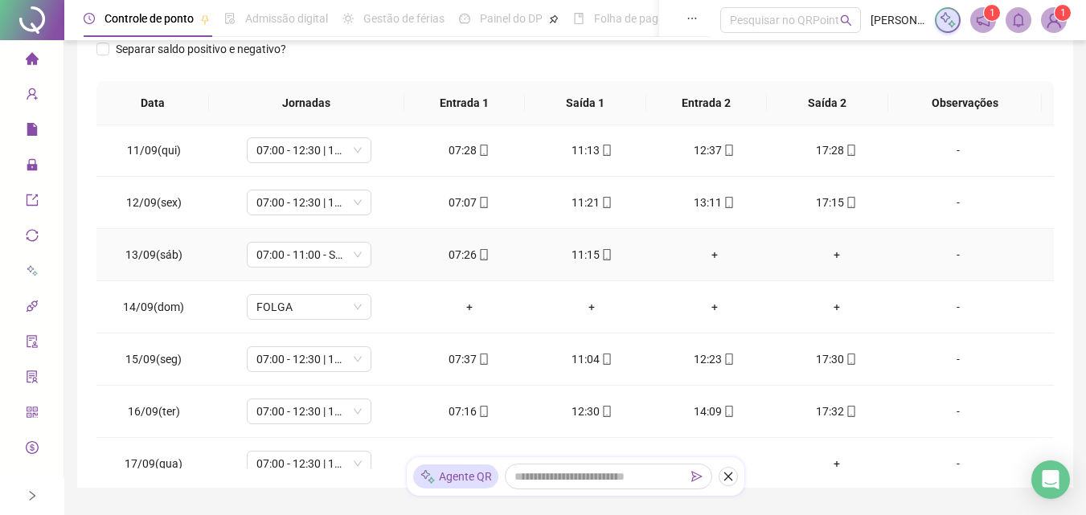
scroll to position [545, 0]
